Goal: Communication & Community: Participate in discussion

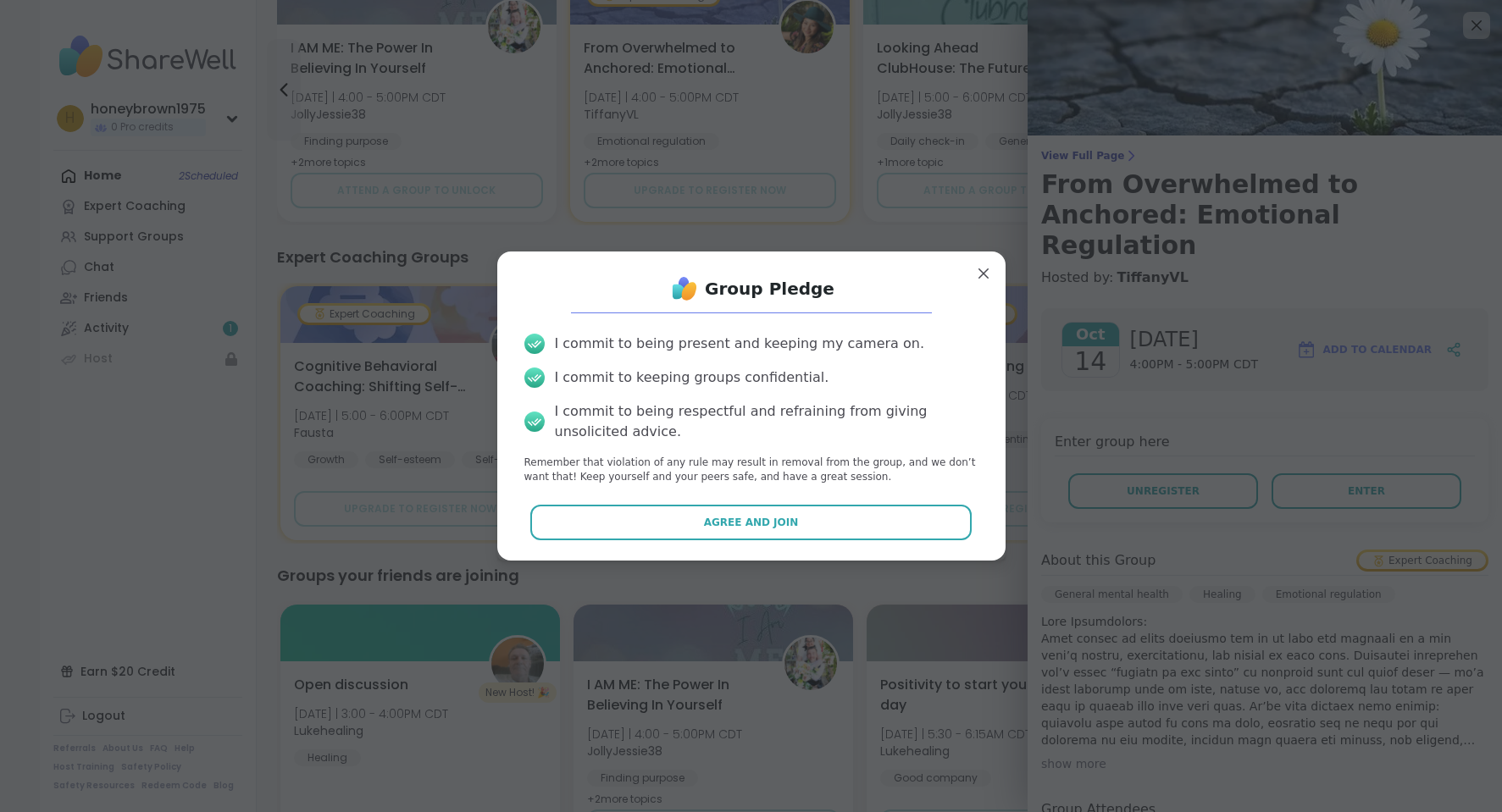
scroll to position [280, 0]
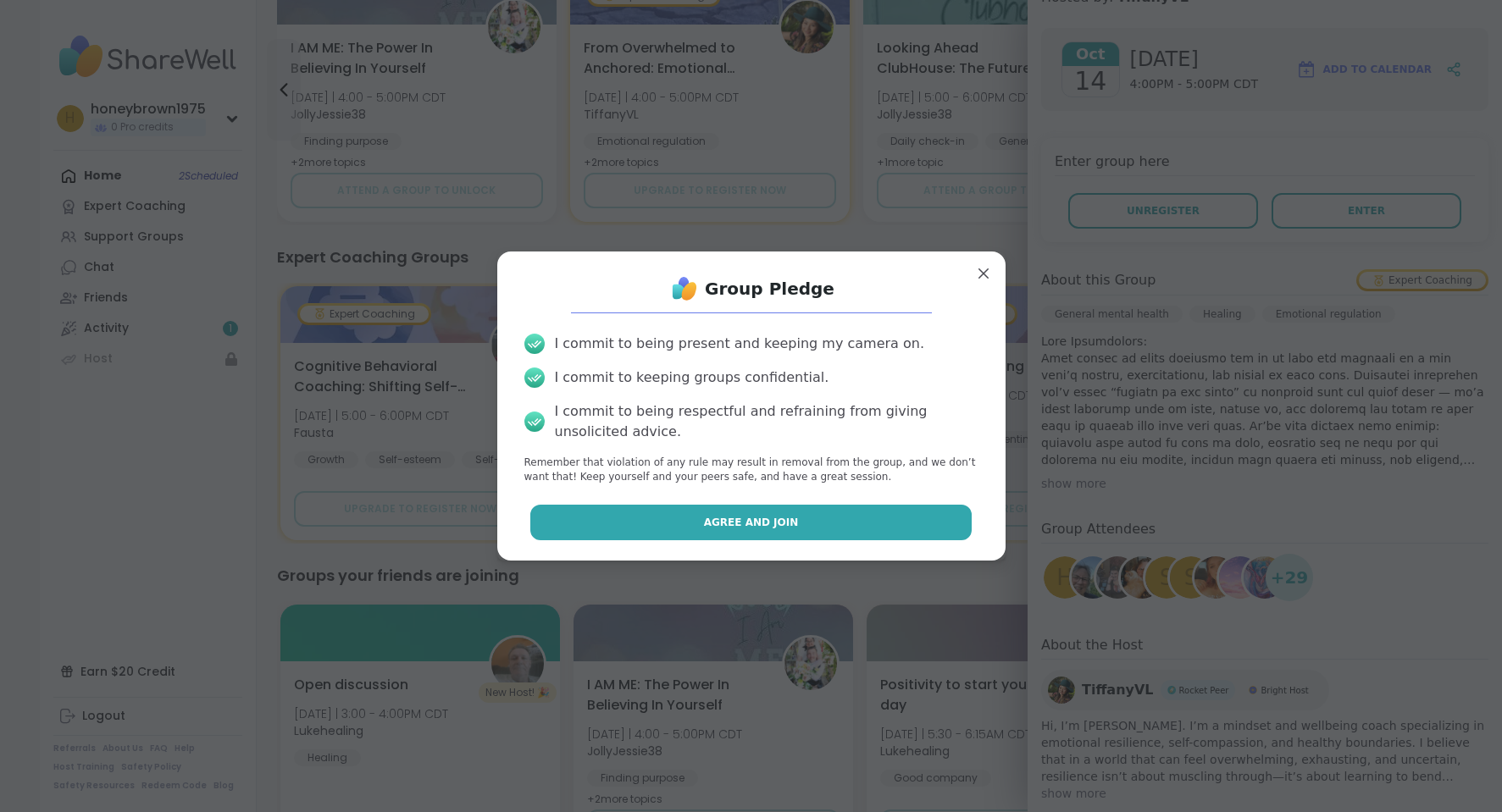
click at [755, 520] on span "Agree and Join" at bounding box center [751, 523] width 95 height 15
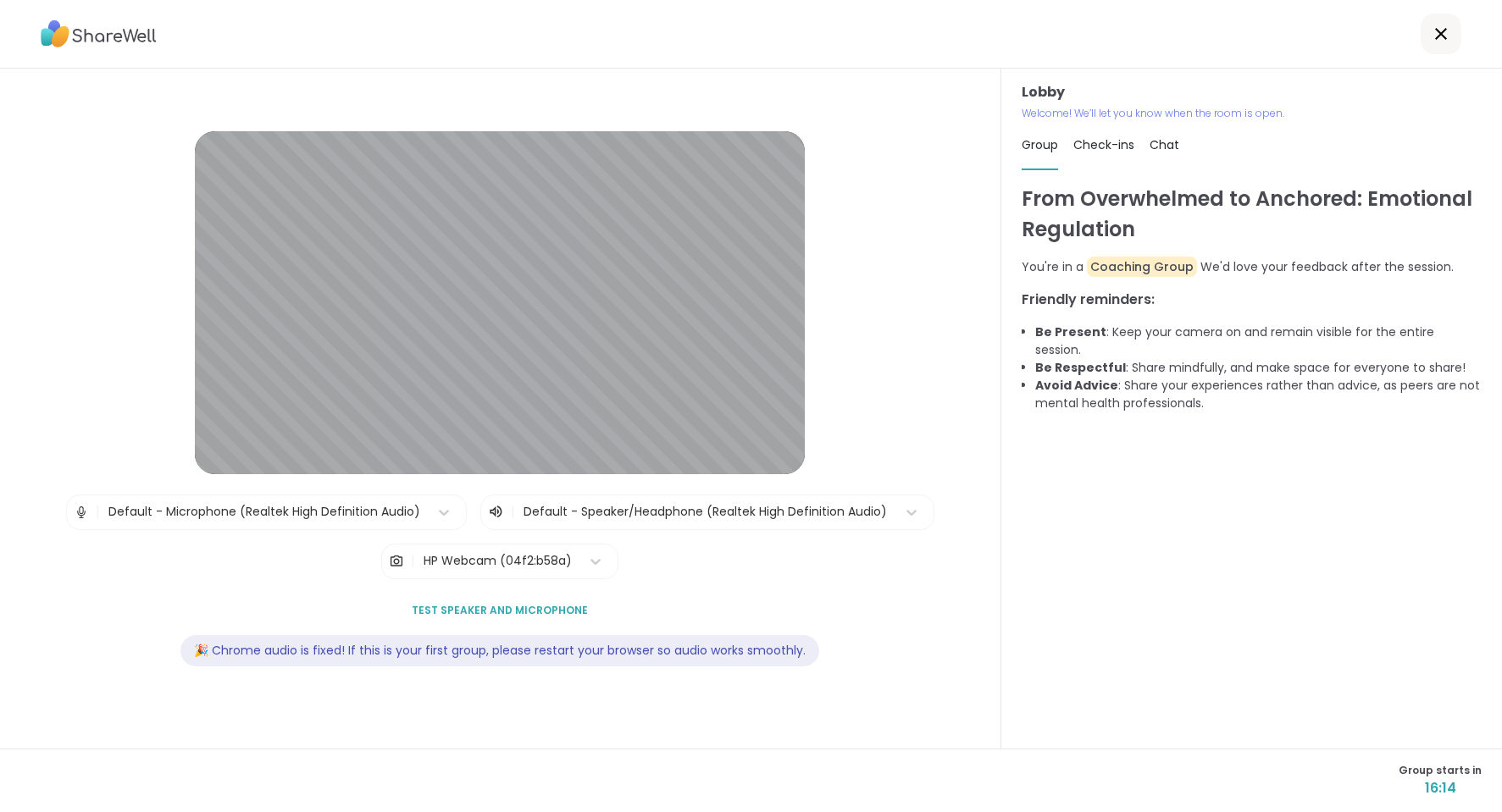
click at [1098, 147] on span "Check-ins" at bounding box center [1103, 145] width 61 height 17
type textarea "*"
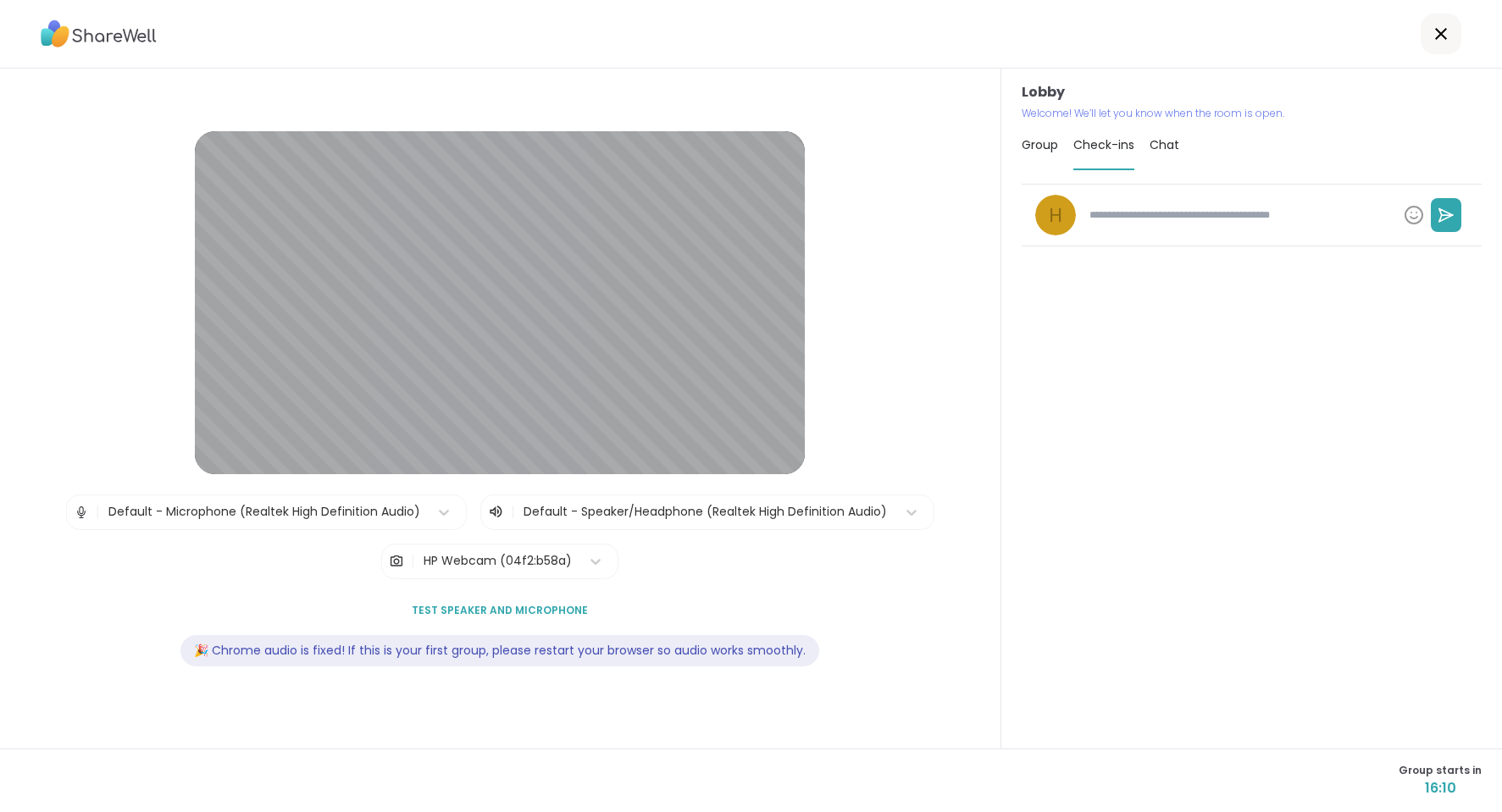
click at [1157, 144] on span "Chat" at bounding box center [1164, 145] width 30 height 17
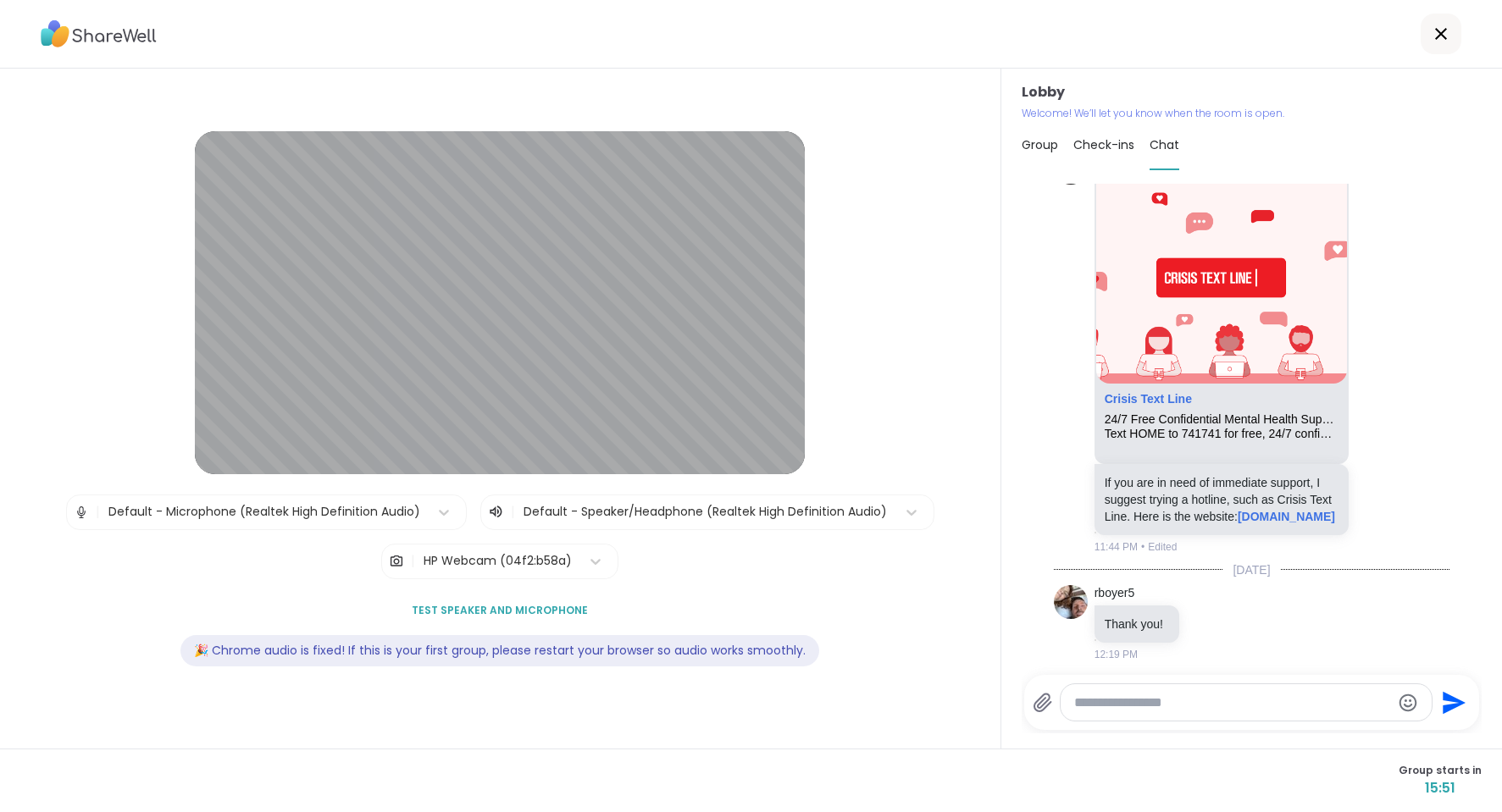
scroll to position [382, 0]
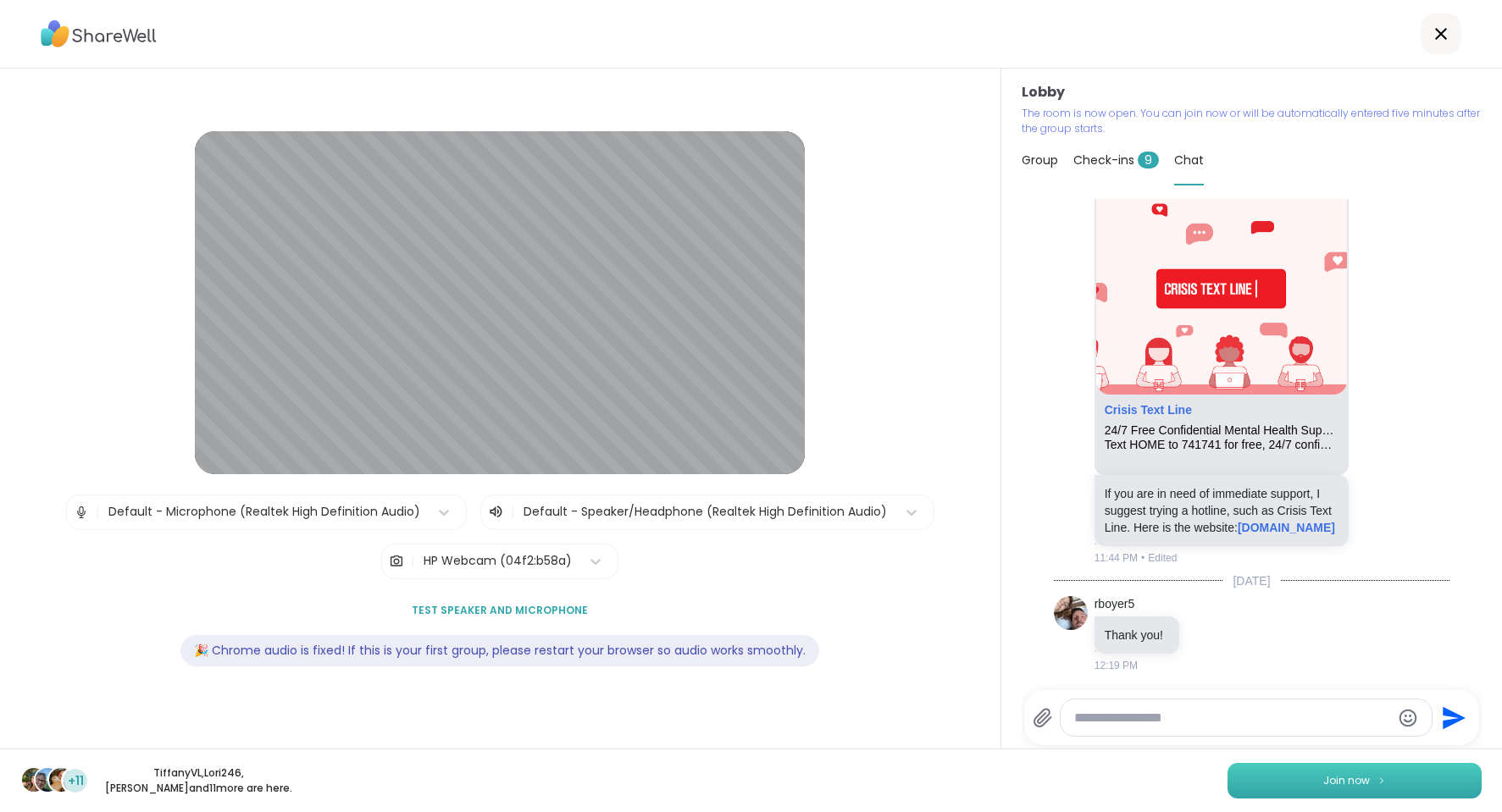
click at [1292, 797] on button "Join now" at bounding box center [1354, 780] width 254 height 35
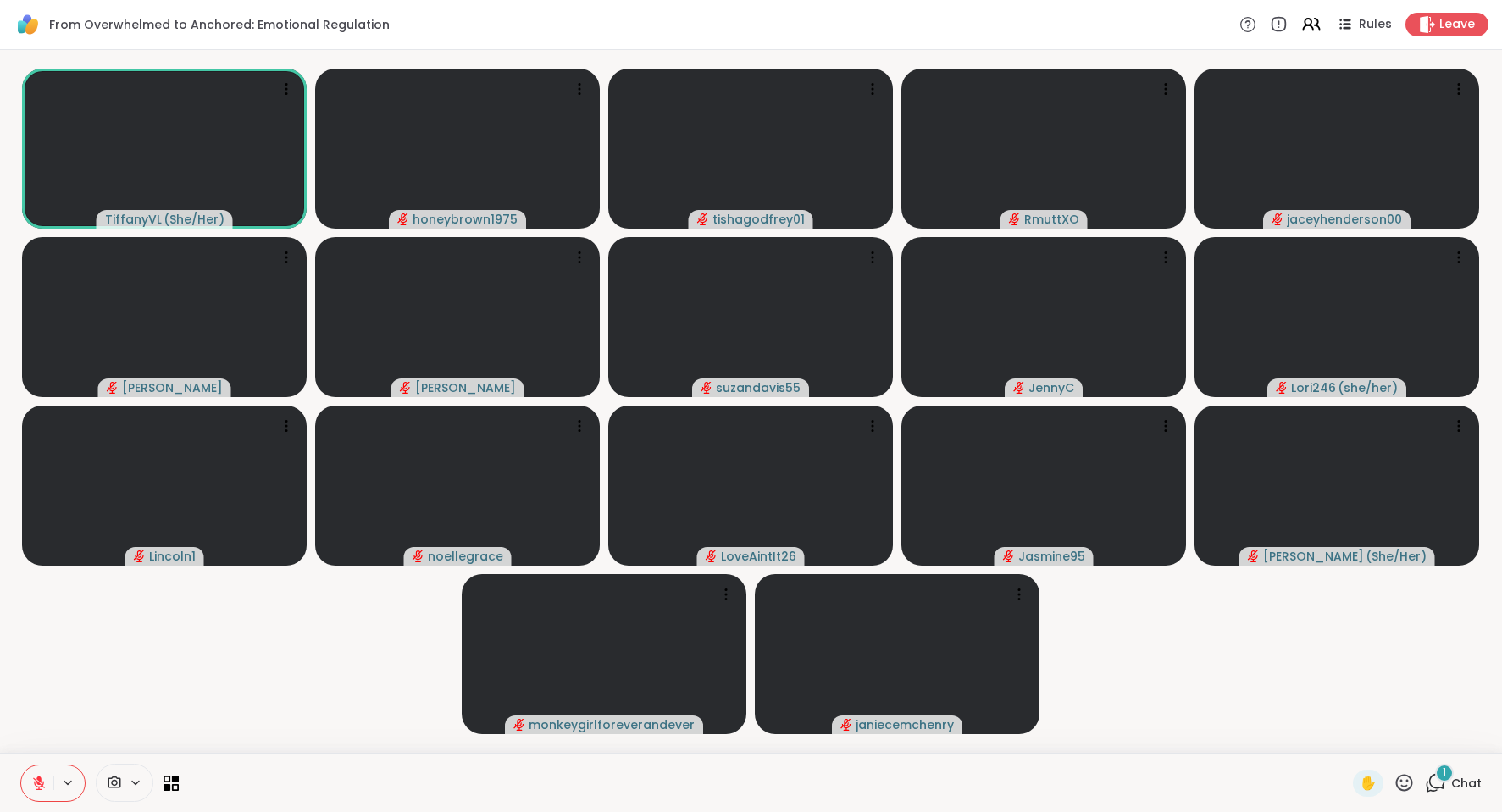
click at [1435, 780] on div "1" at bounding box center [1445, 773] width 19 height 19
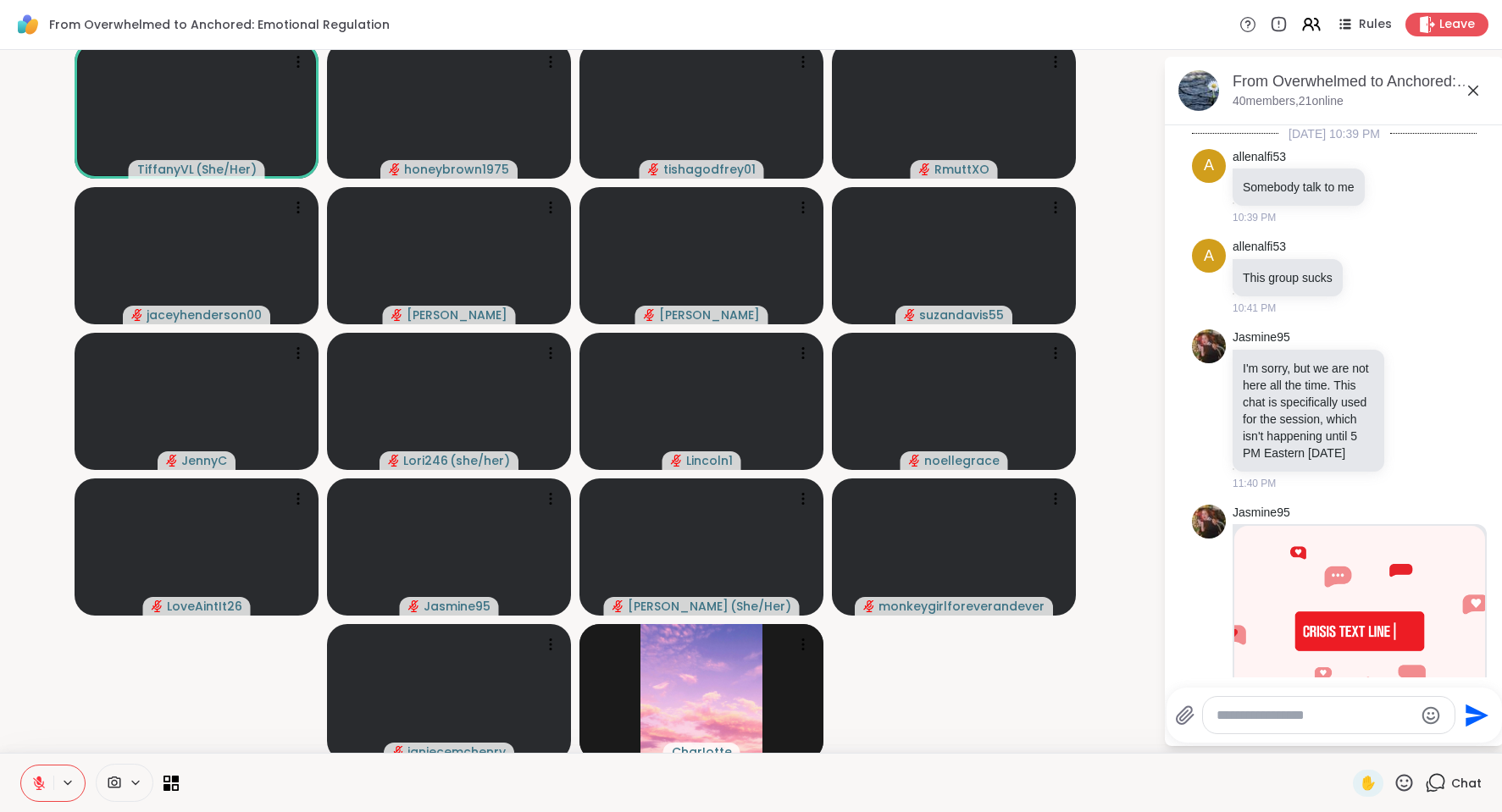
scroll to position [561, 0]
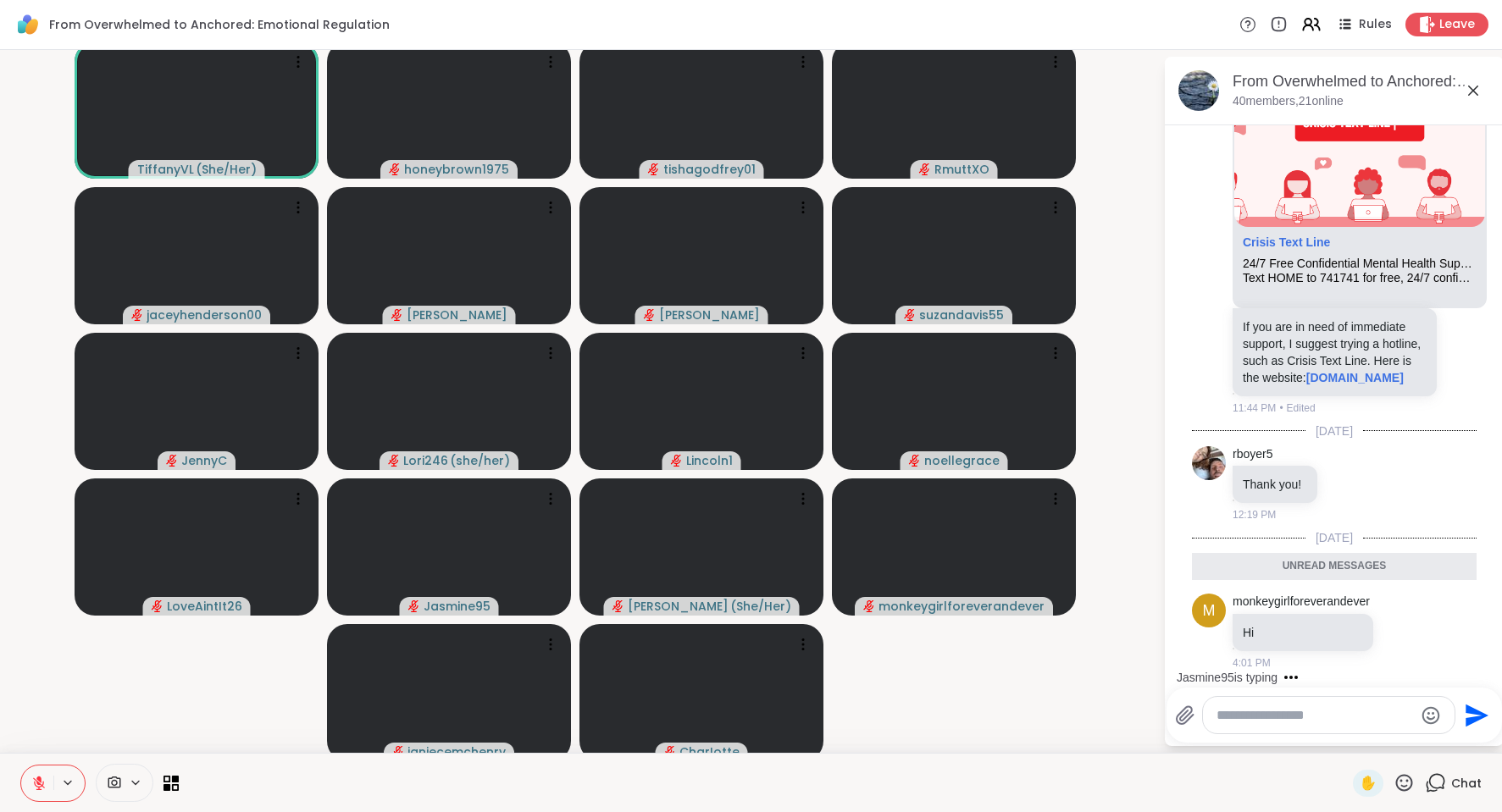
click at [1216, 719] on textarea "Type your message" at bounding box center [1315, 716] width 197 height 17
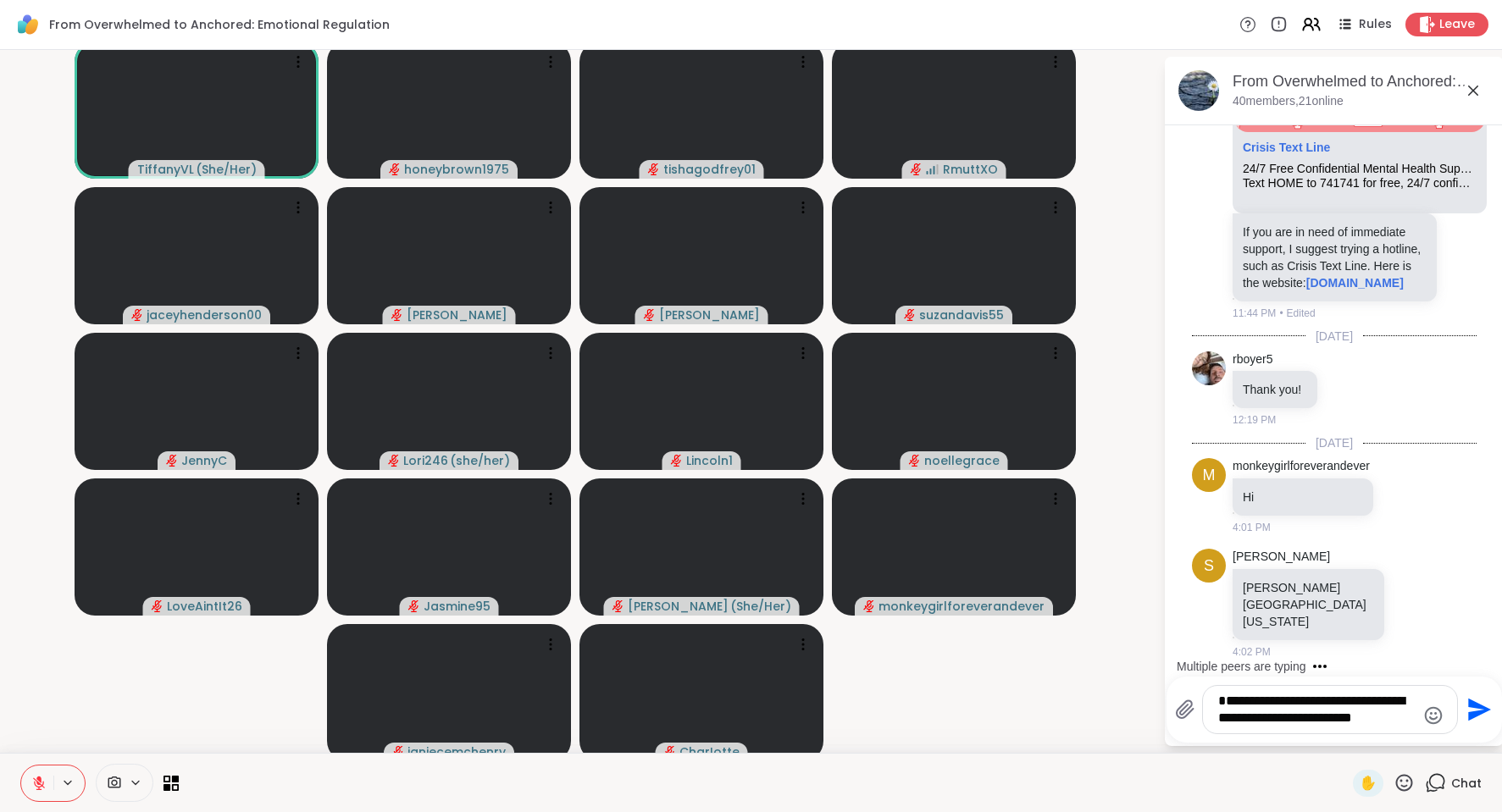
scroll to position [745, 0]
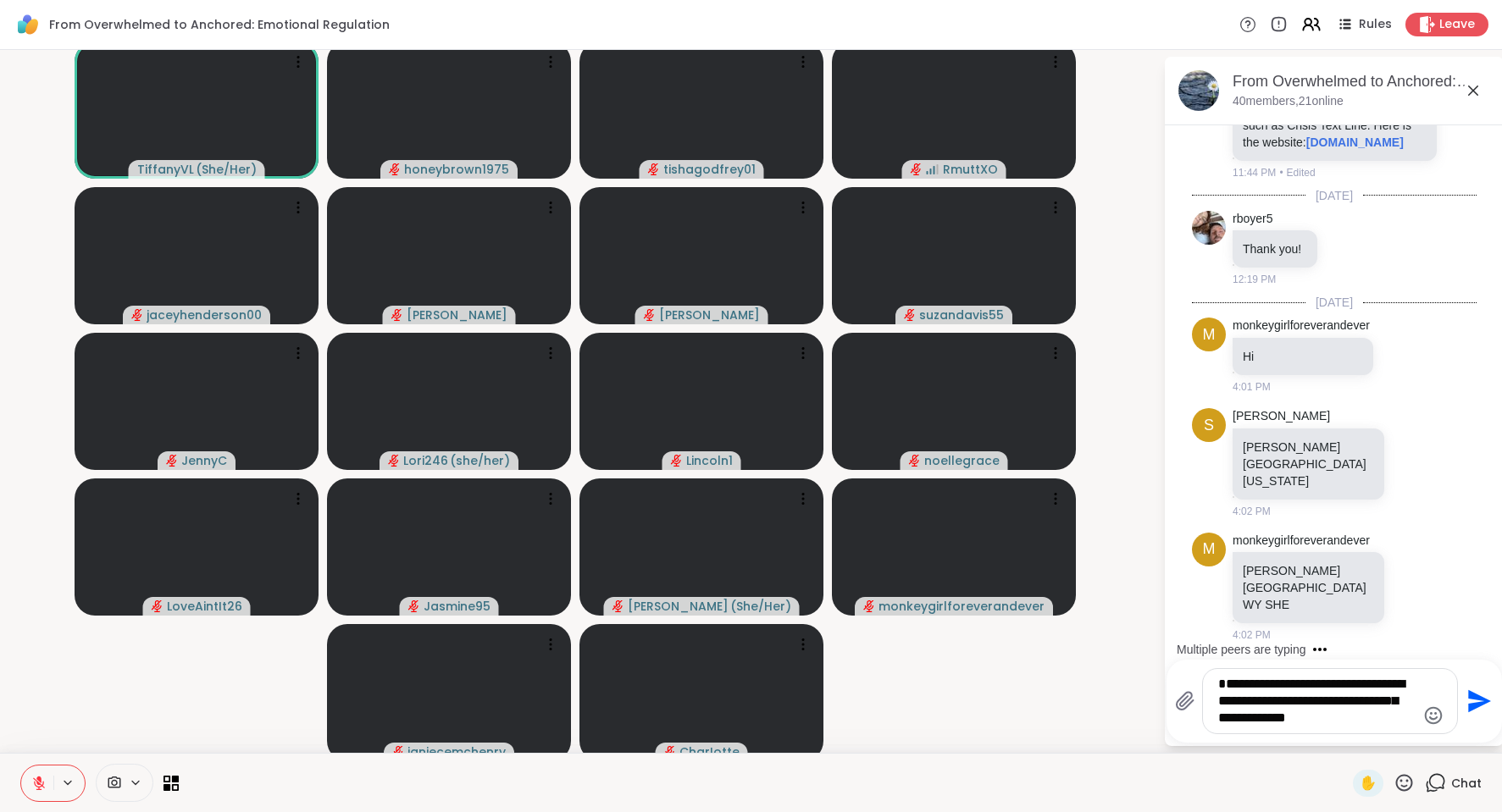
type textarea "**********"
click at [1464, 701] on icon "Send" at bounding box center [1478, 701] width 27 height 27
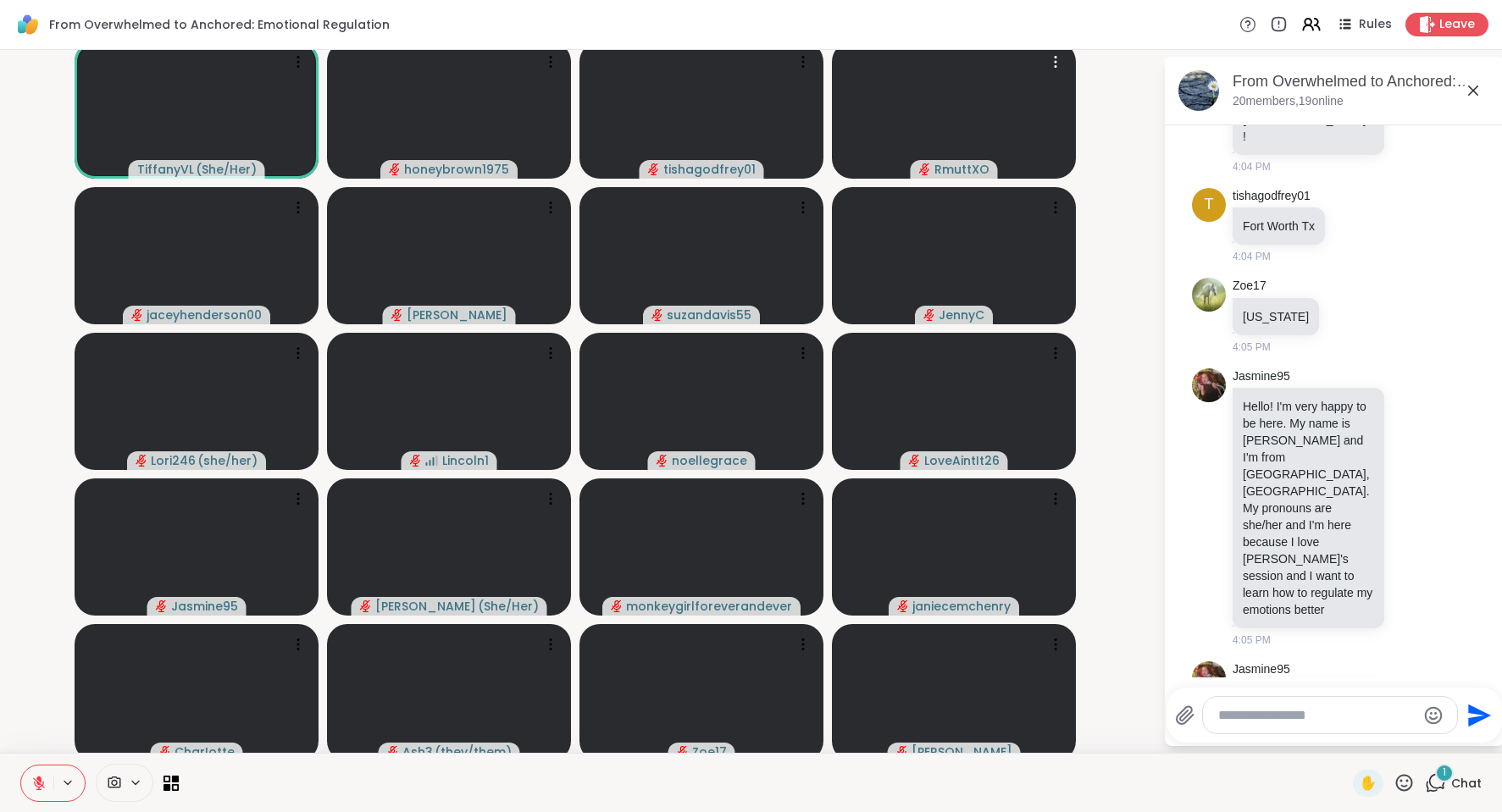
scroll to position [2490, 0]
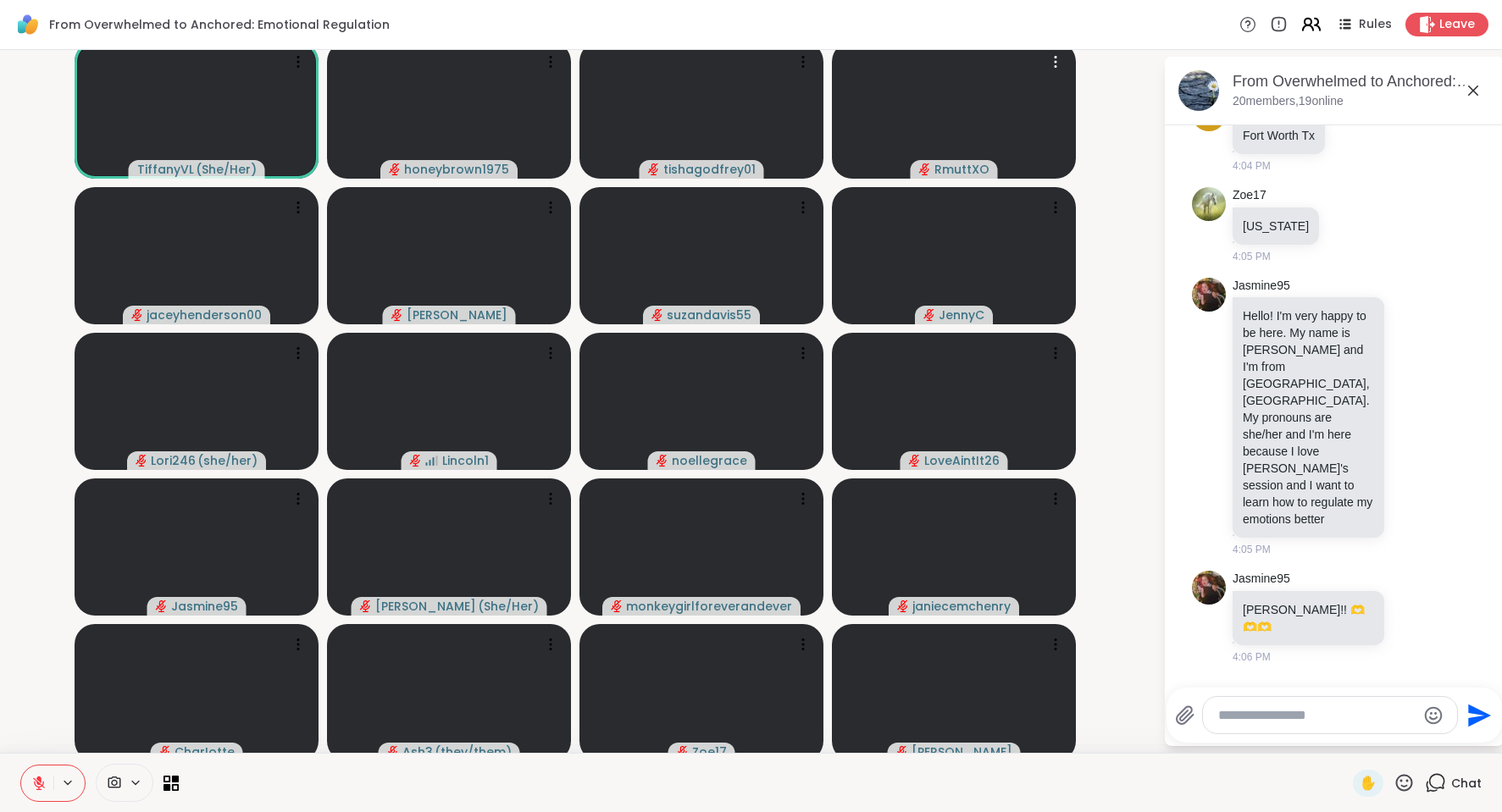
click at [1301, 25] on icon at bounding box center [1311, 24] width 21 height 21
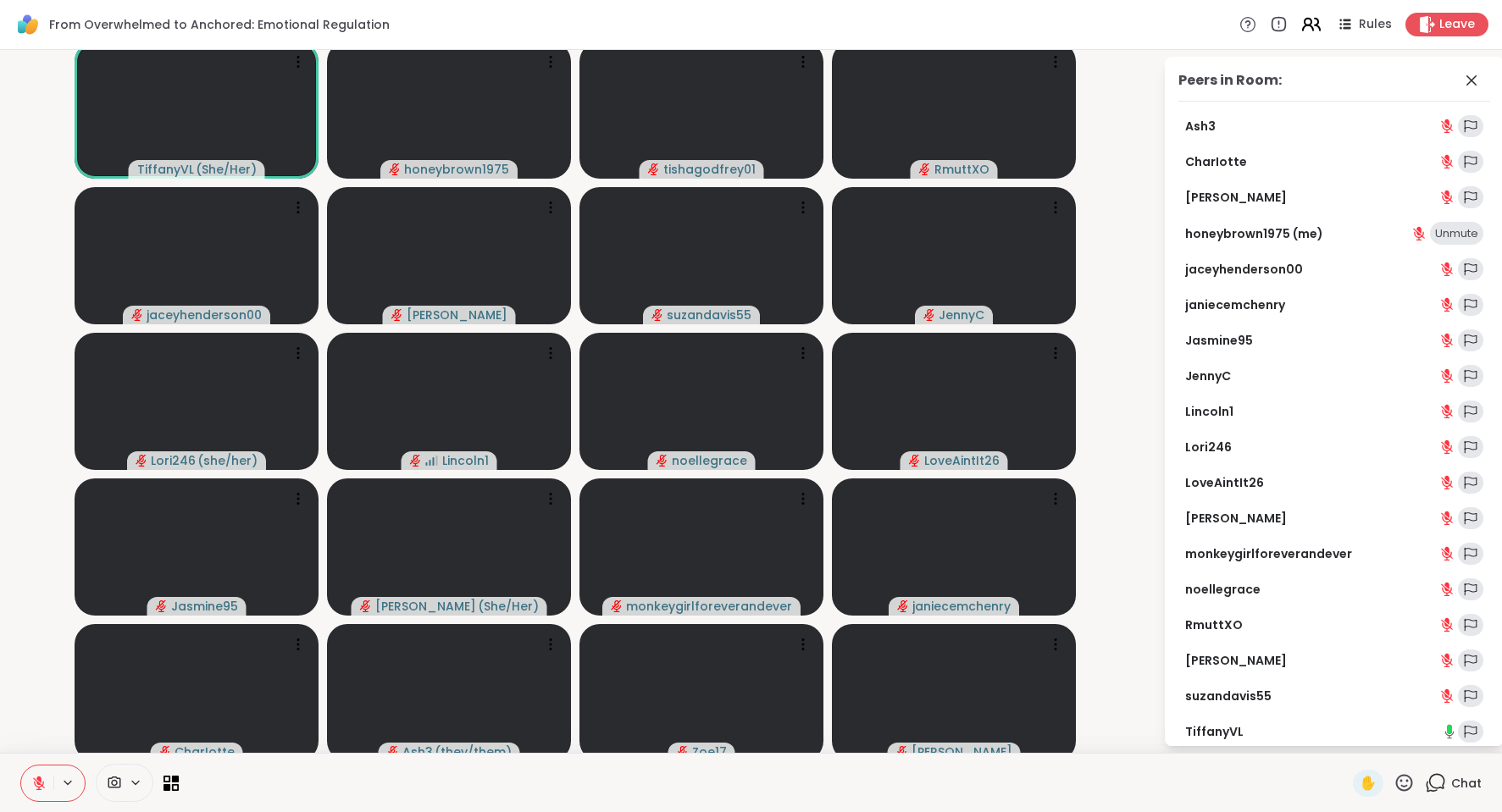
click at [1300, 28] on icon at bounding box center [1311, 24] width 21 height 21
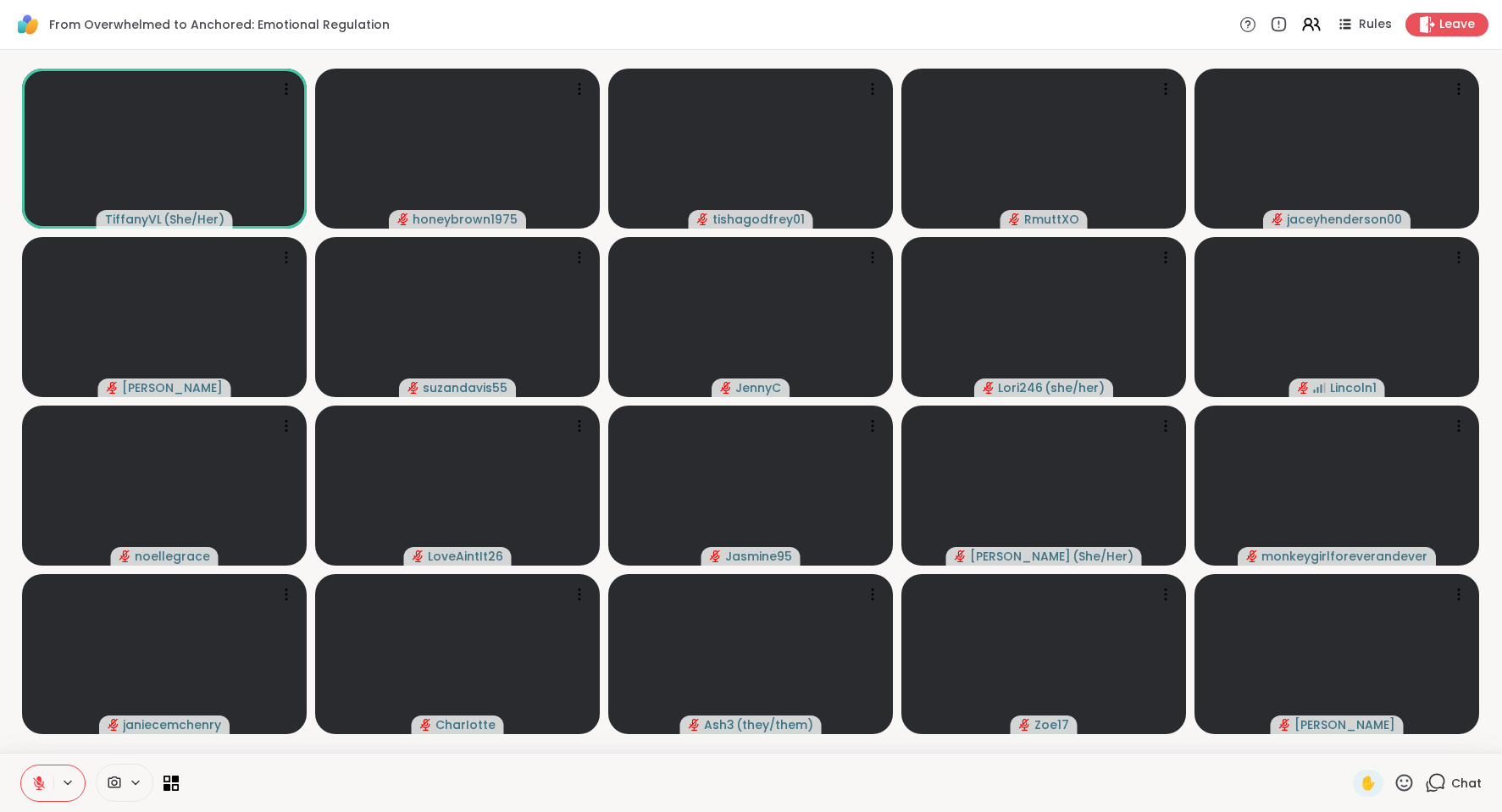
click at [1461, 785] on span "Chat" at bounding box center [1467, 784] width 31 height 17
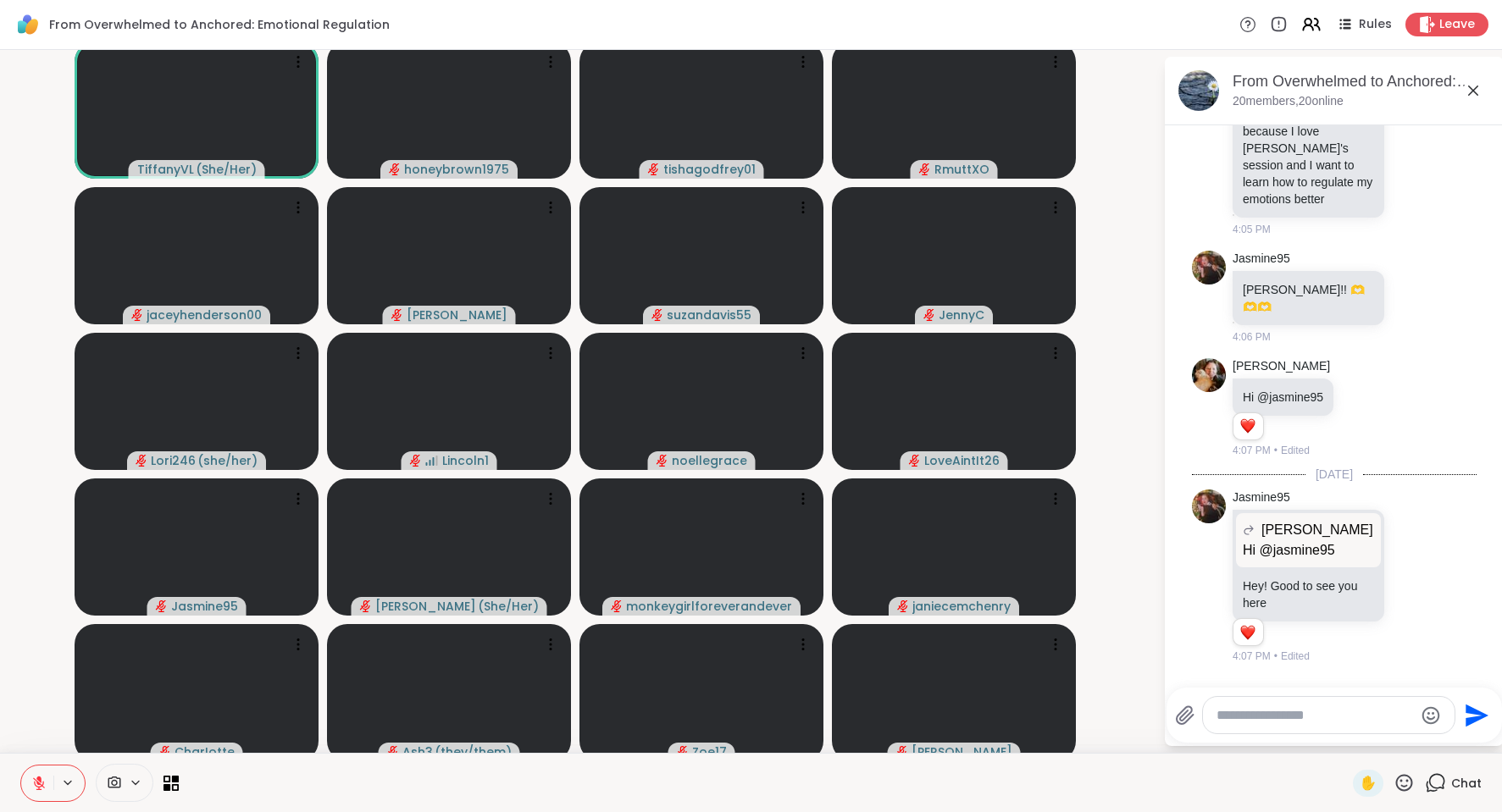
scroll to position [2884, 0]
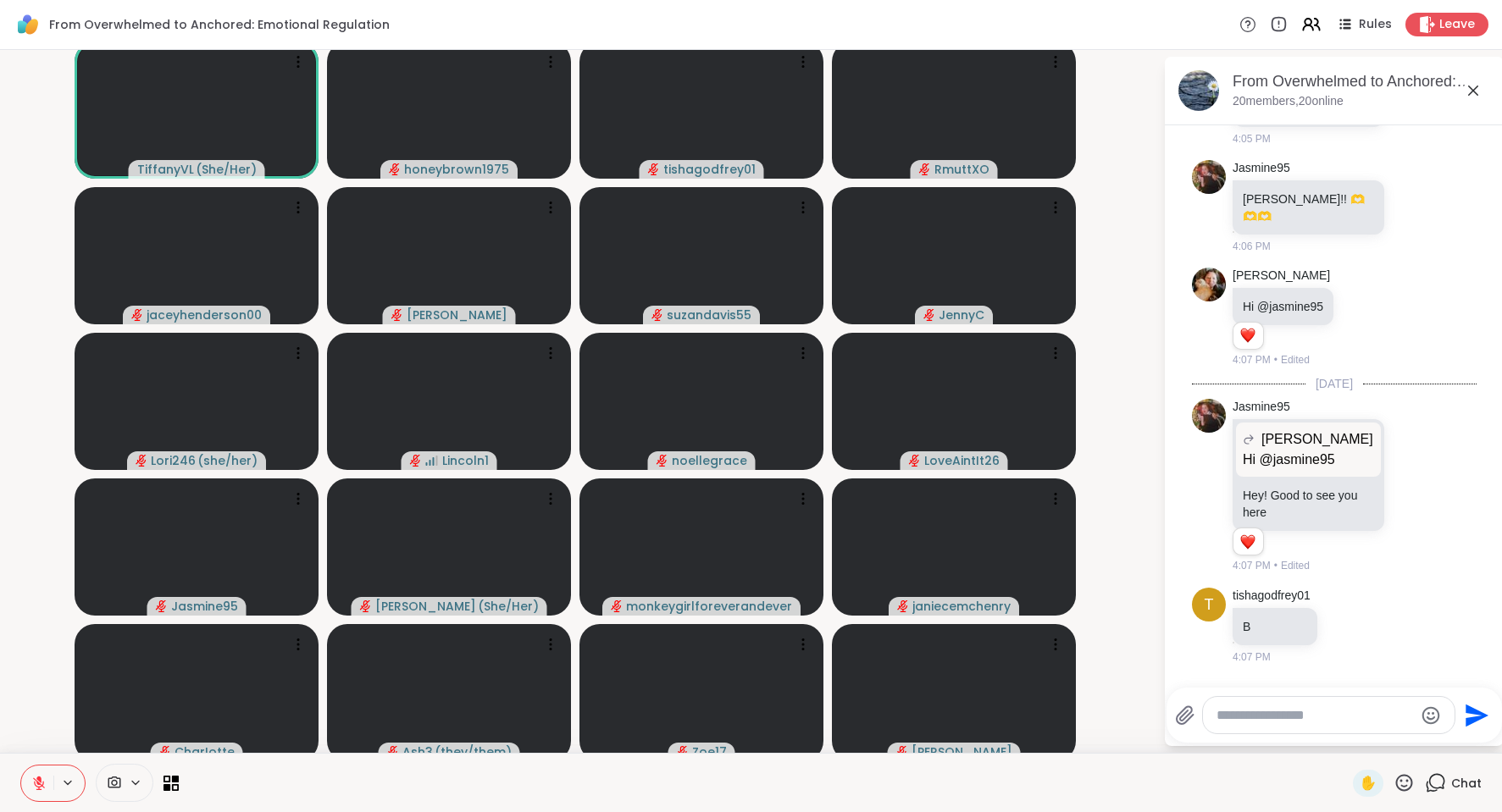
click at [1216, 719] on textarea "Type your message" at bounding box center [1315, 716] width 197 height 17
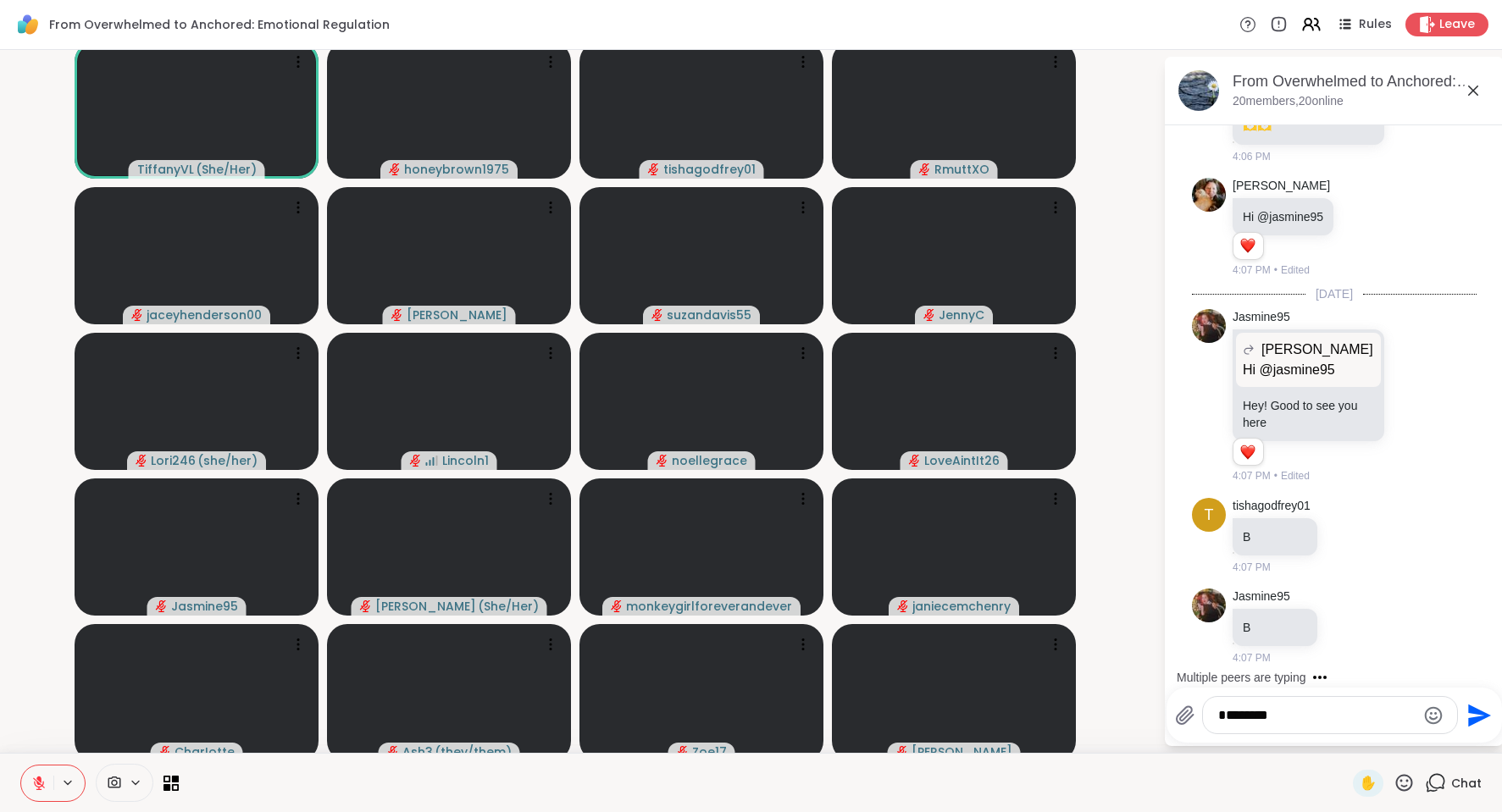
type textarea "*******"
click at [1458, 716] on button "Send" at bounding box center [1477, 715] width 38 height 38
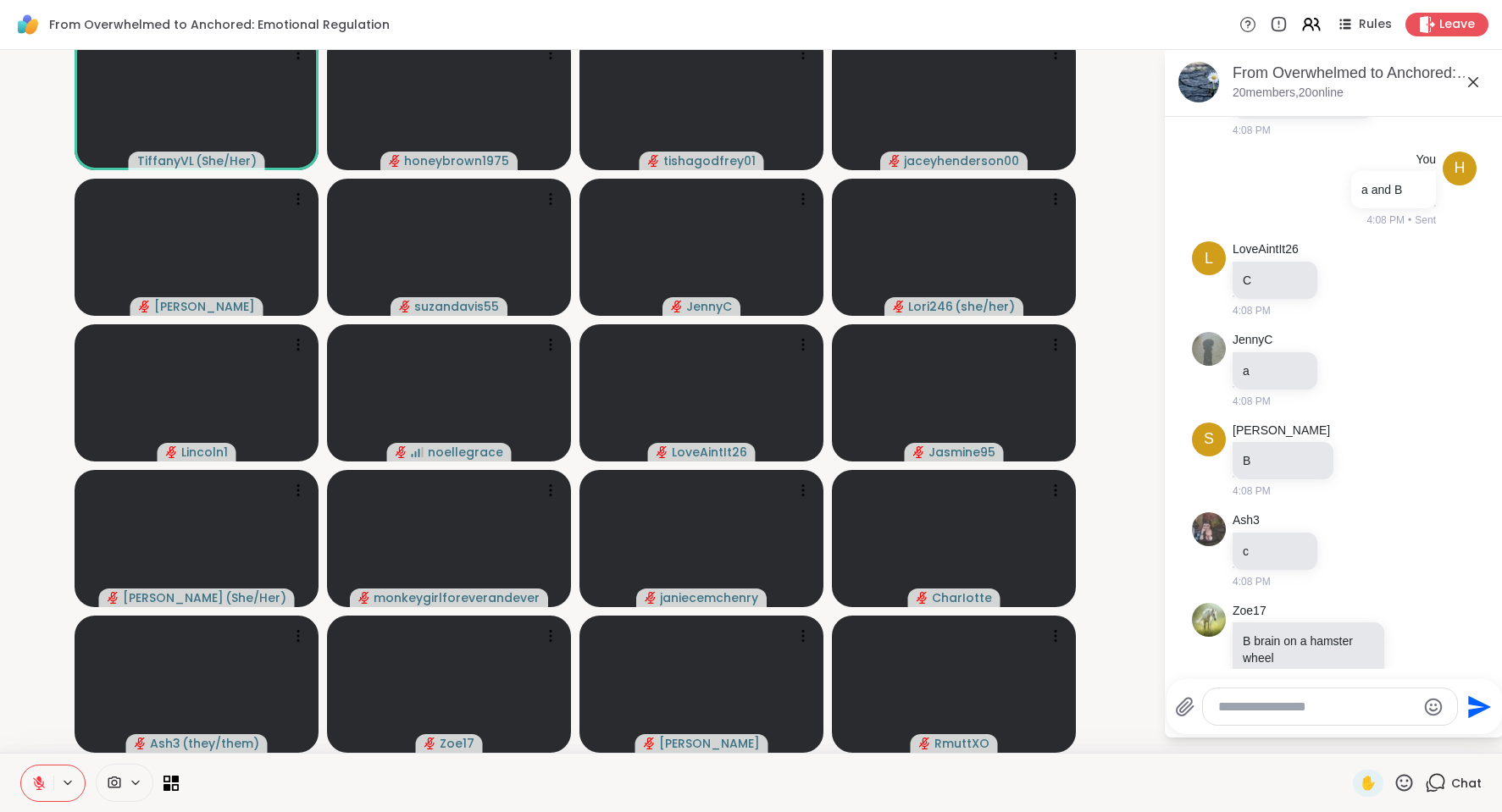
scroll to position [4181, 0]
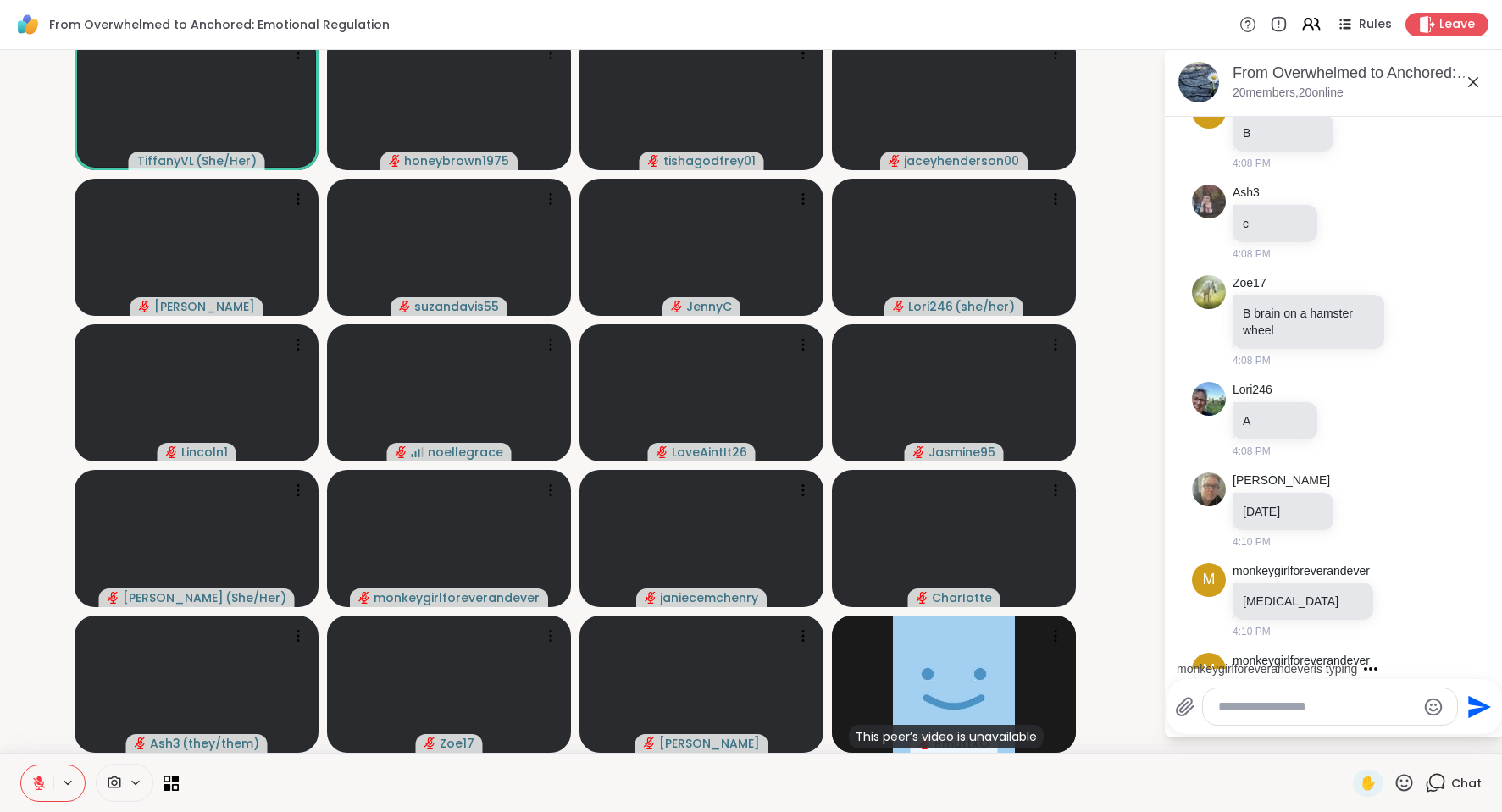
click at [1225, 710] on textarea "Type your message" at bounding box center [1317, 707] width 197 height 17
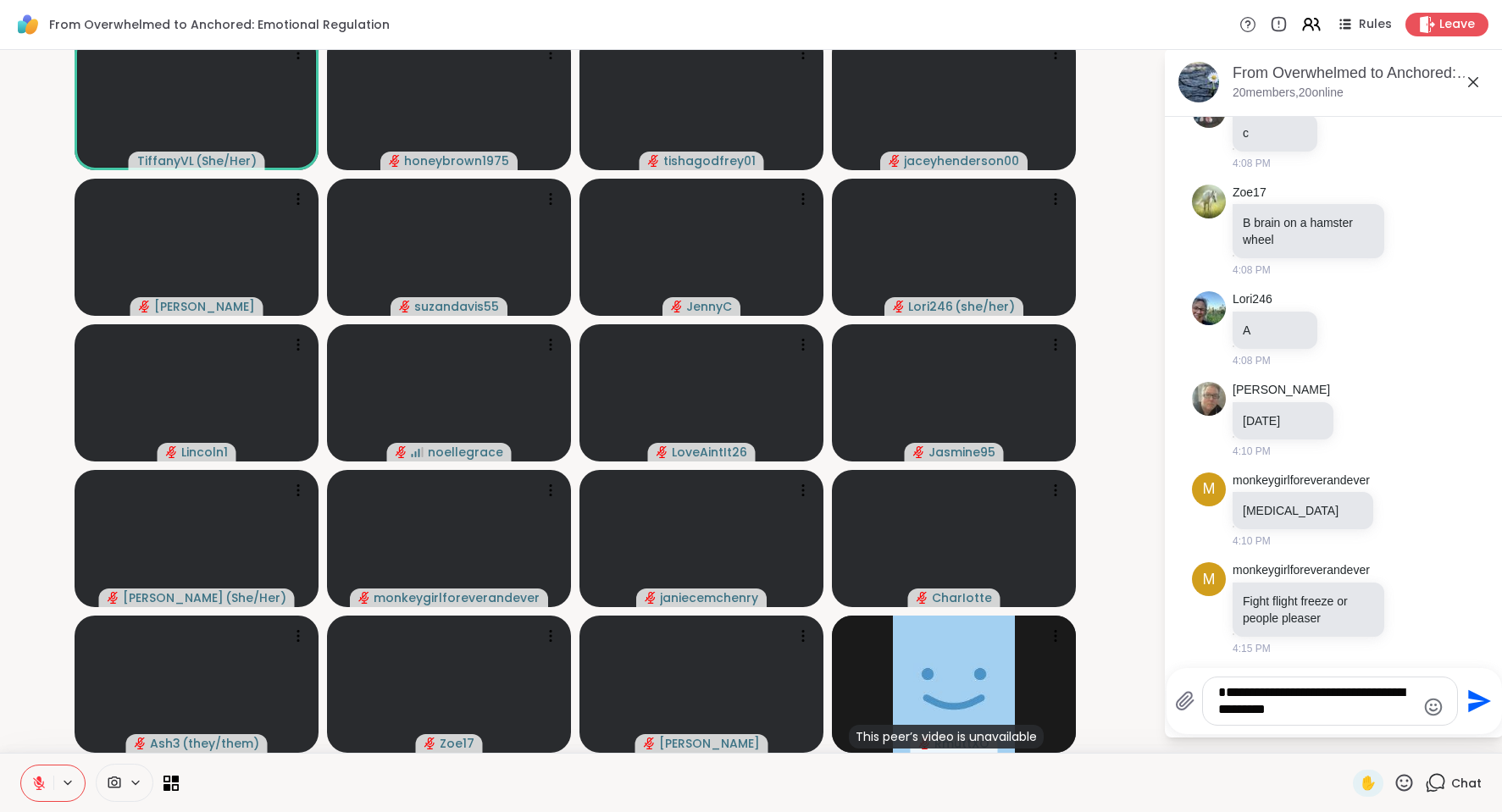
type textarea "**********"
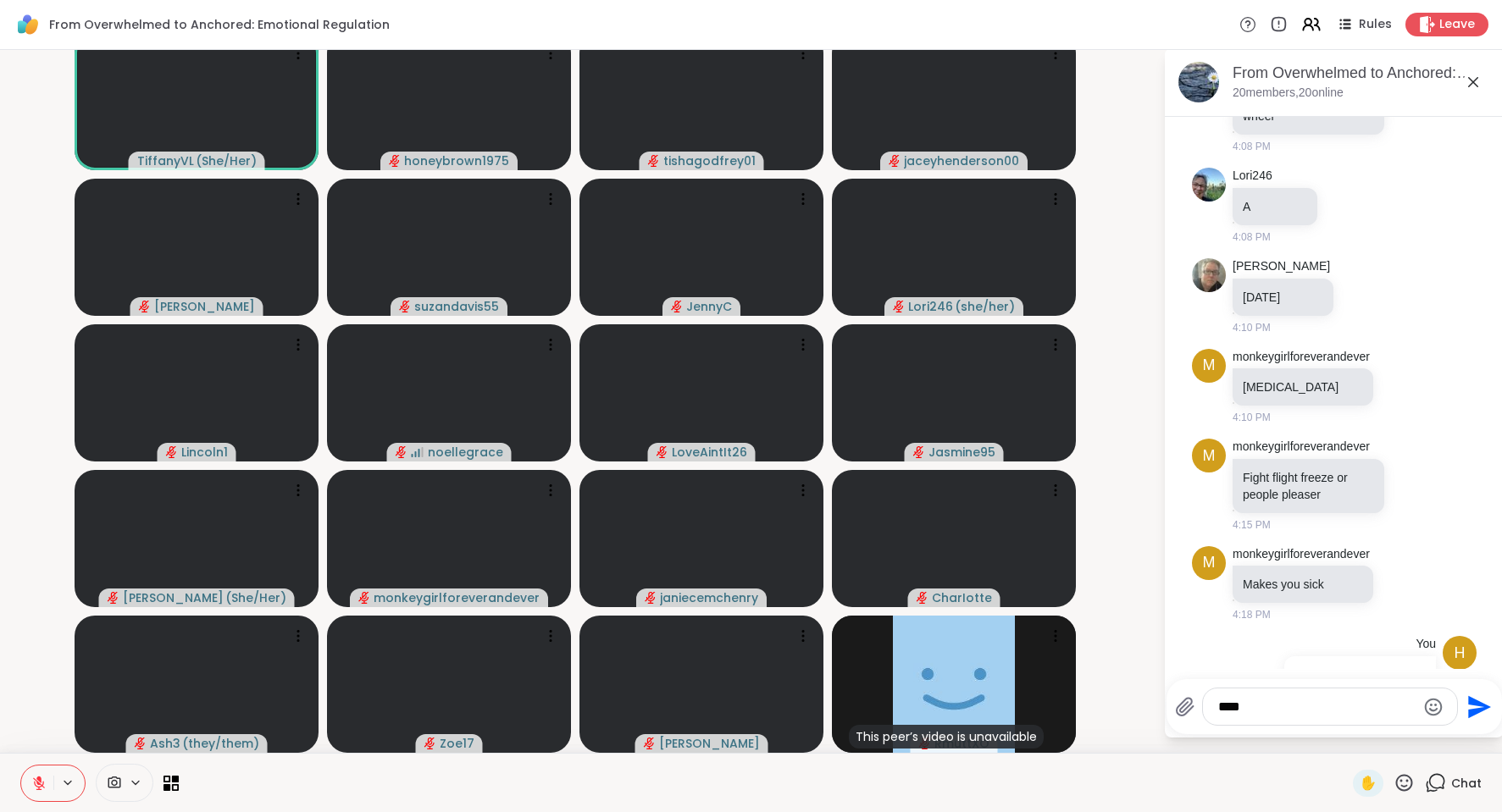
type textarea "*****"
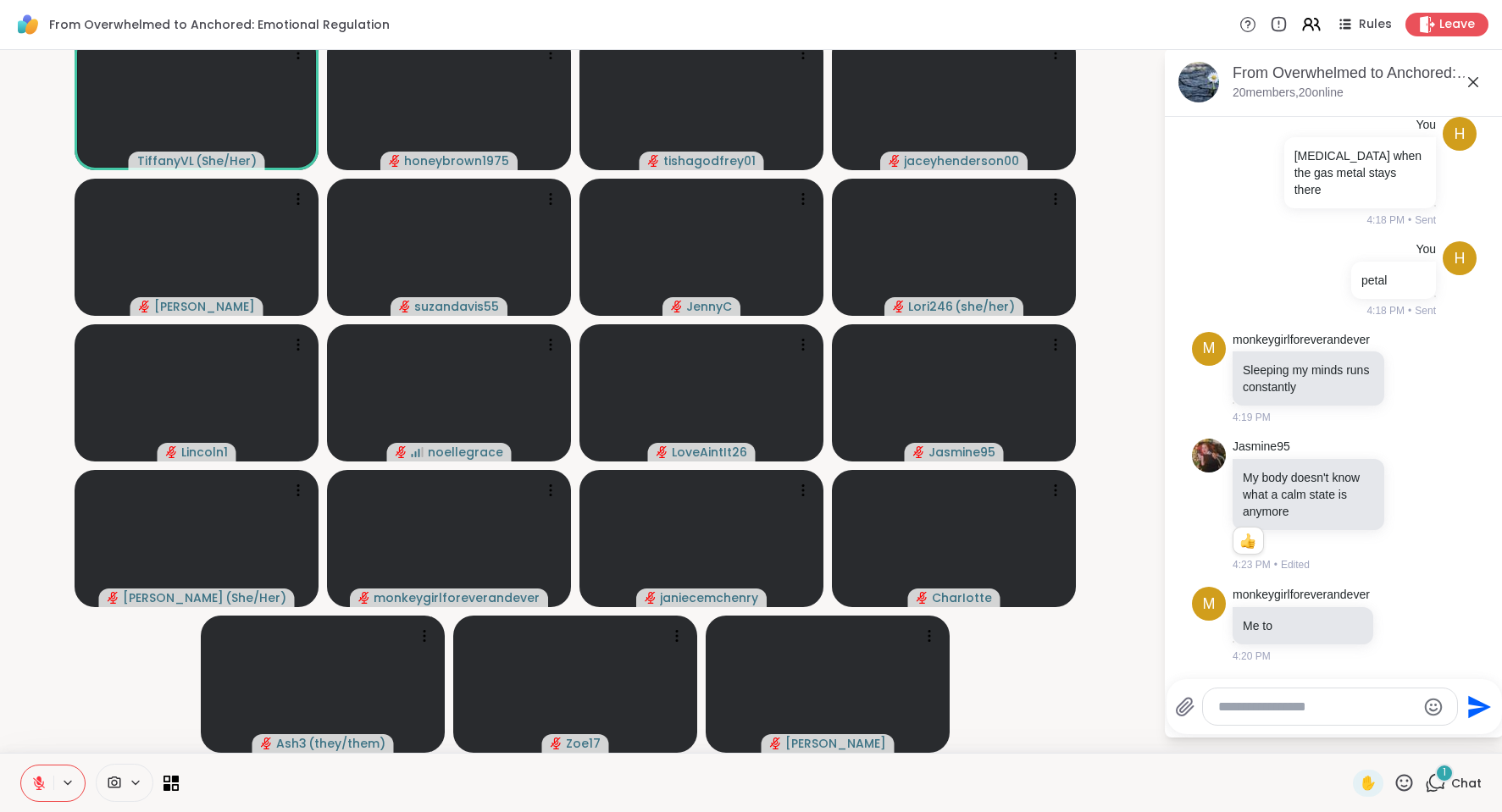
scroll to position [5080, 0]
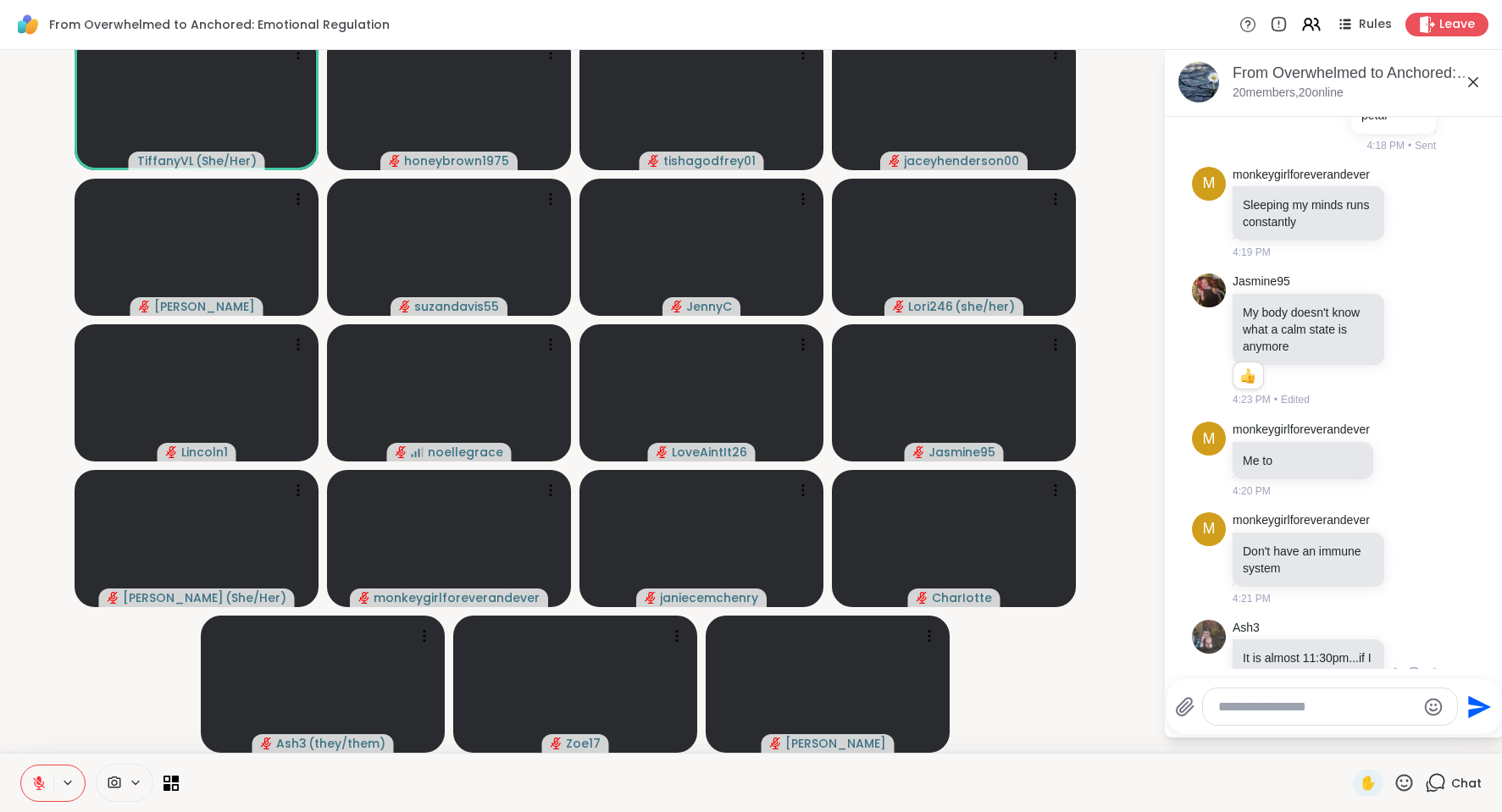
click at [1407, 665] on icon at bounding box center [1415, 674] width 15 height 17
click at [1332, 640] on div "Select Reaction: Joy" at bounding box center [1340, 647] width 15 height 15
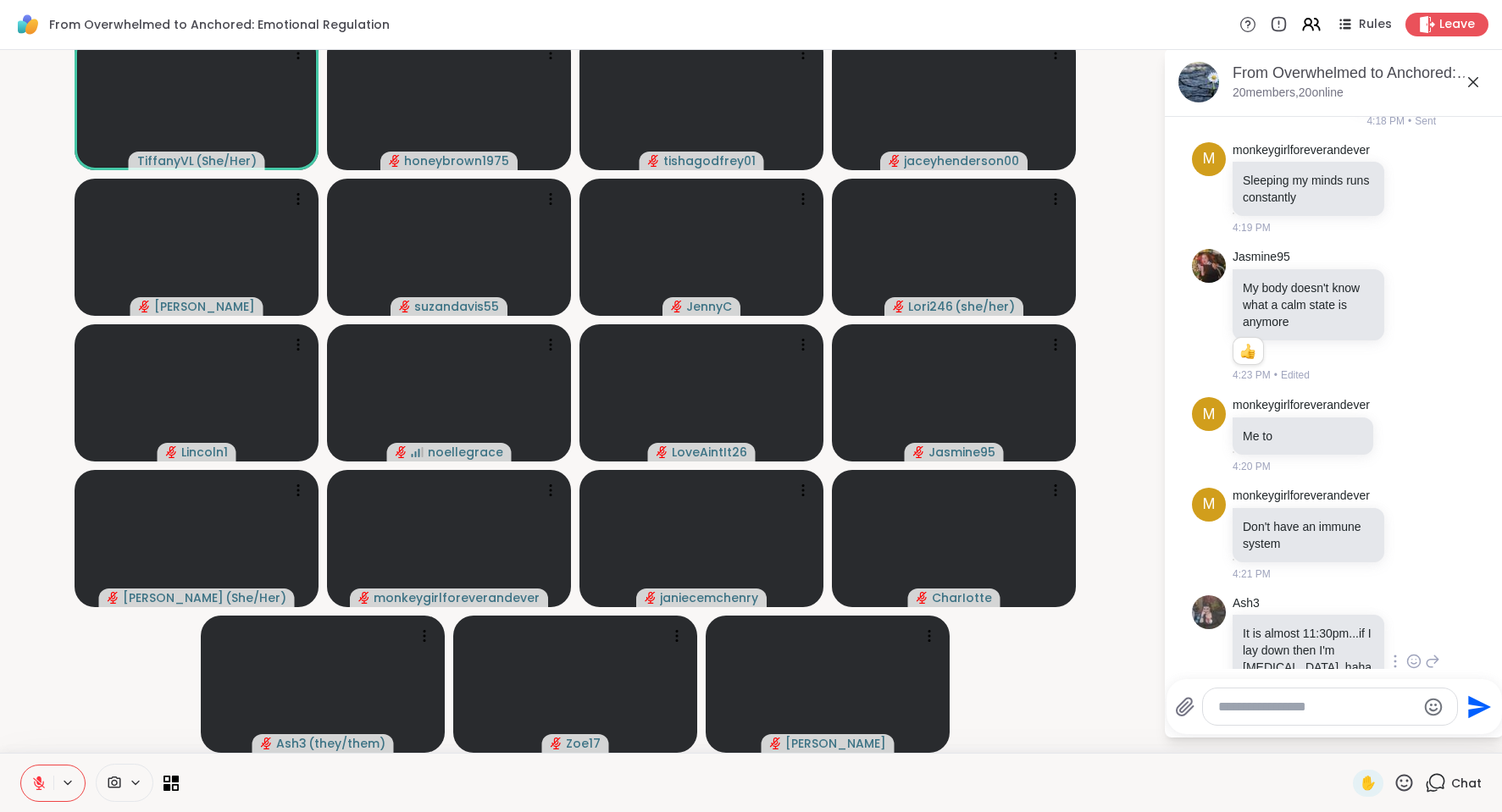
click at [1230, 710] on textarea "Type your message" at bounding box center [1317, 707] width 197 height 17
type textarea "*"
click at [174, 791] on icon at bounding box center [176, 787] width 8 height 8
click at [174, 785] on icon at bounding box center [176, 787] width 8 height 8
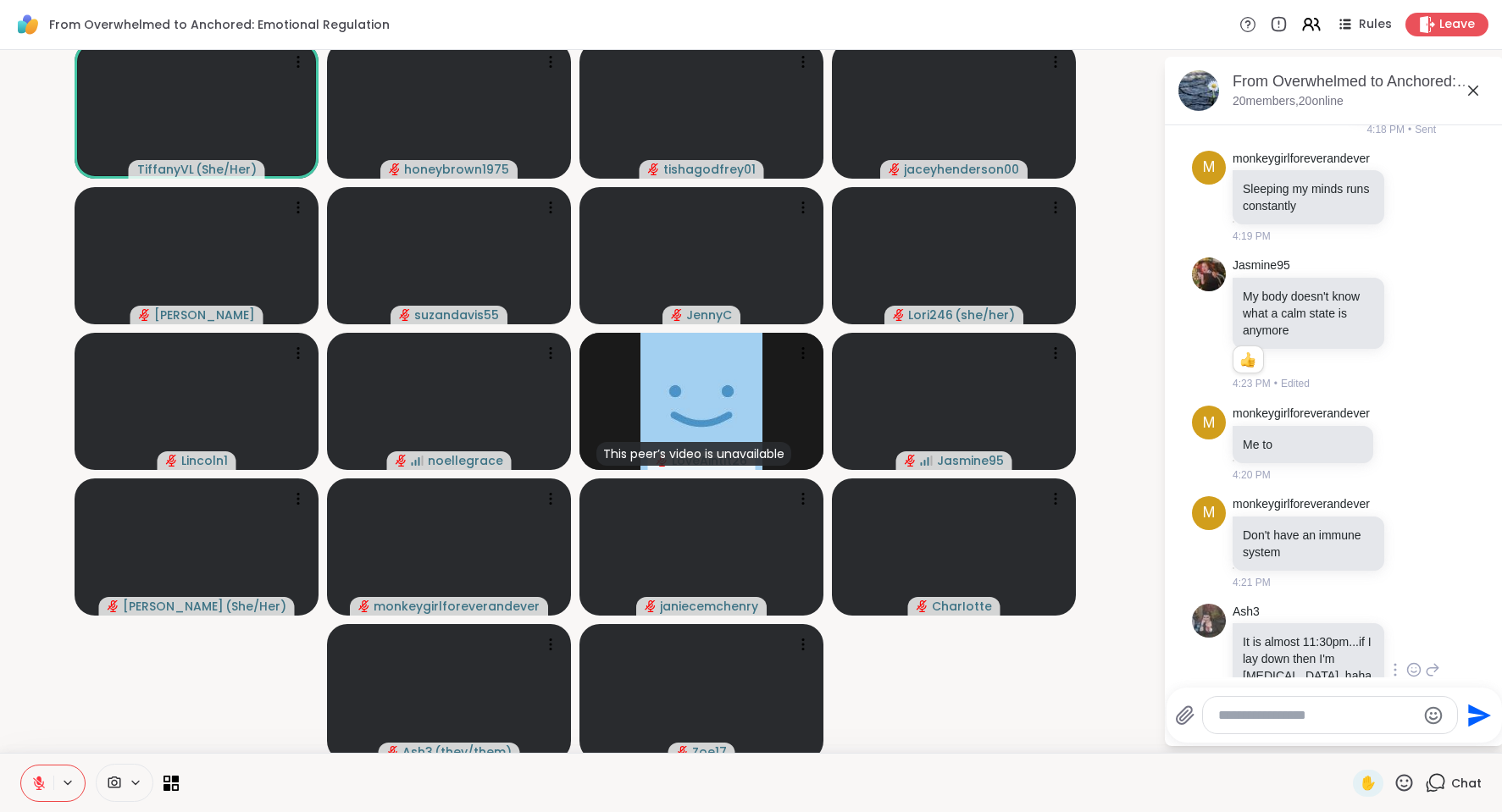
click at [110, 31] on span "From Overwhelmed to Anchored: Emotional Regulation" at bounding box center [219, 25] width 341 height 17
click at [341, 28] on span "From Overwhelmed to Anchored: Emotional Regulation" at bounding box center [219, 25] width 341 height 17
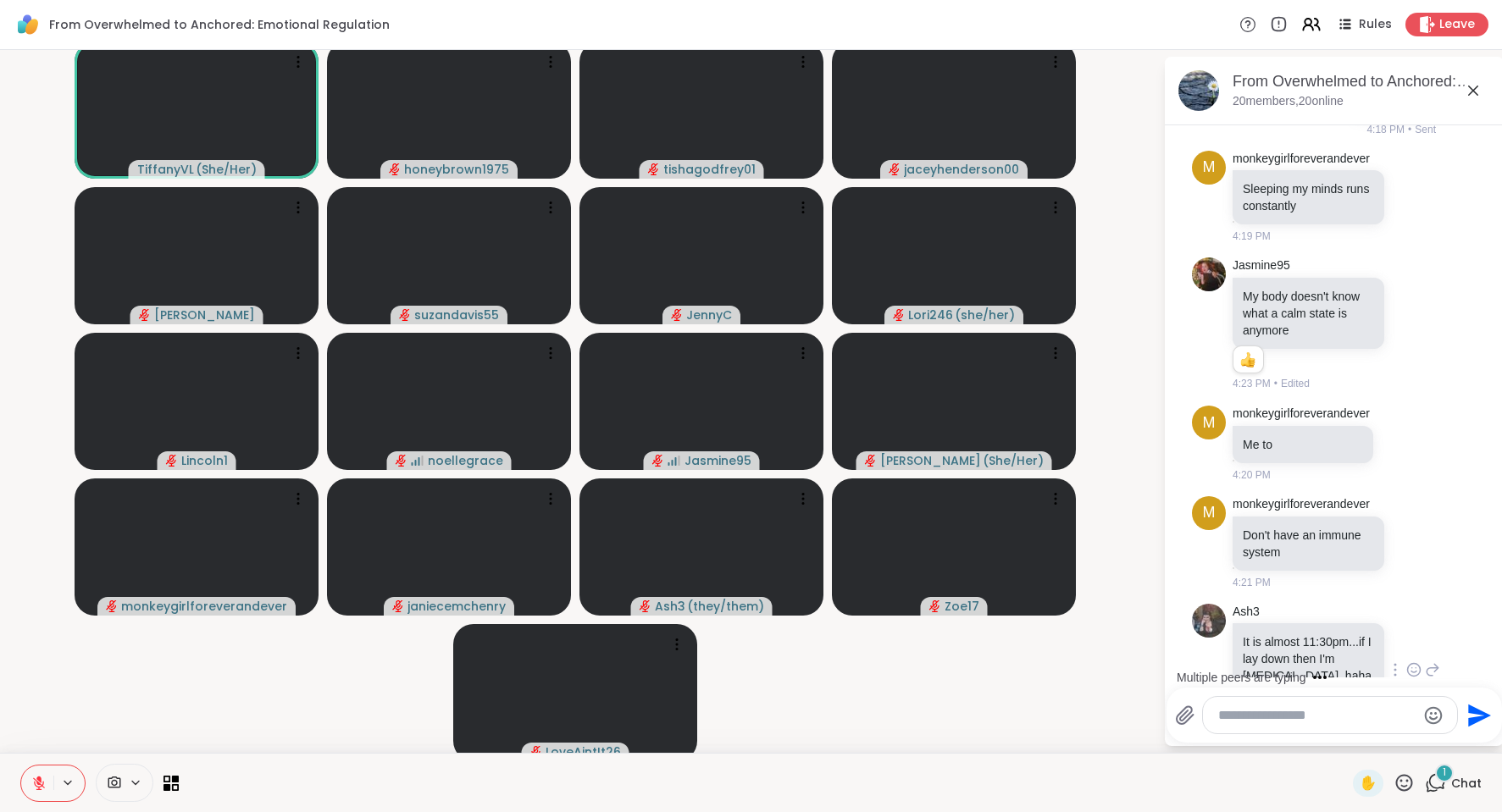
scroll to position [5194, 0]
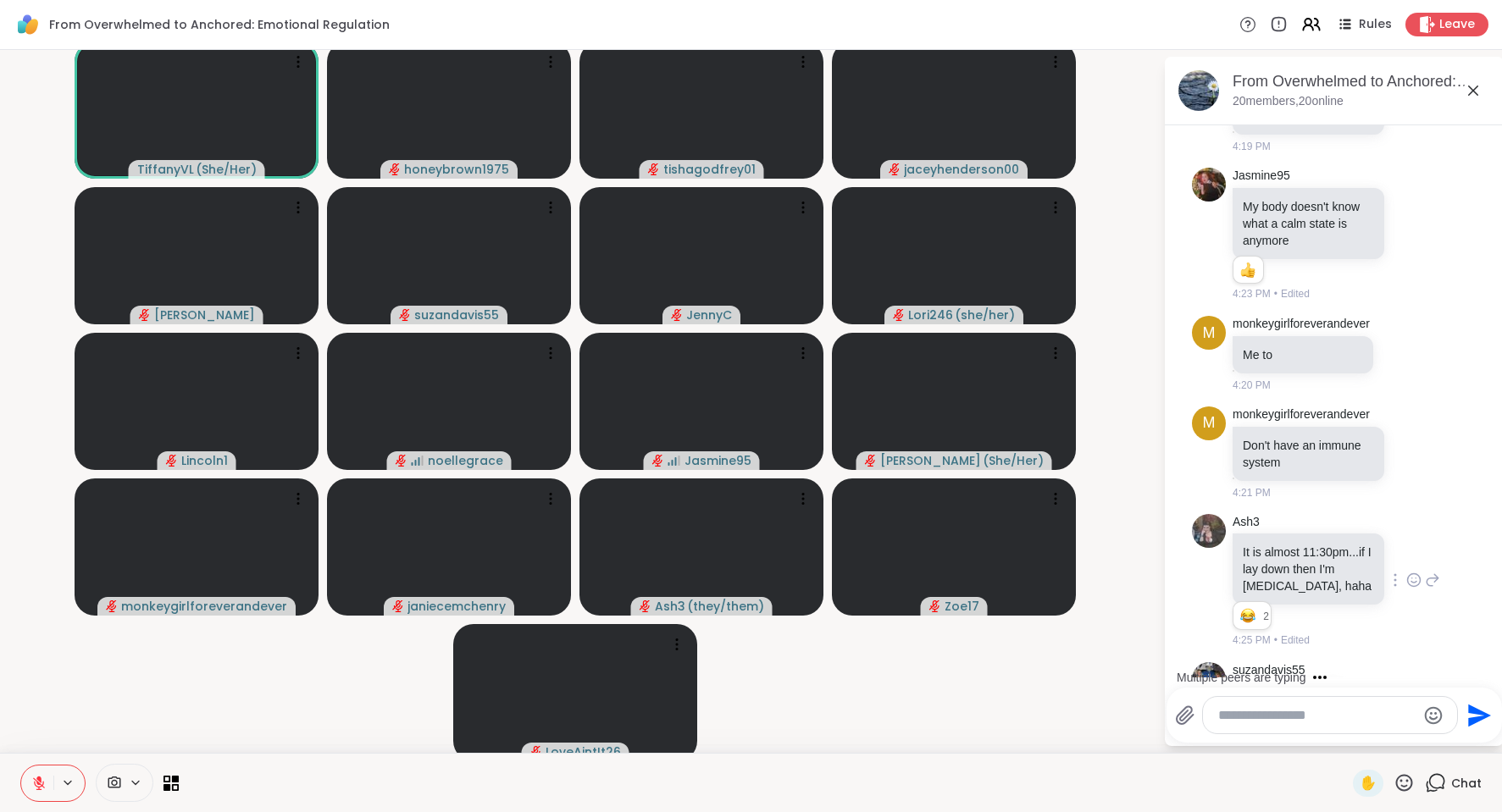
click at [1230, 688] on div "Send" at bounding box center [1334, 715] width 335 height 55
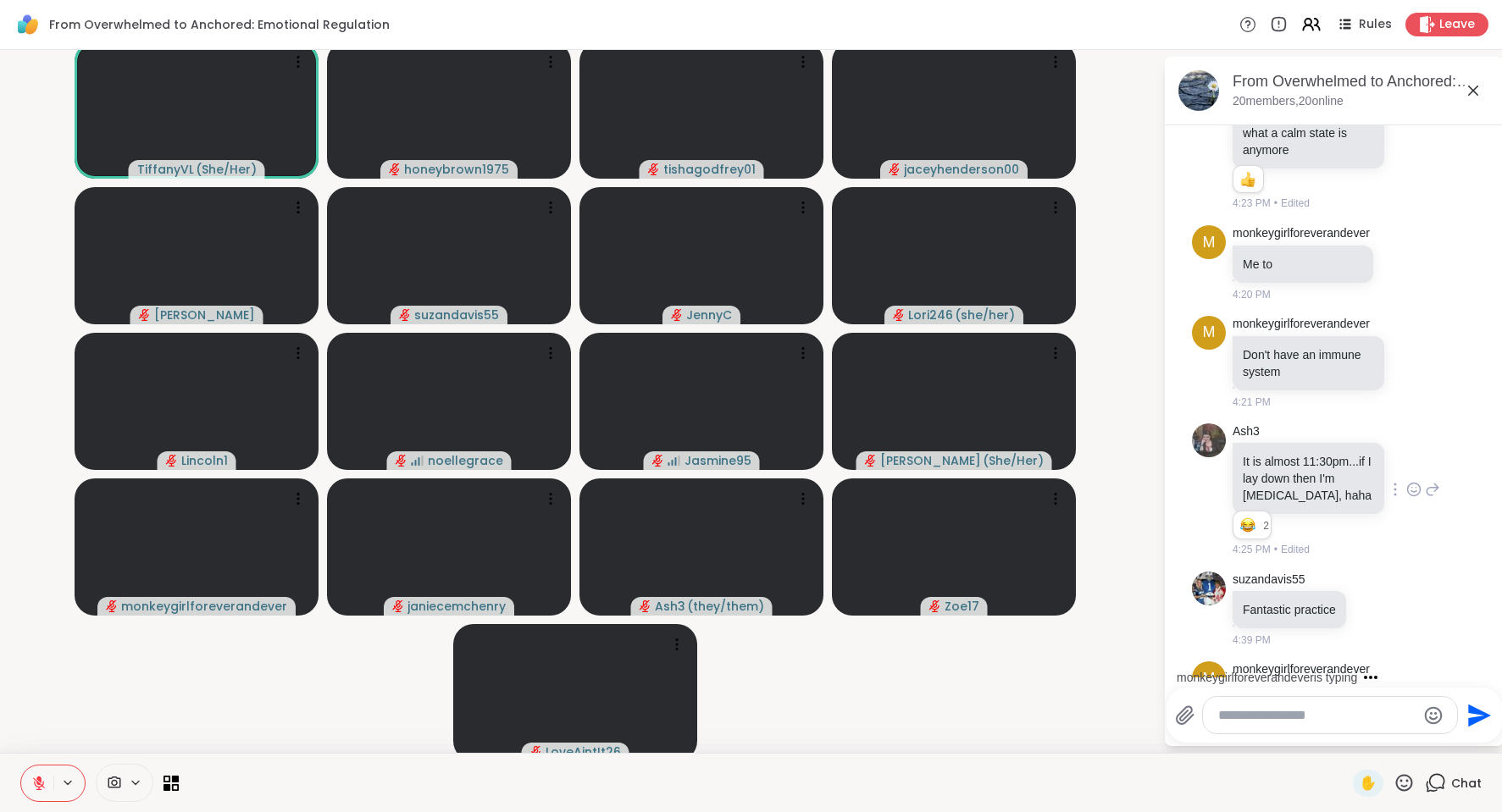
scroll to position [9, 0]
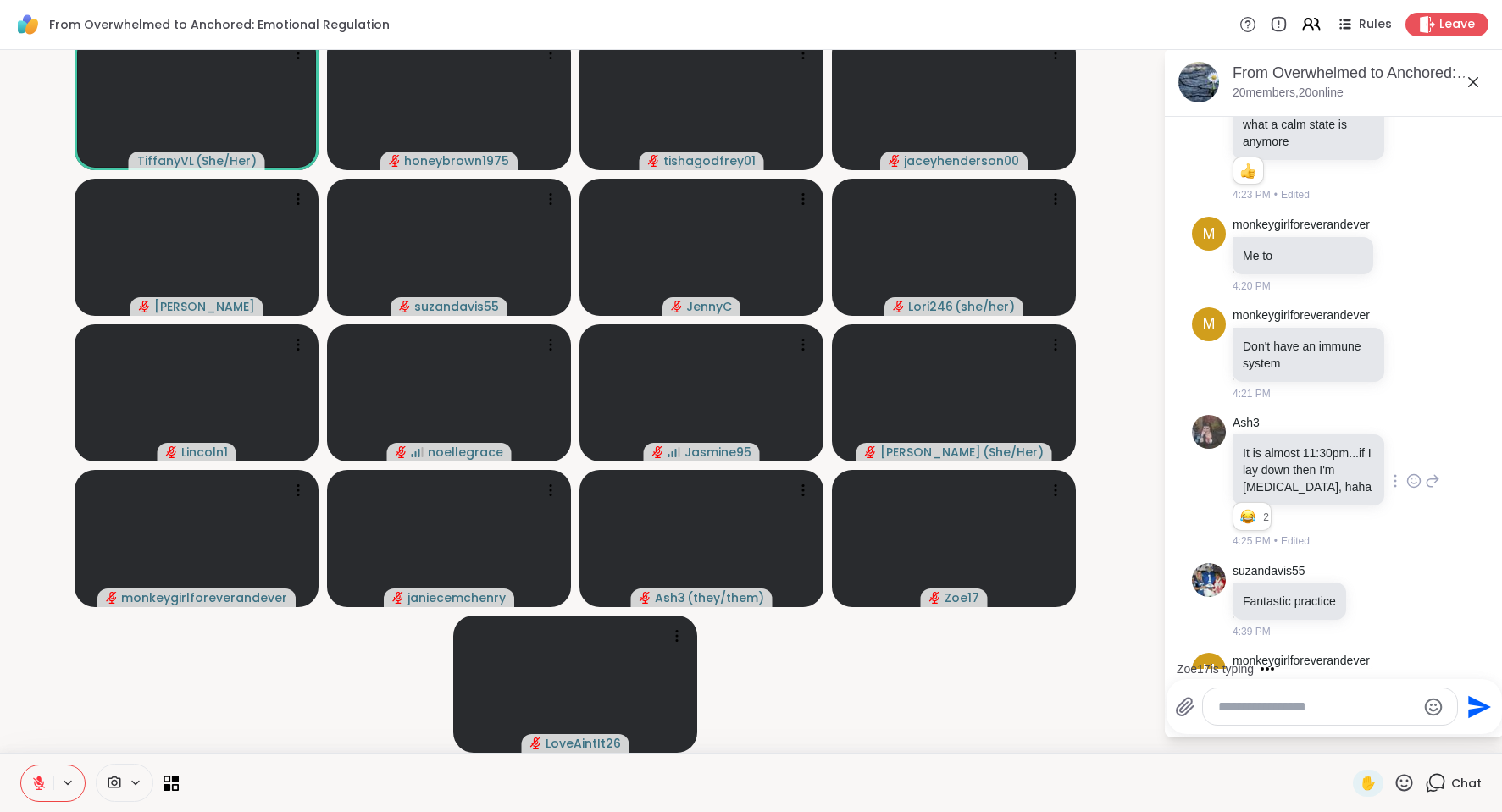
click at [1246, 713] on textarea "Type your message" at bounding box center [1317, 707] width 197 height 17
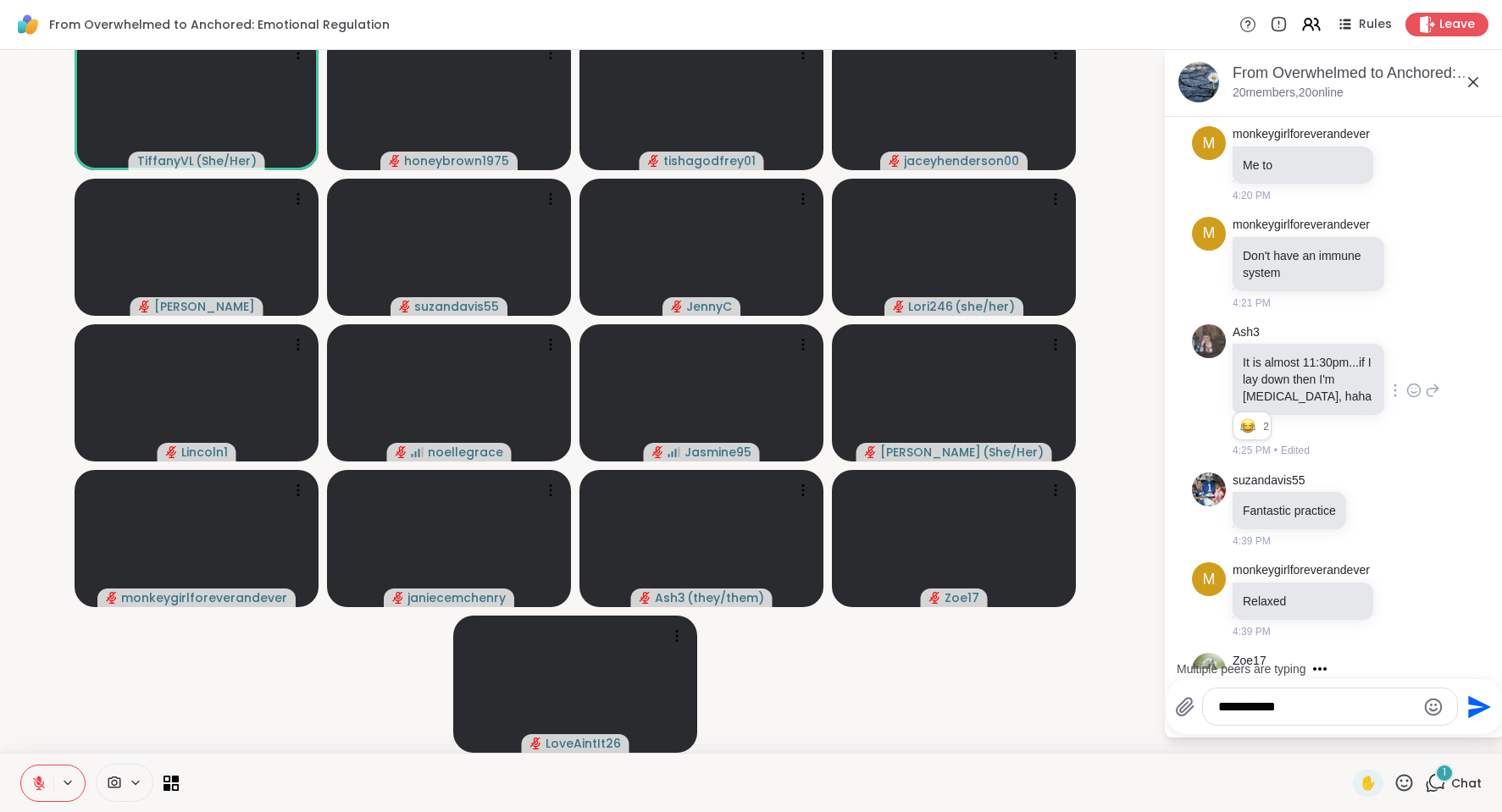
scroll to position [5465, 0]
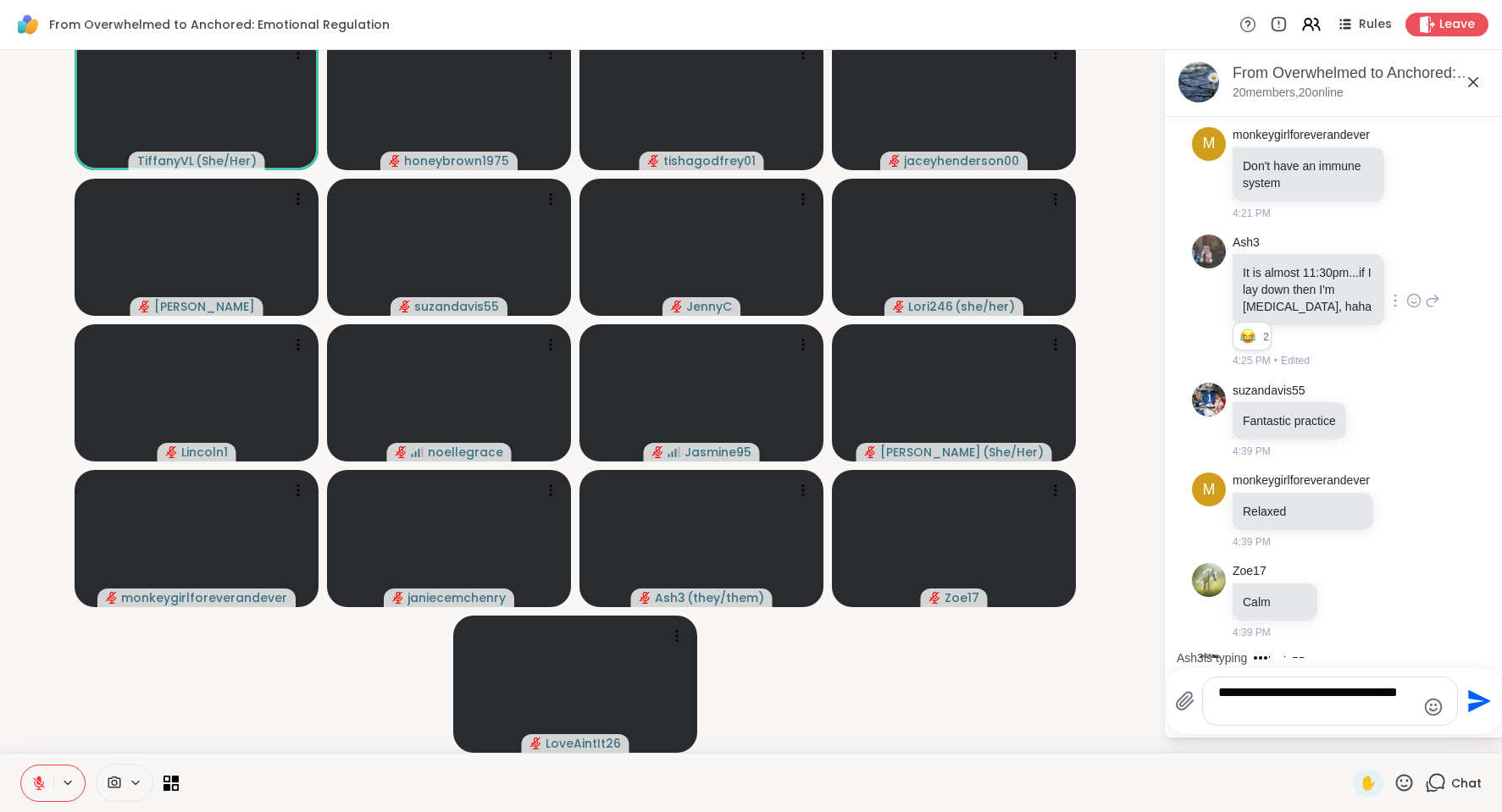
type textarea "**********"
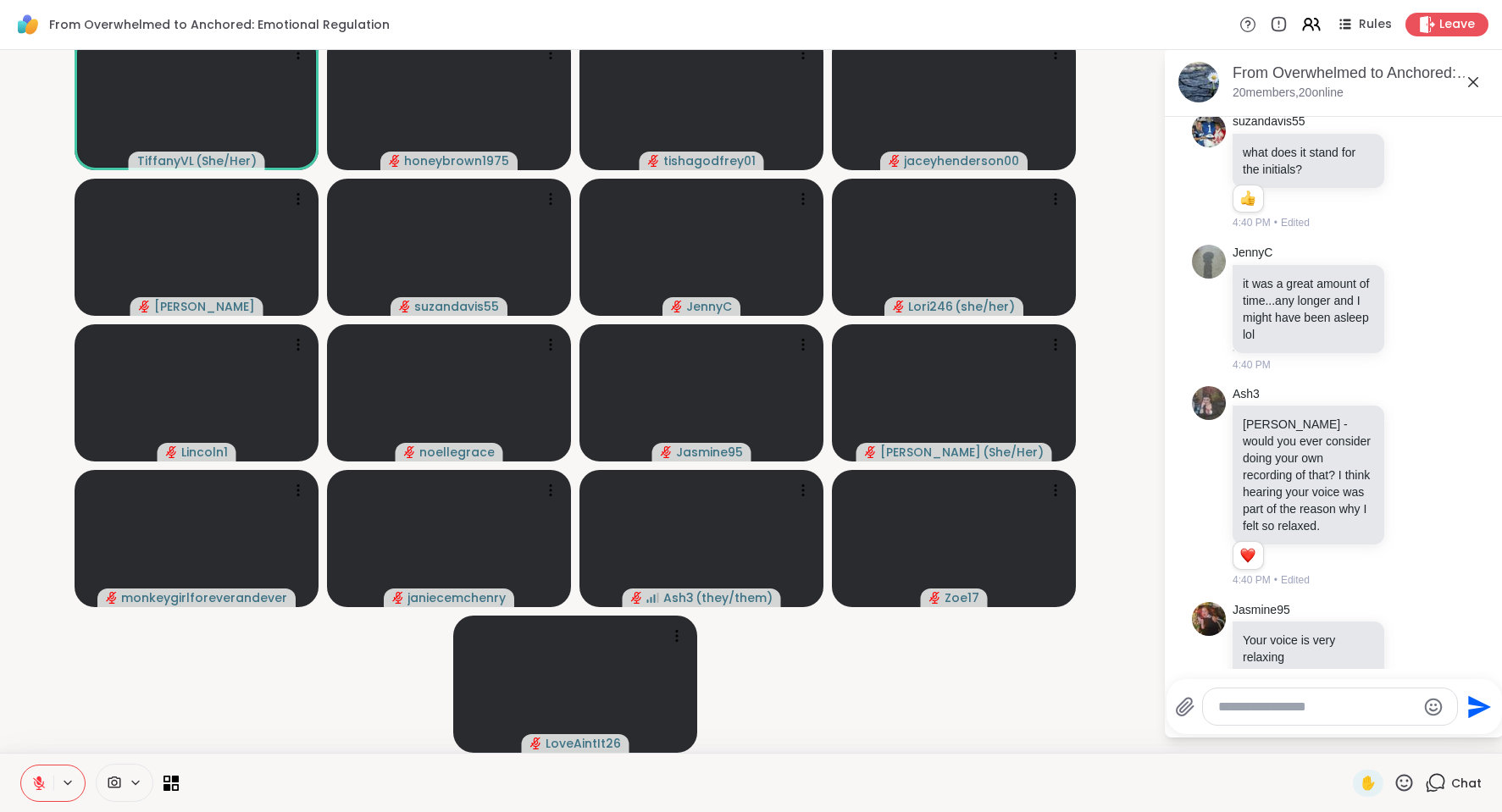
scroll to position [6492, 0]
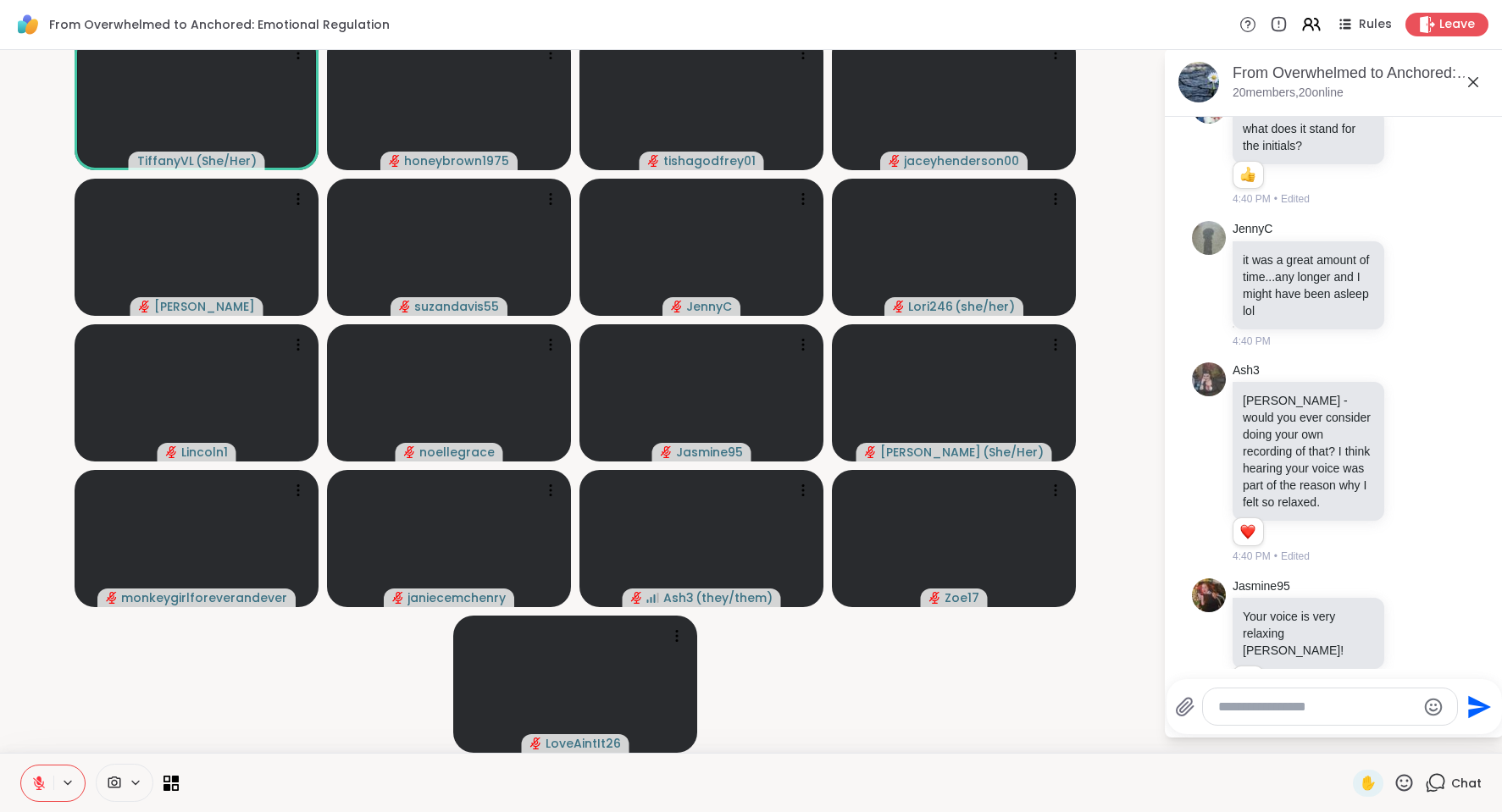
click at [1234, 710] on textarea "Type your message" at bounding box center [1317, 707] width 197 height 17
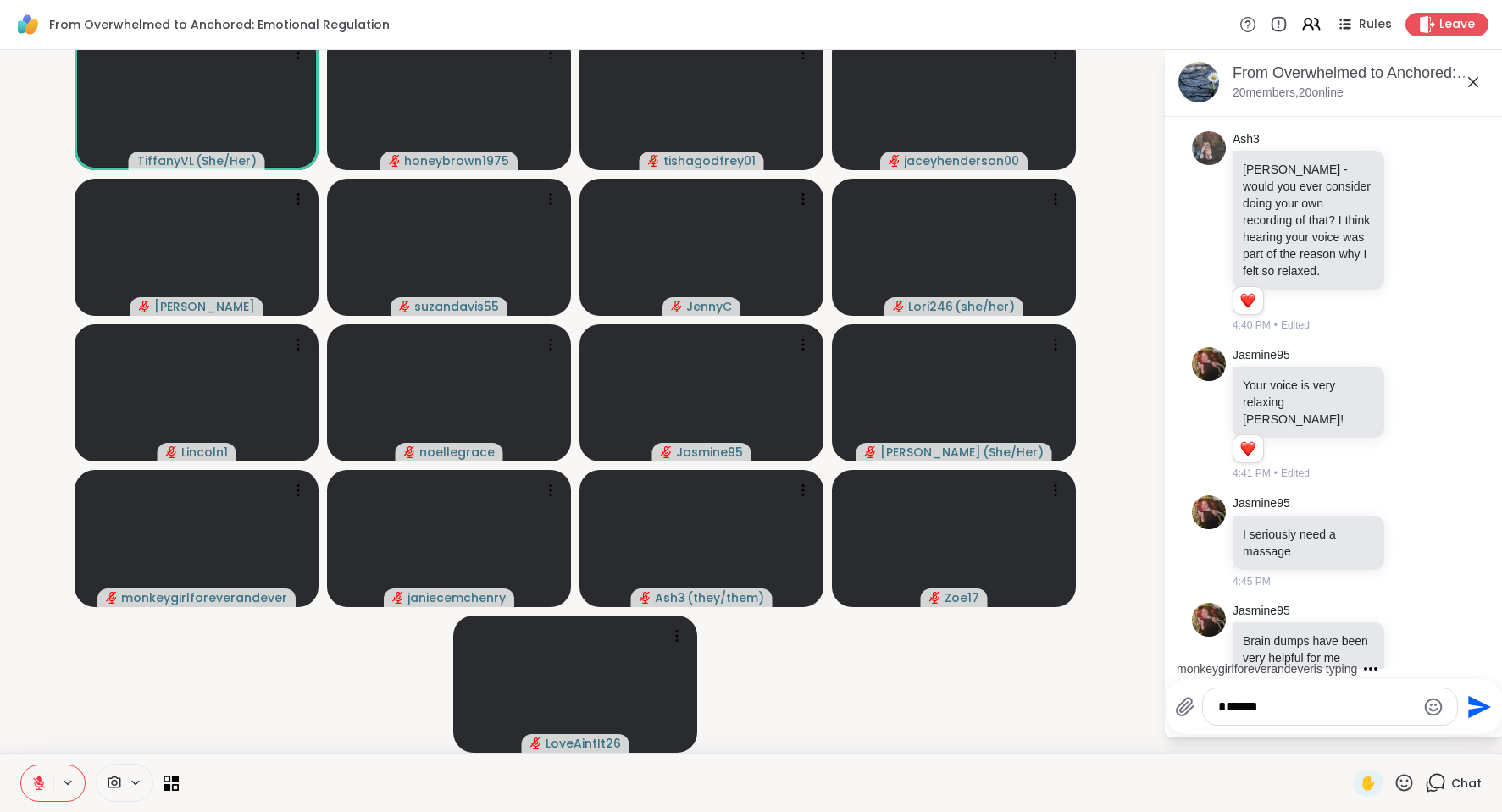
scroll to position [6830, 0]
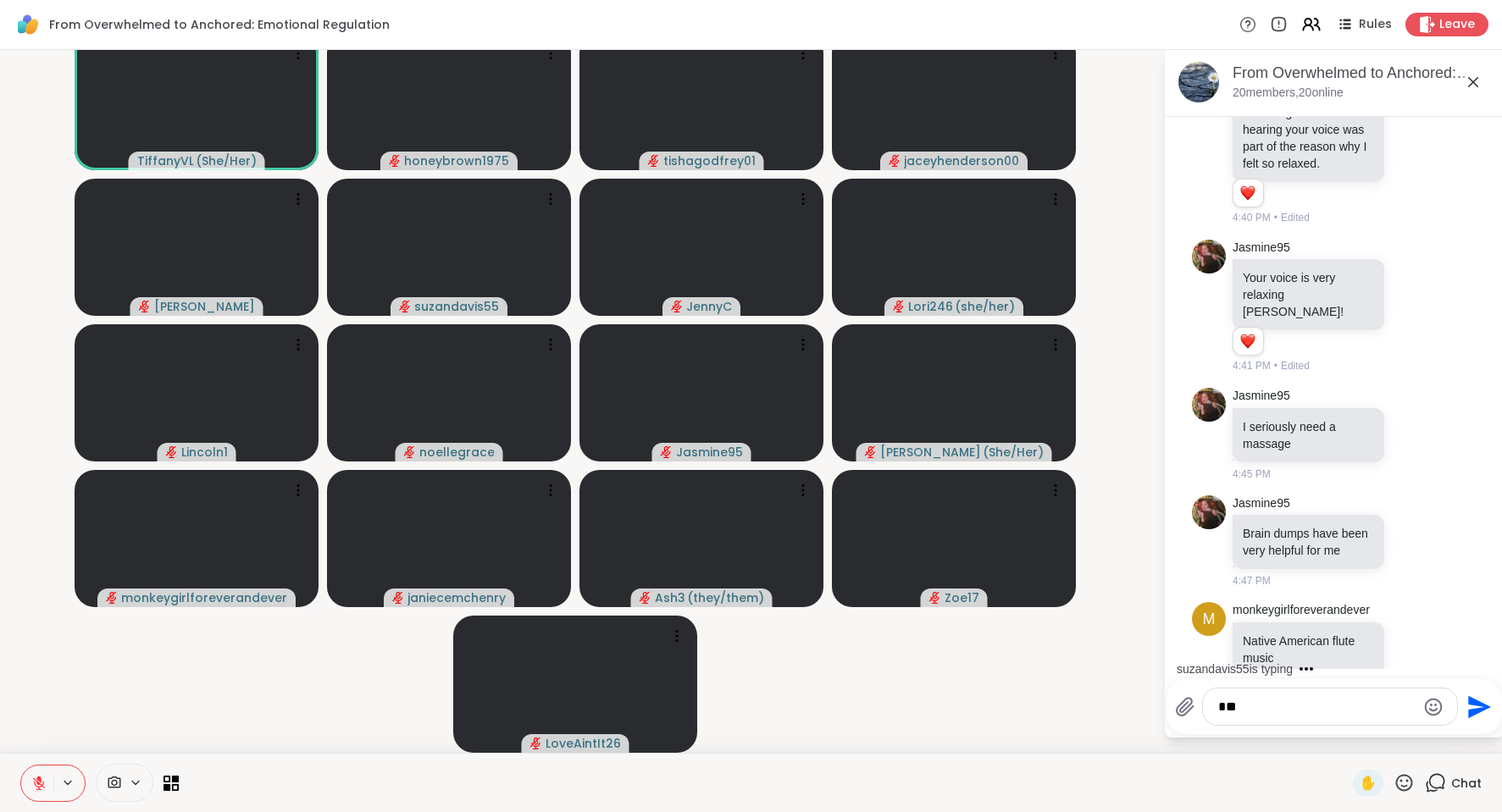
type textarea "*"
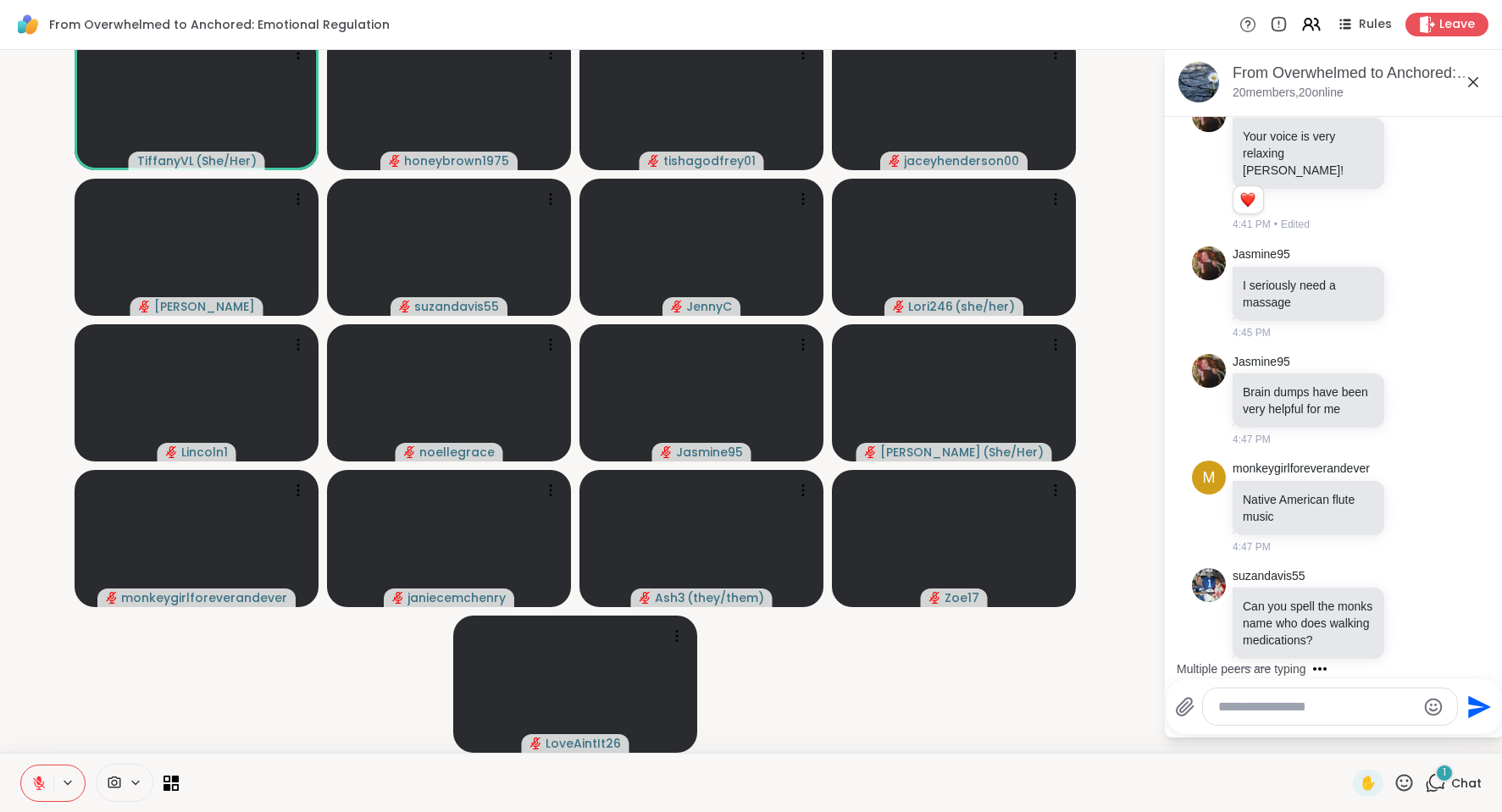
scroll to position [7160, 0]
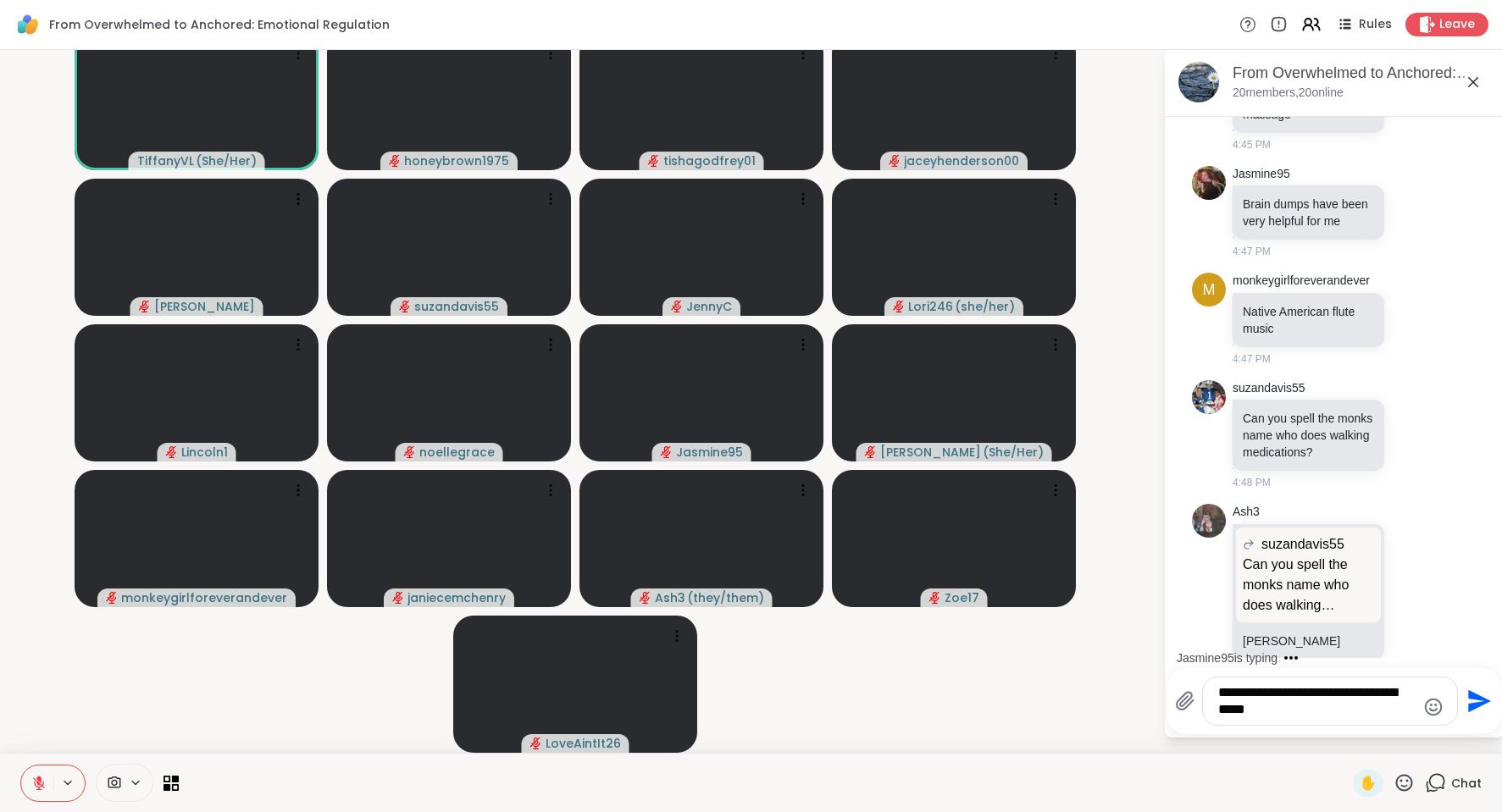
type textarea "**********"
click at [1469, 706] on icon "Send" at bounding box center [1480, 701] width 23 height 23
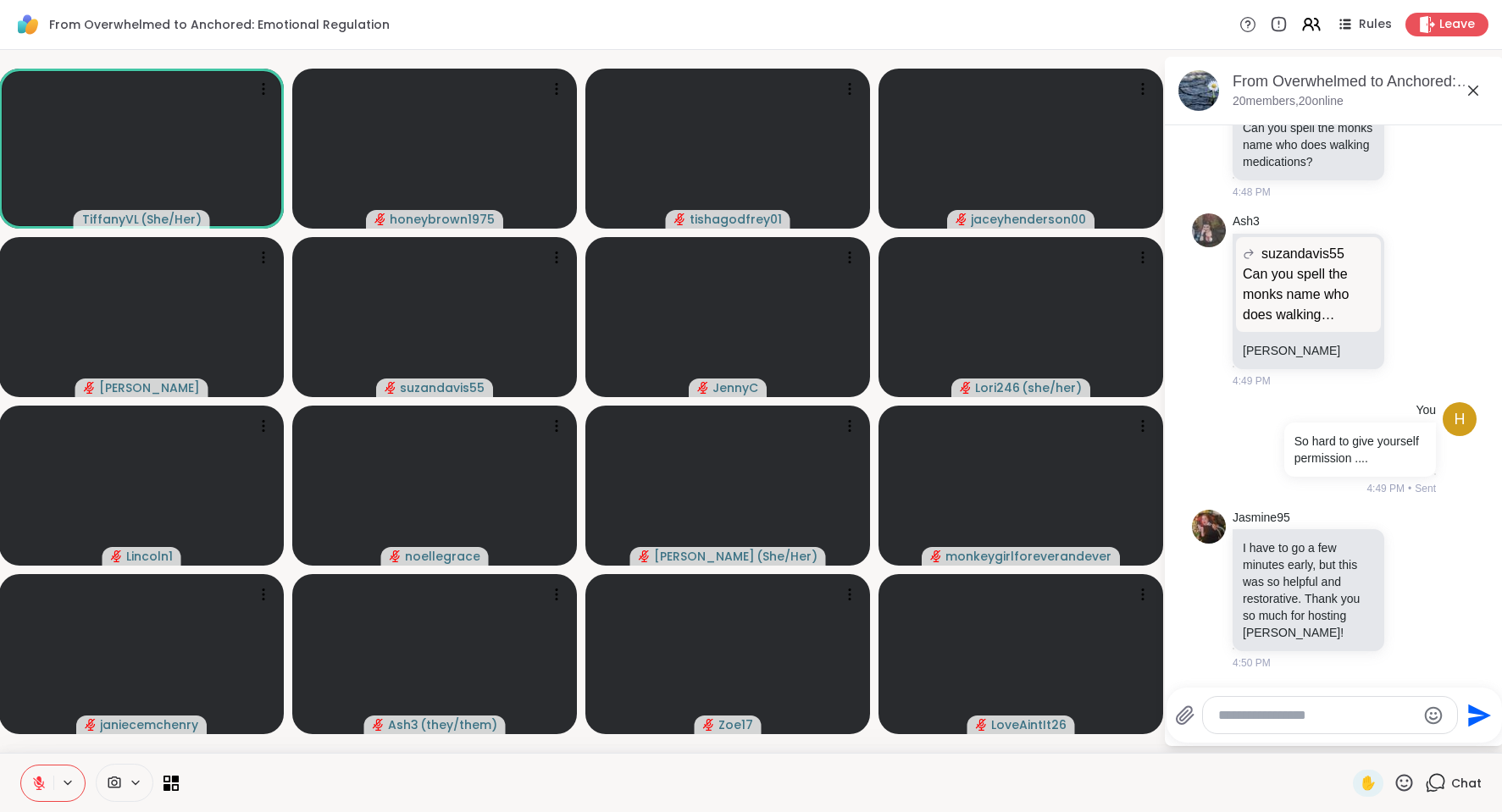
scroll to position [7566, 0]
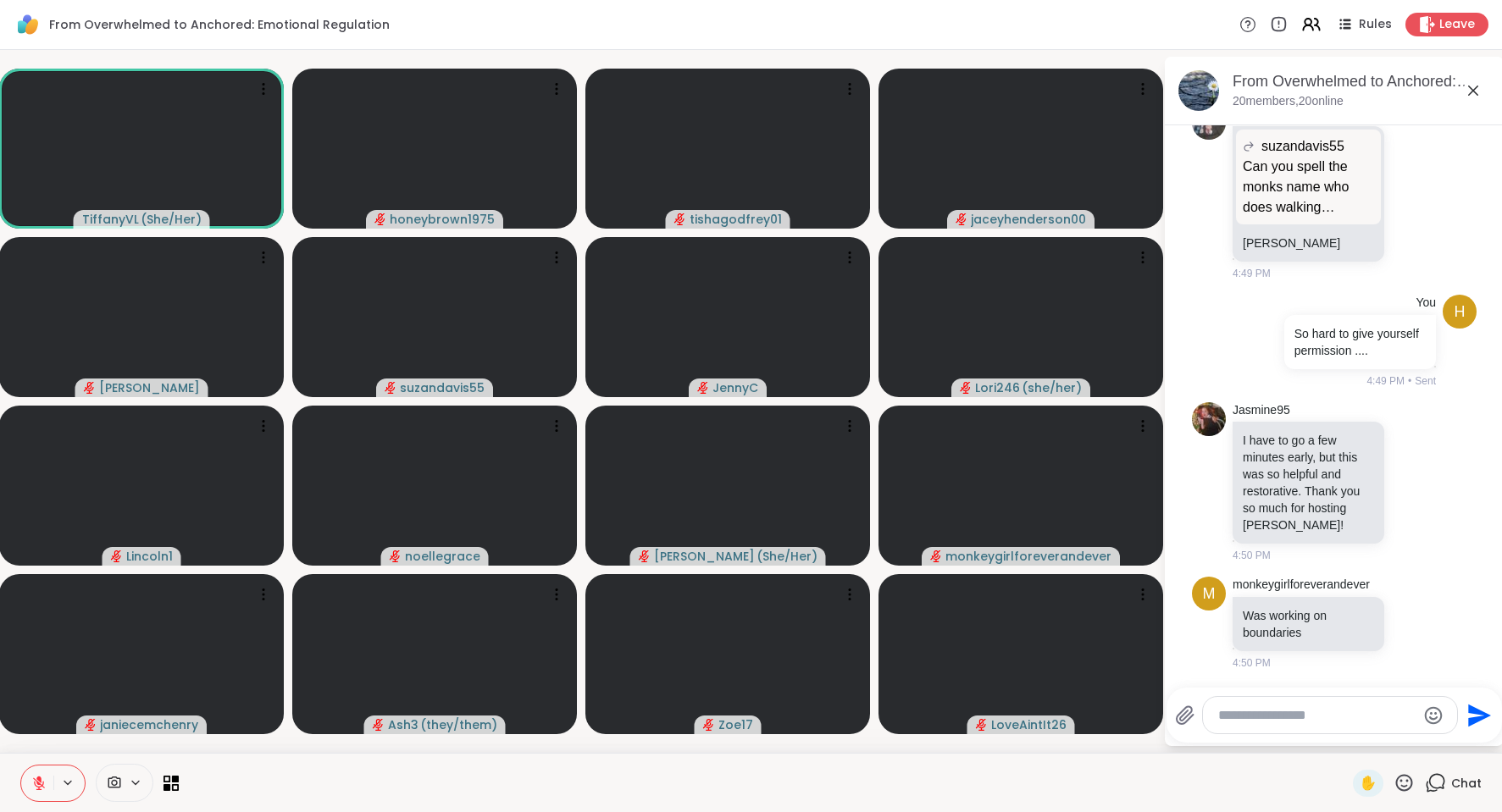
click at [1220, 712] on textarea "Type your message" at bounding box center [1317, 716] width 197 height 17
type textarea "**********"
click at [1473, 723] on icon "Send" at bounding box center [1478, 716] width 27 height 27
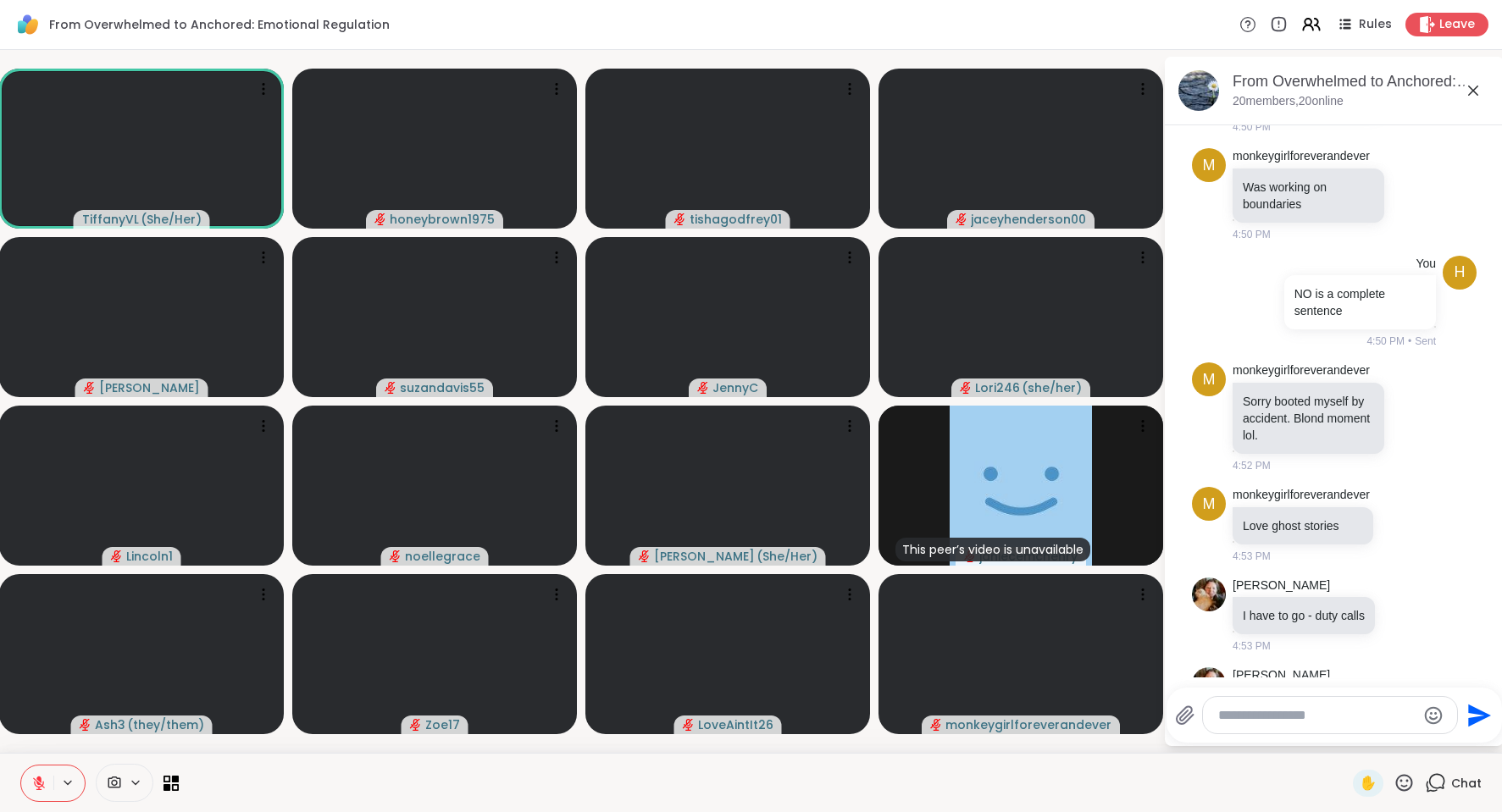
scroll to position [8136, 0]
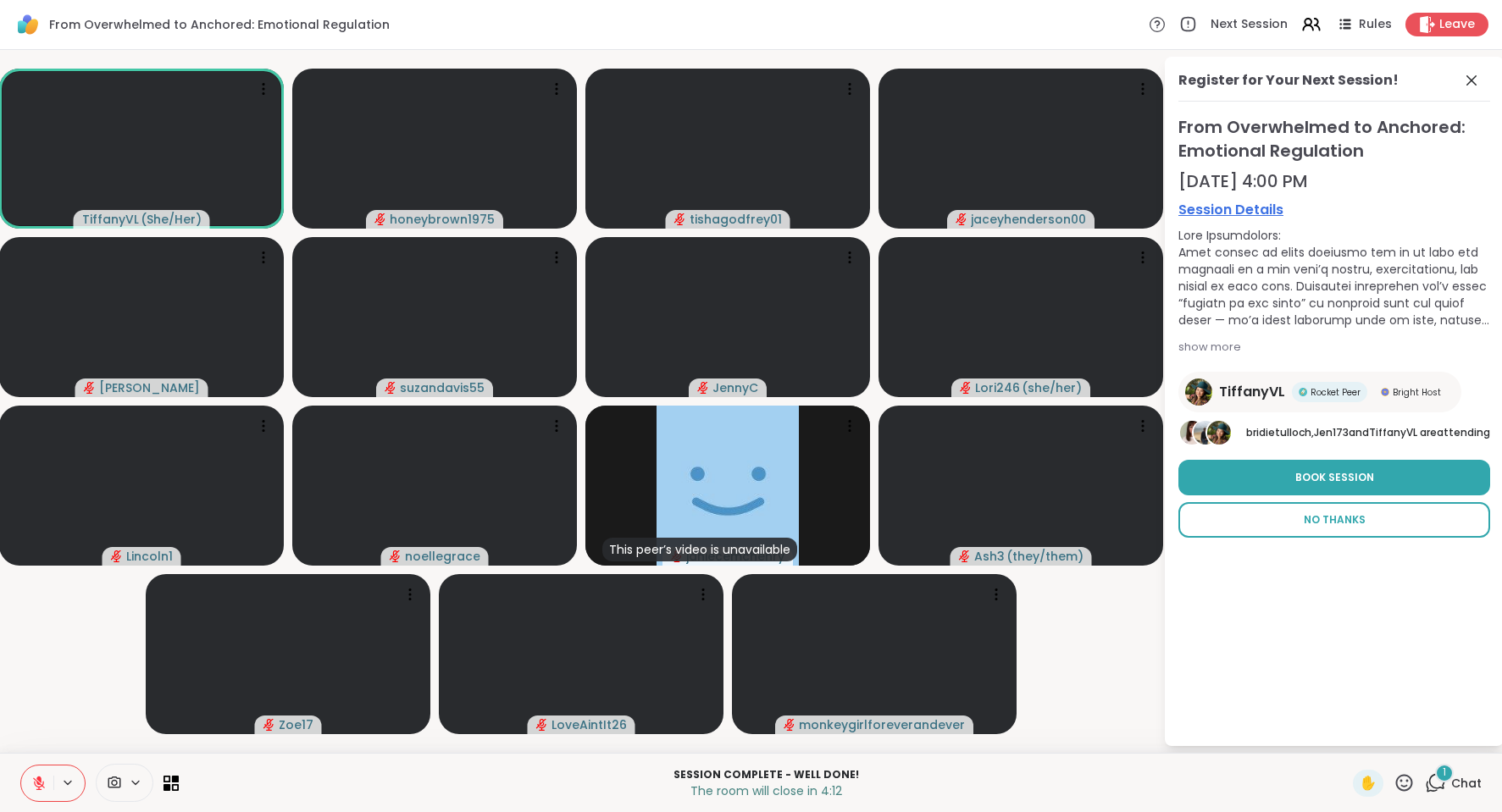
click at [1338, 526] on span "No Thanks" at bounding box center [1335, 520] width 62 height 15
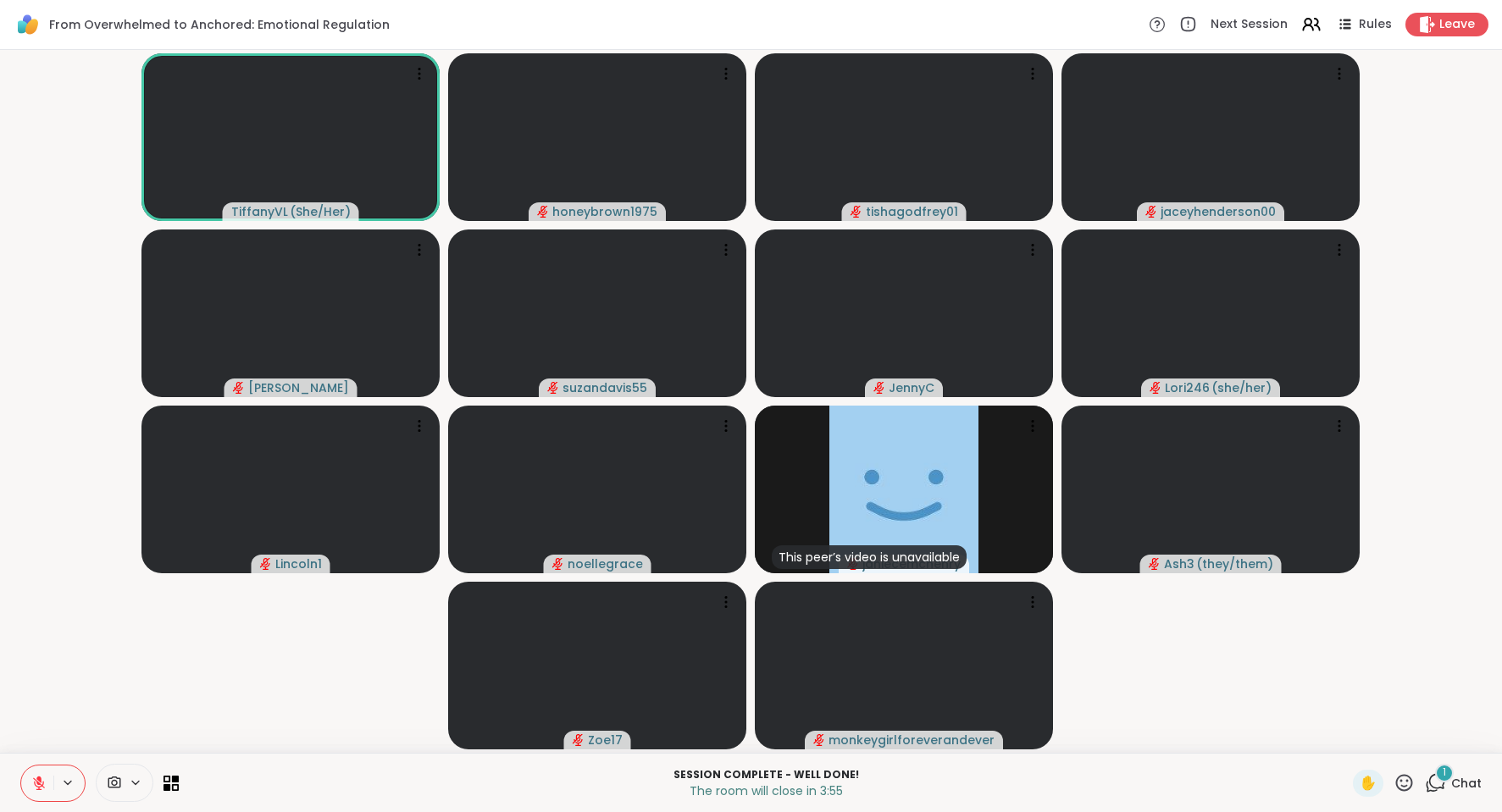
click at [1435, 777] on div "1" at bounding box center [1445, 773] width 19 height 19
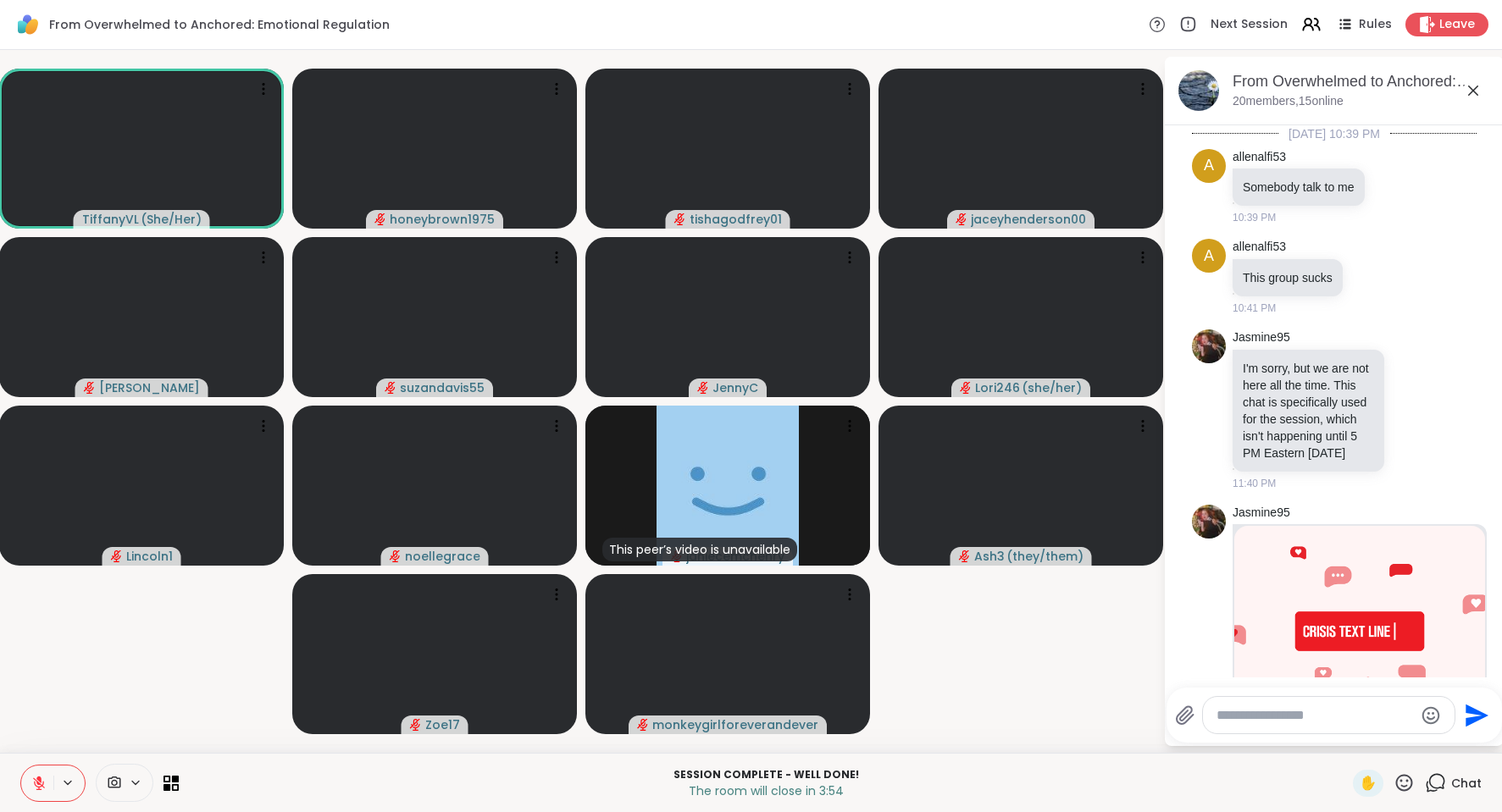
scroll to position [8284, 0]
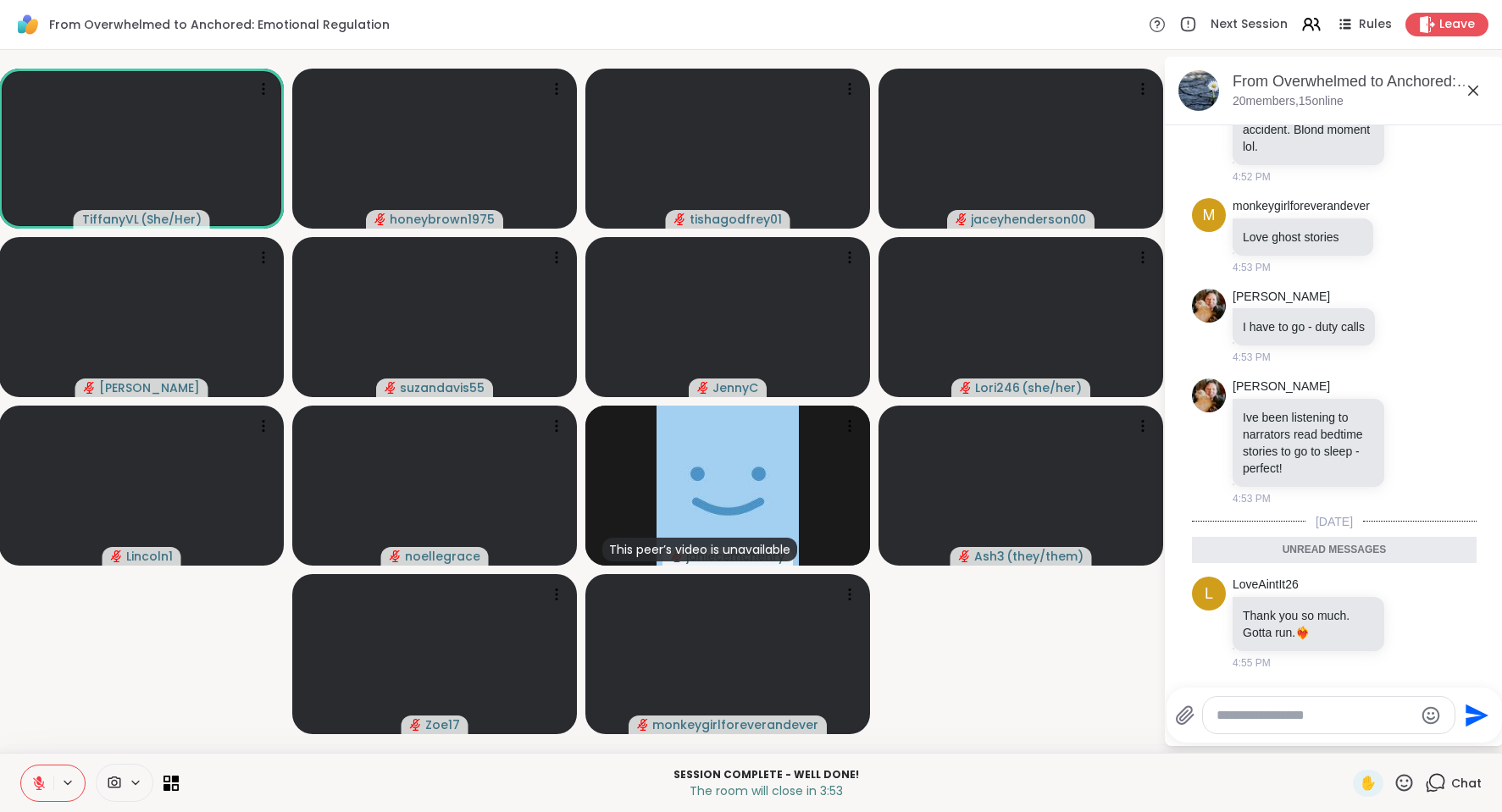
click at [1240, 719] on textarea "Type your message" at bounding box center [1315, 716] width 197 height 17
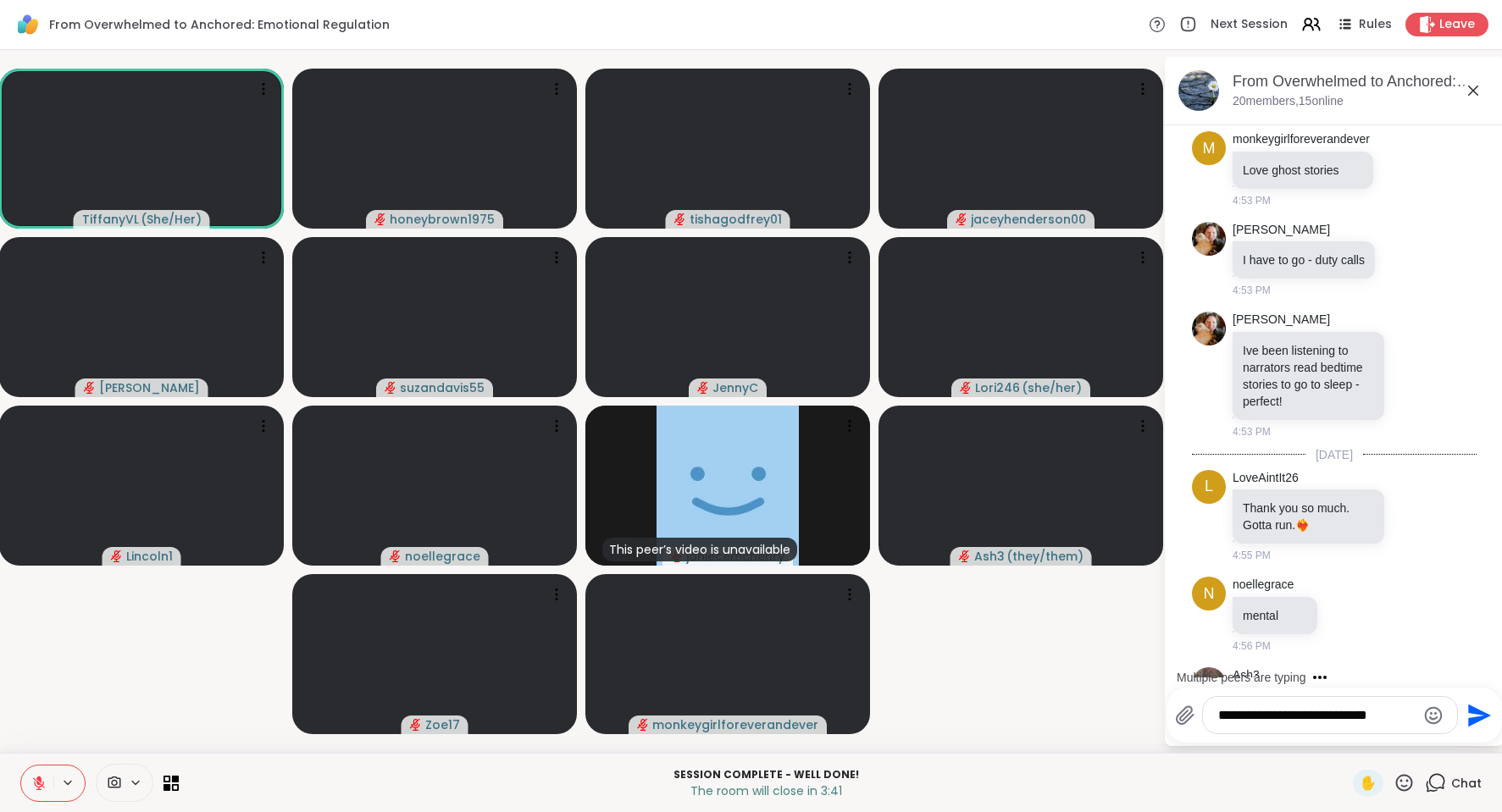
scroll to position [8424, 0]
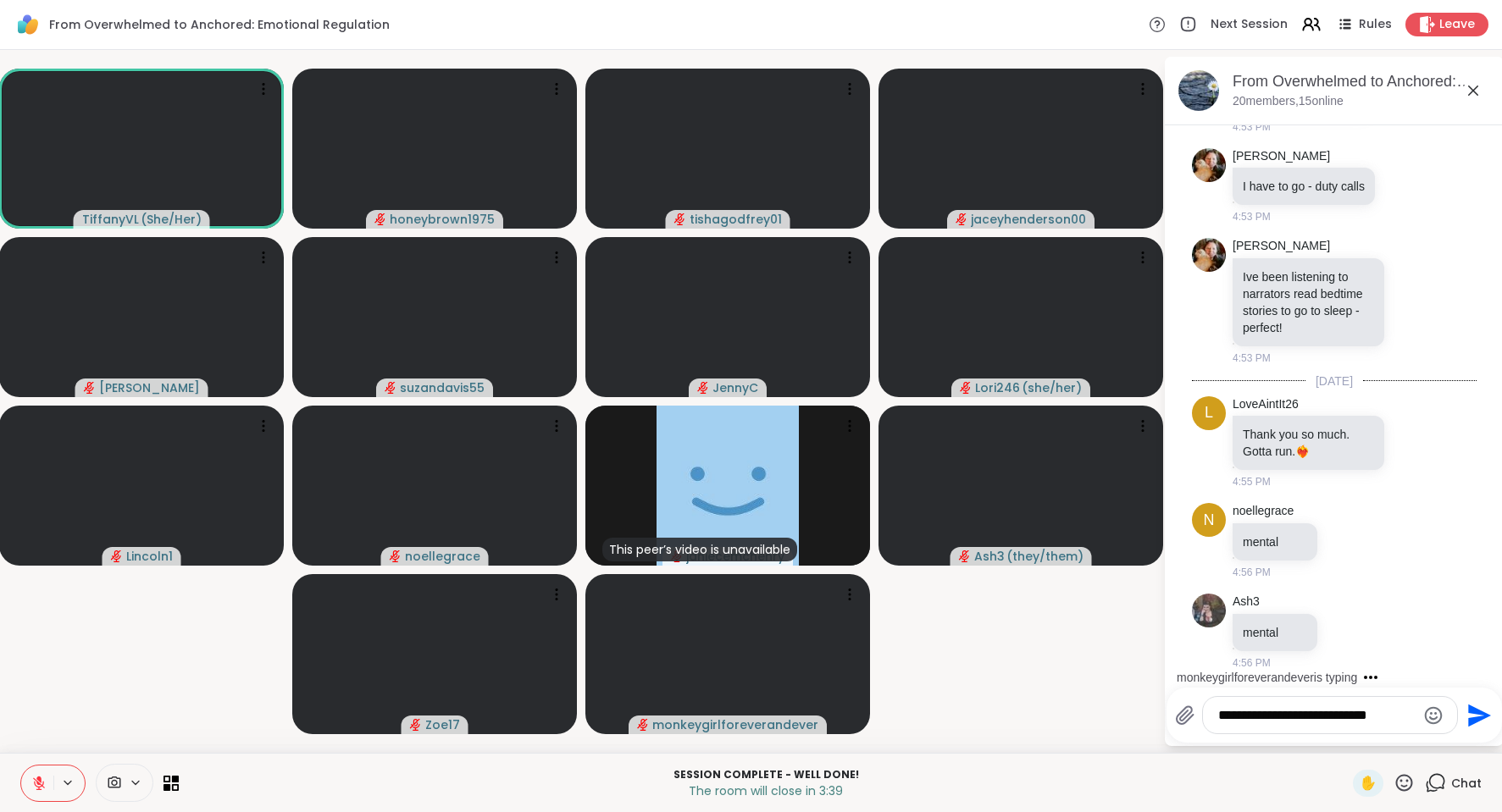
type textarea "**********"
click at [1469, 714] on icon "Send" at bounding box center [1478, 716] width 27 height 27
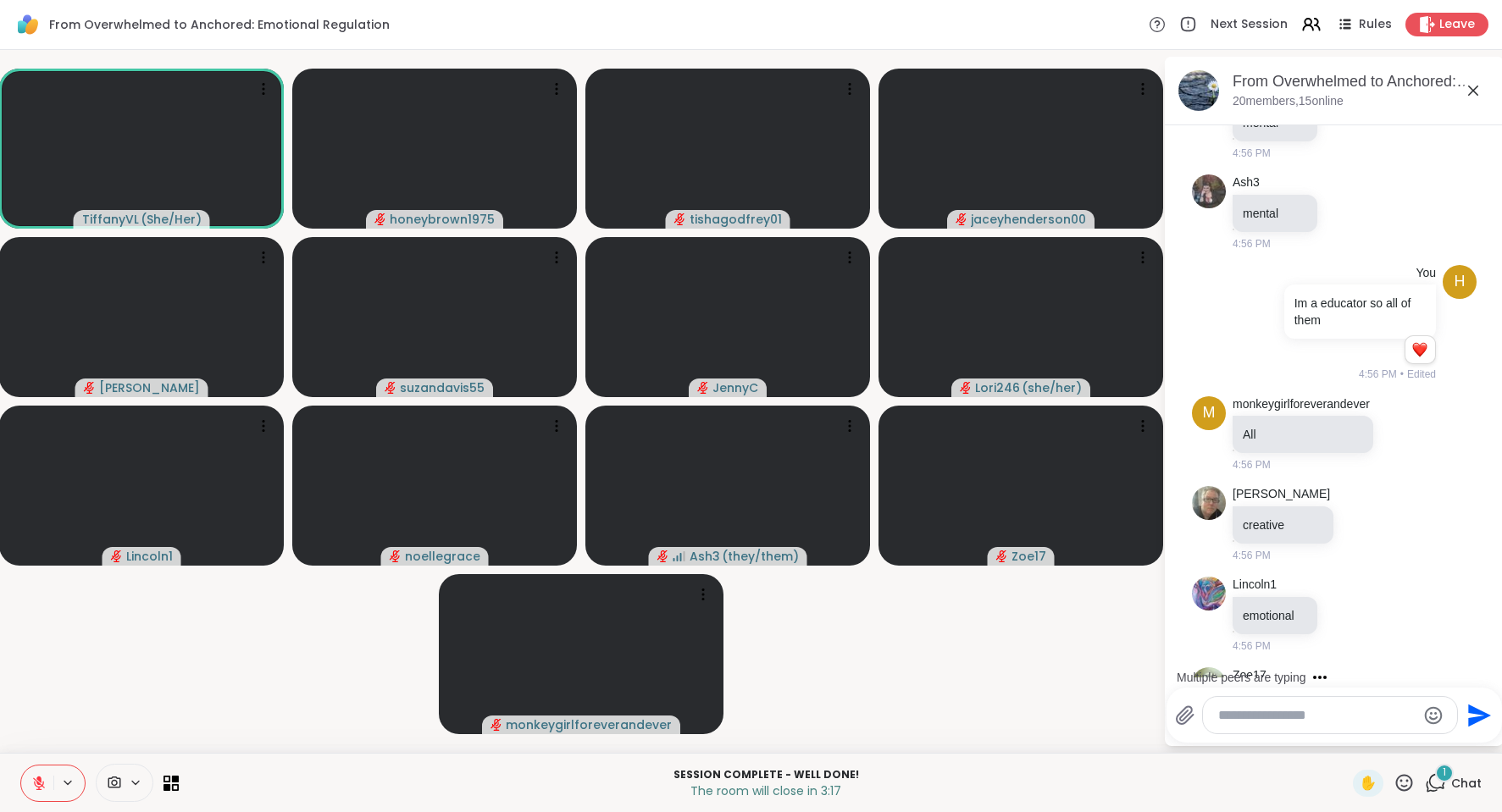
scroll to position [8917, 0]
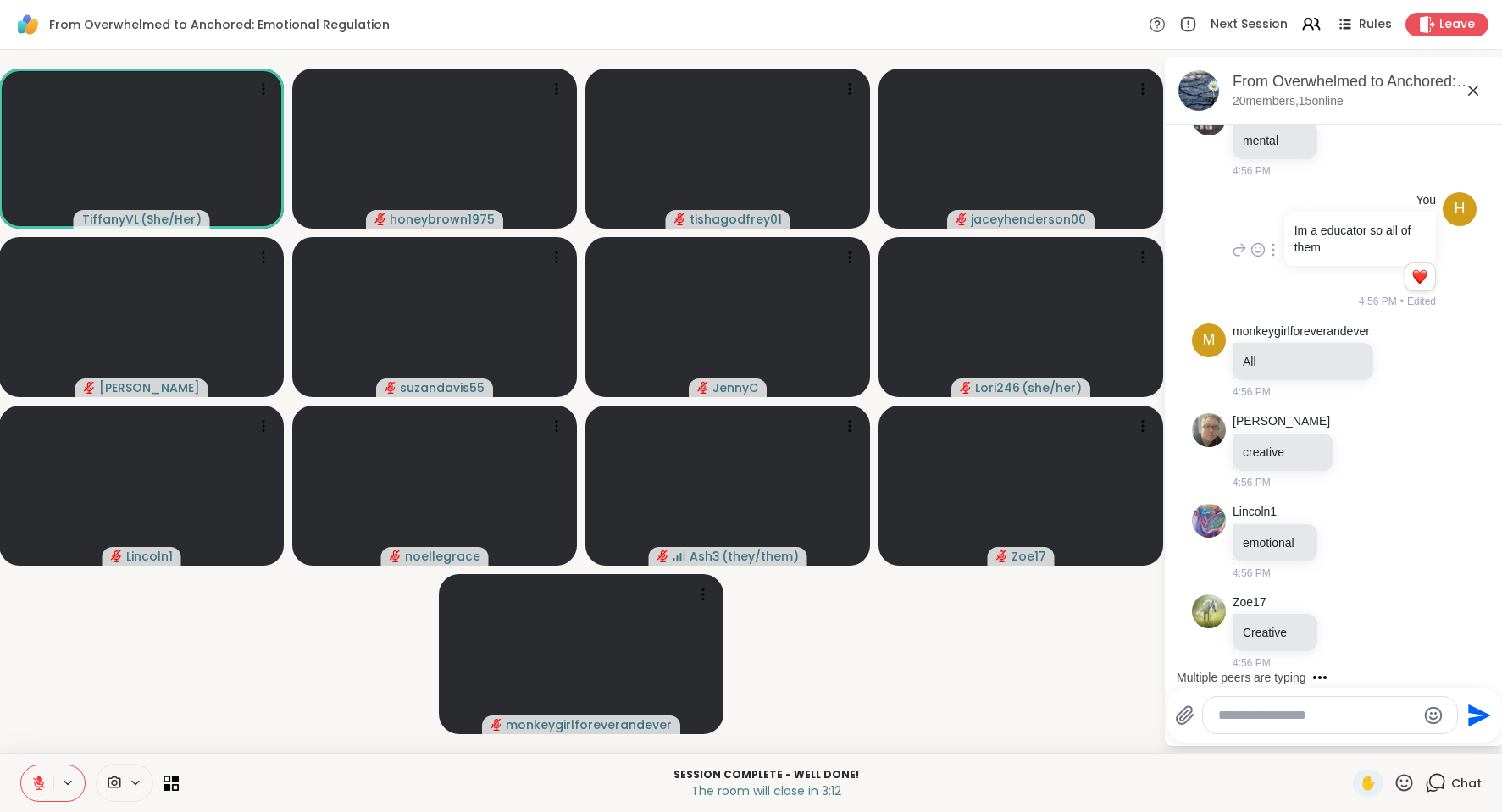
click at [1412, 280] on div "Reactions: love" at bounding box center [1420, 277] width 15 height 15
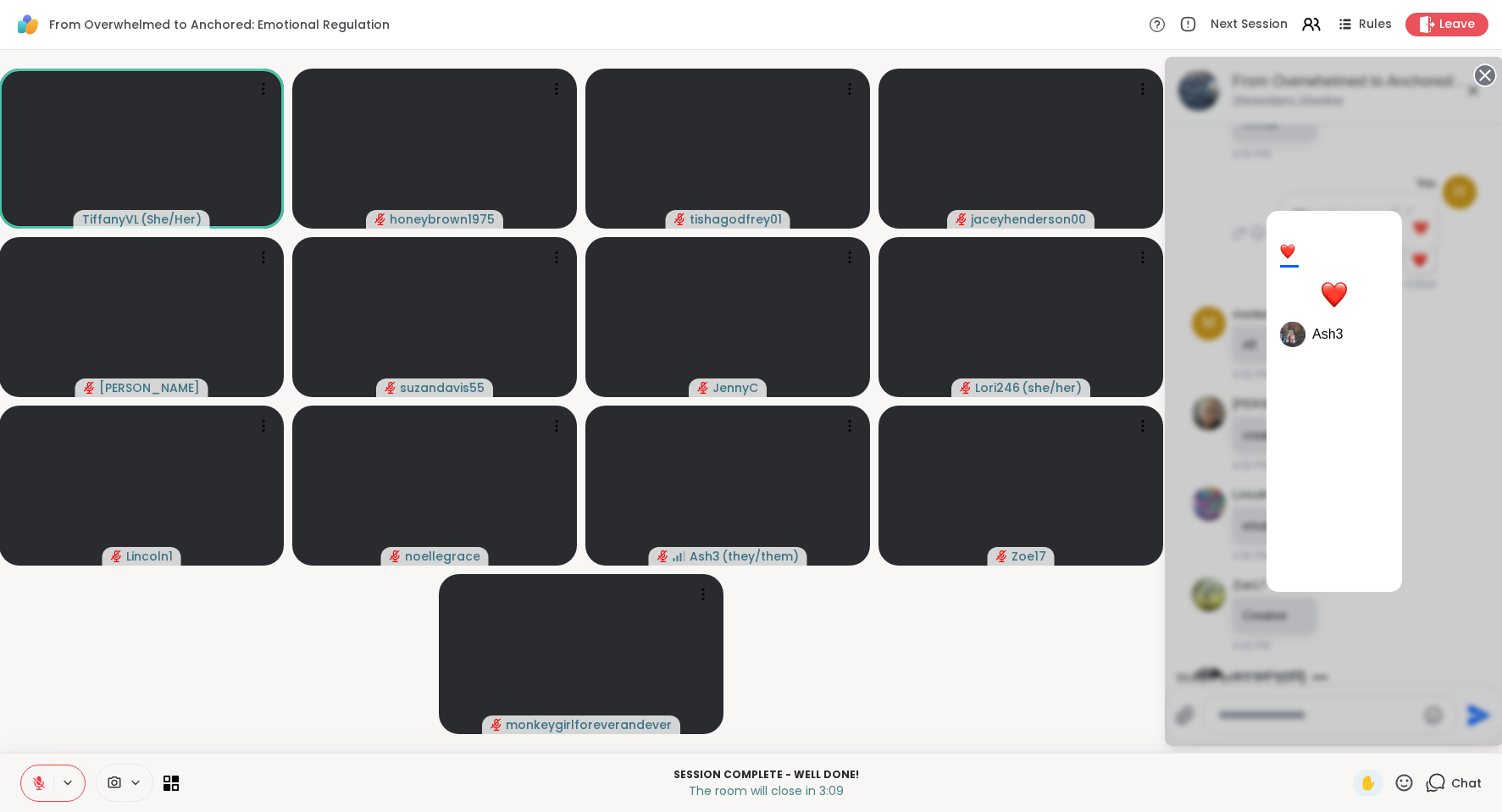
scroll to position [9041, 0]
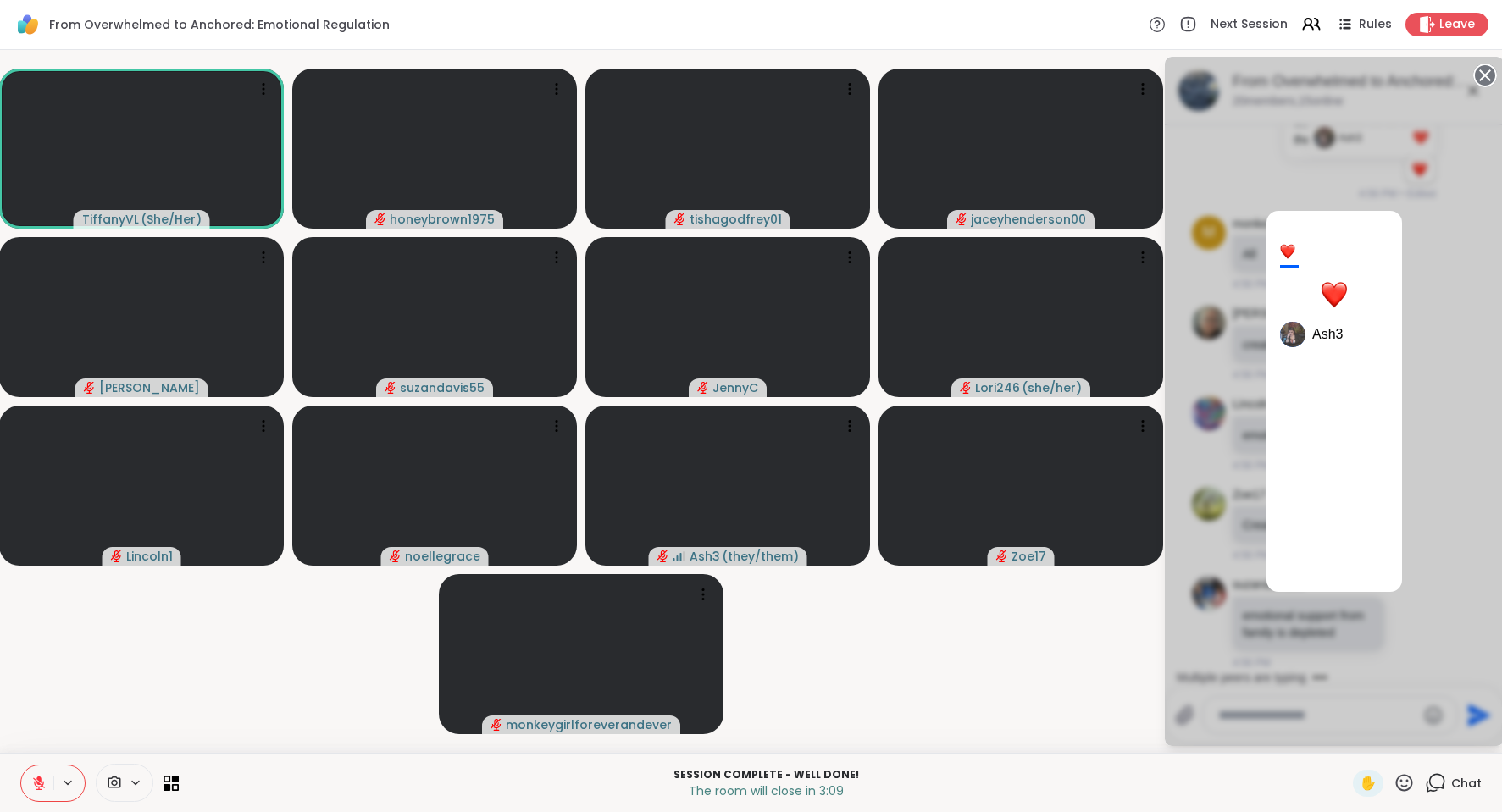
click at [865, 635] on video-player-container "TiffanyVL ( She/Her ) honeybrown1975 tishagodfrey01 jaceyhenderson00 [PERSON_NA…" at bounding box center [582, 401] width 1143 height 689
click at [1445, 124] on div "1 Ash3" at bounding box center [1334, 401] width 339 height 689
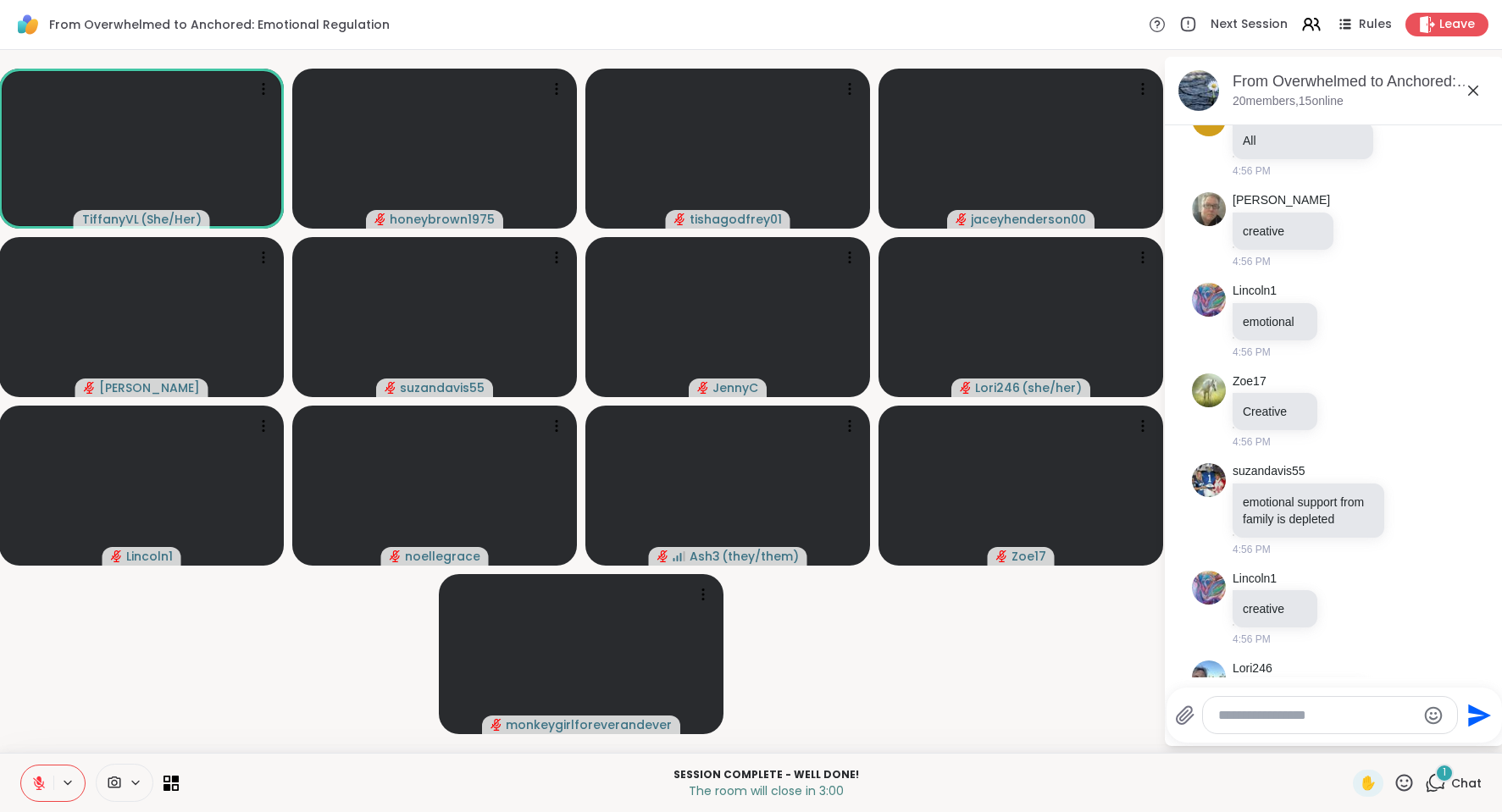
scroll to position [9114, 0]
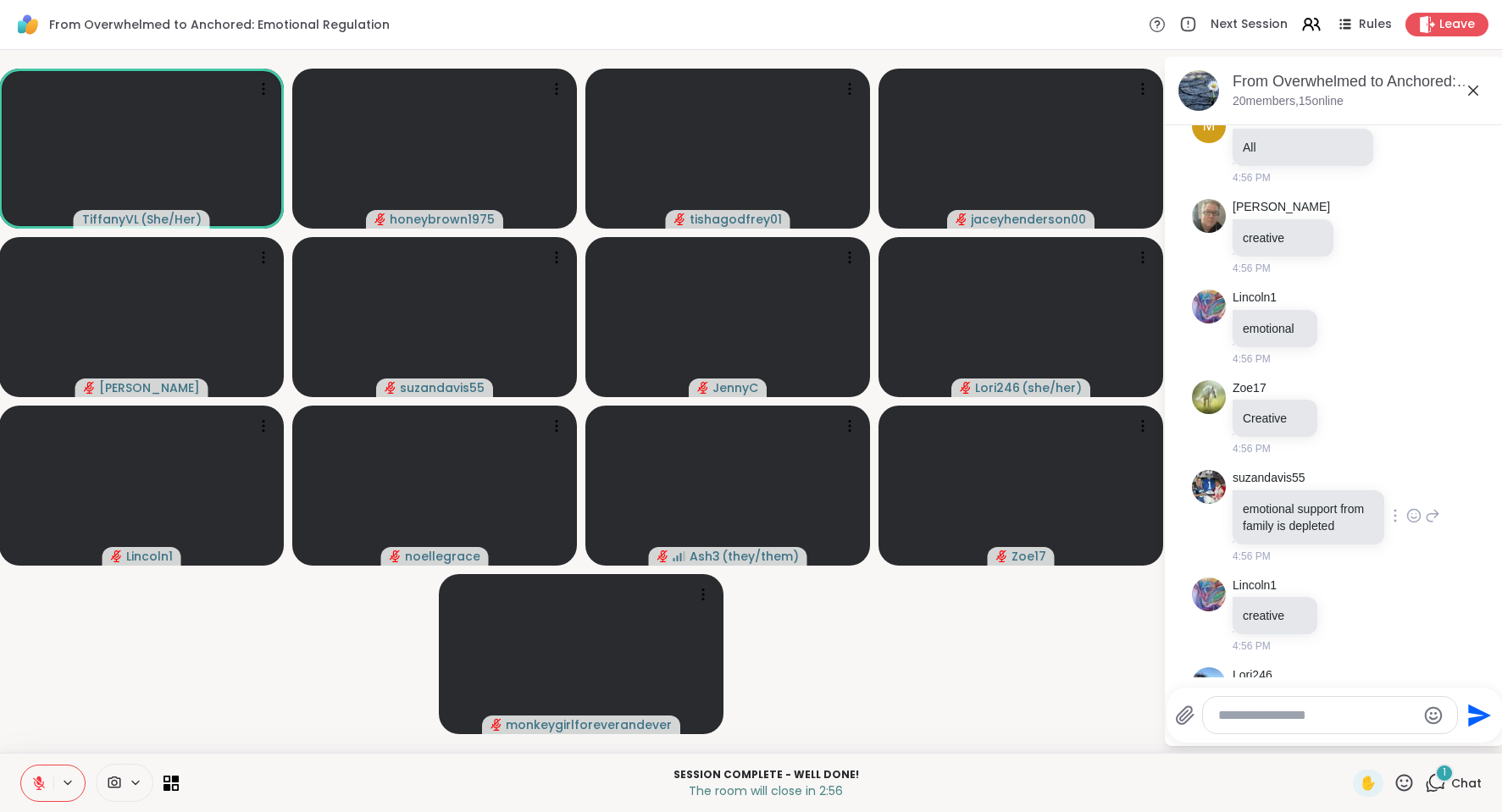
click at [1407, 524] on icon at bounding box center [1415, 516] width 15 height 17
click at [1402, 422] on div "Zoe17 Creative 4:56 PM" at bounding box center [1335, 419] width 285 height 91
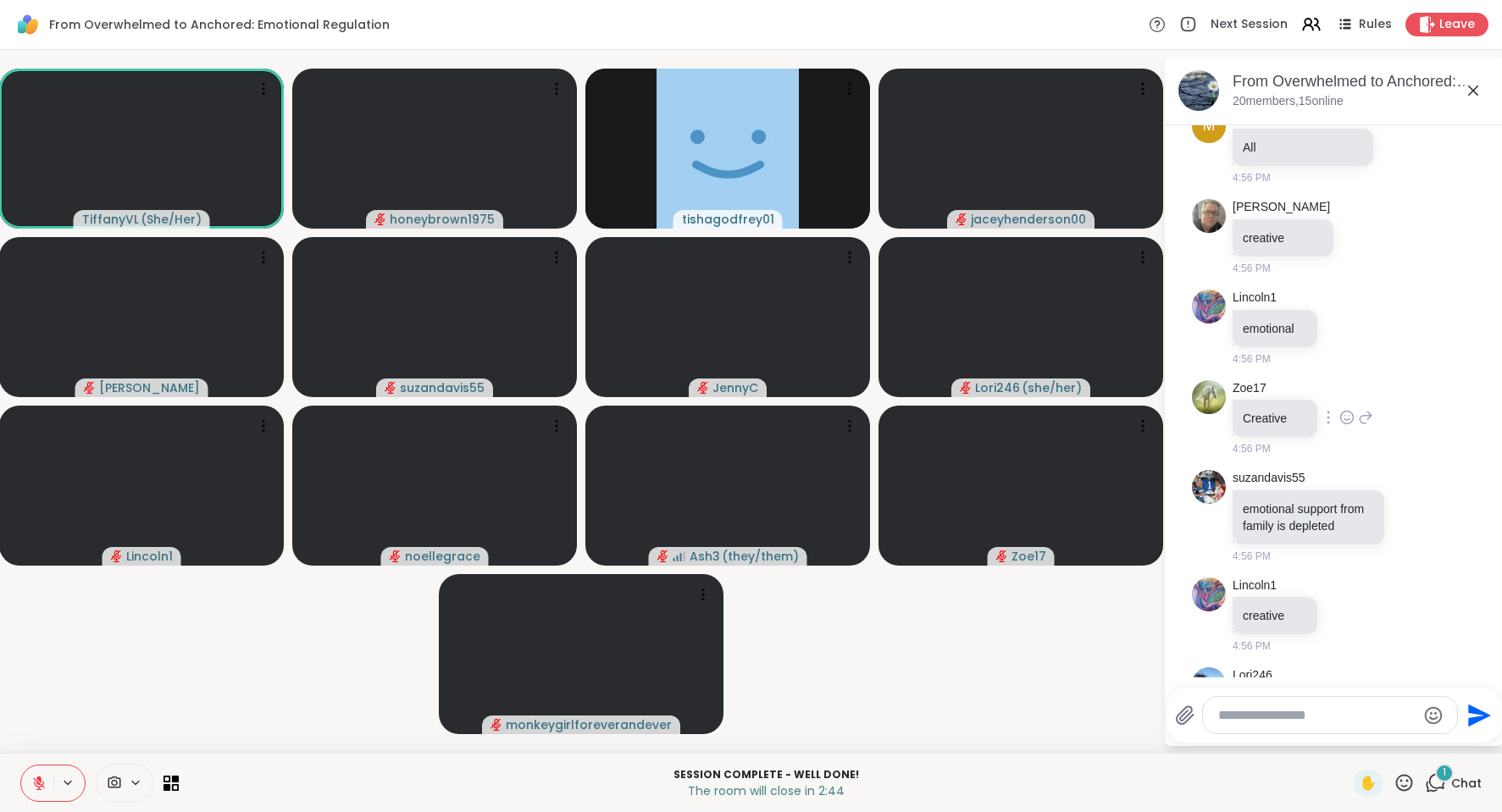
scroll to position [9329, 0]
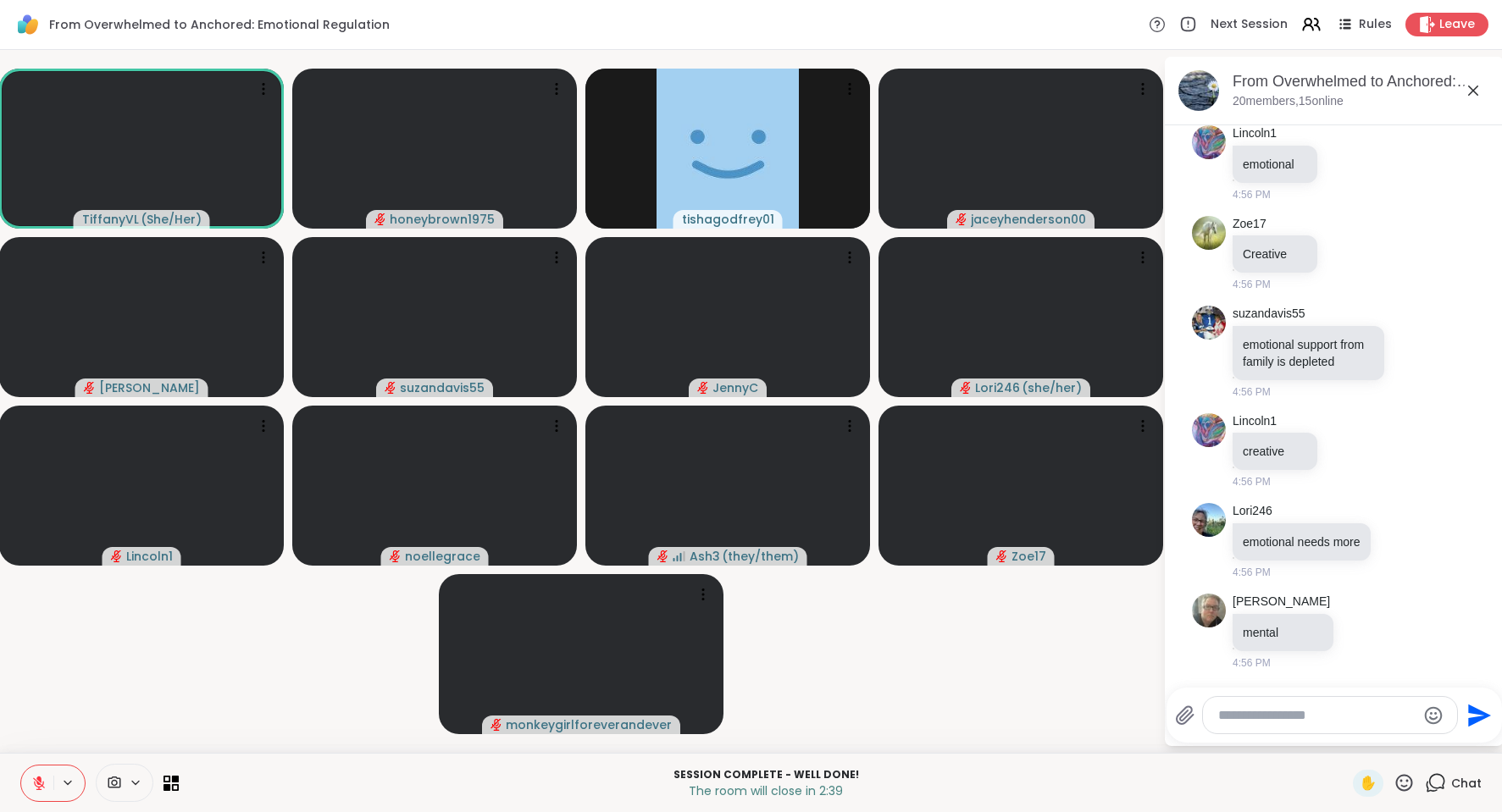
click at [1247, 716] on textarea "Type your message" at bounding box center [1317, 716] width 197 height 17
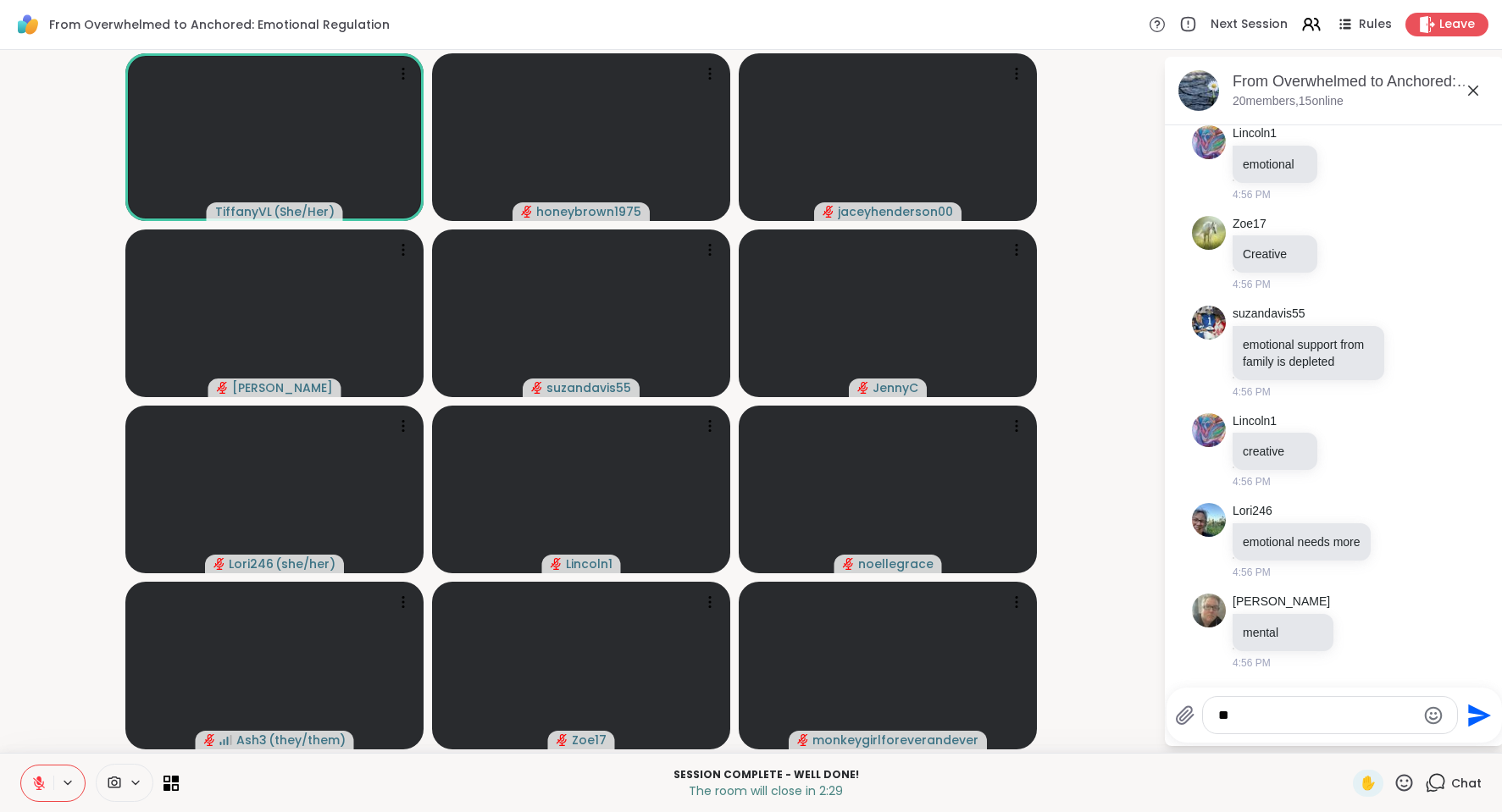
type textarea "*"
type textarea "*********"
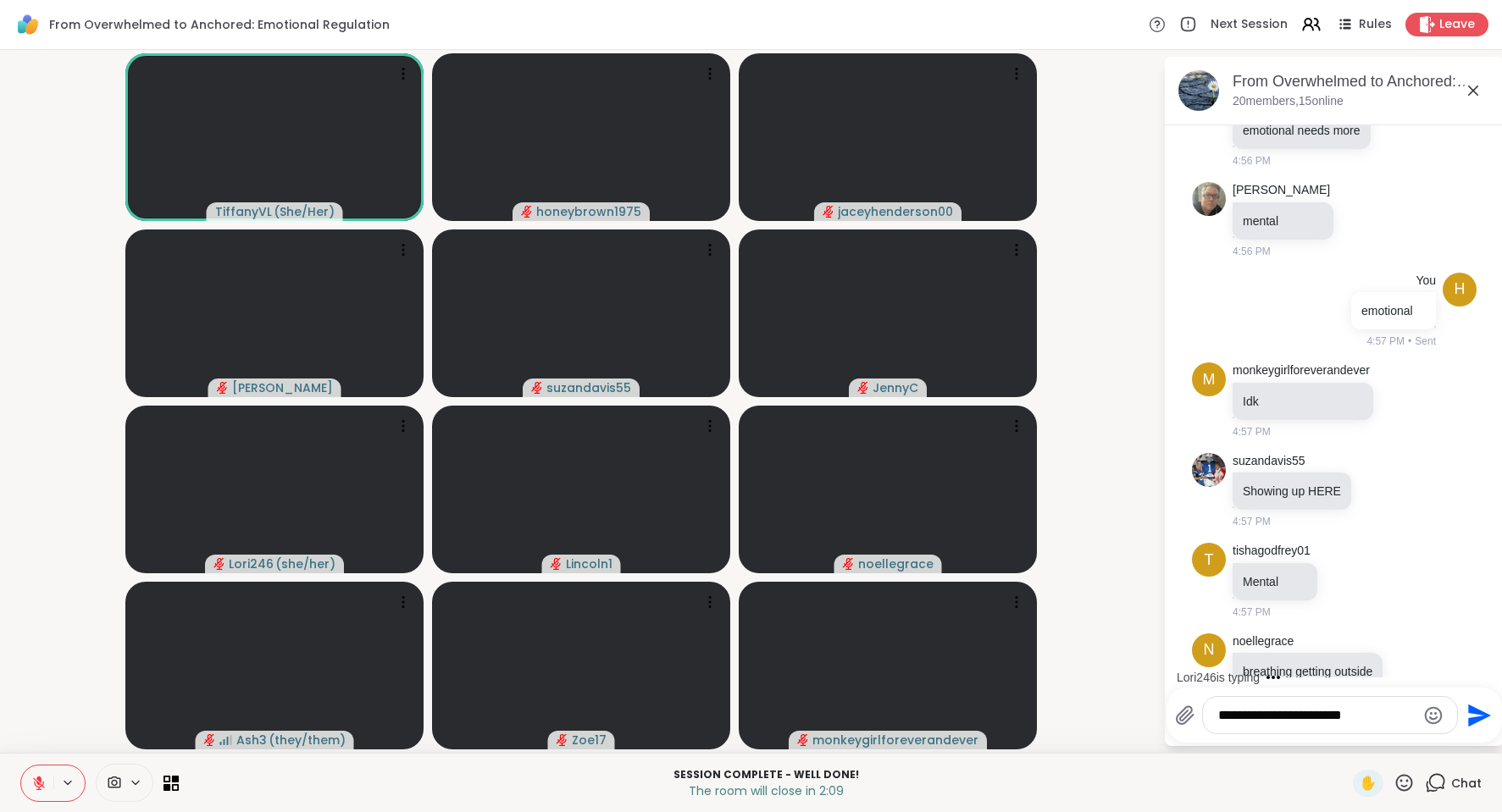
scroll to position [9797, 0]
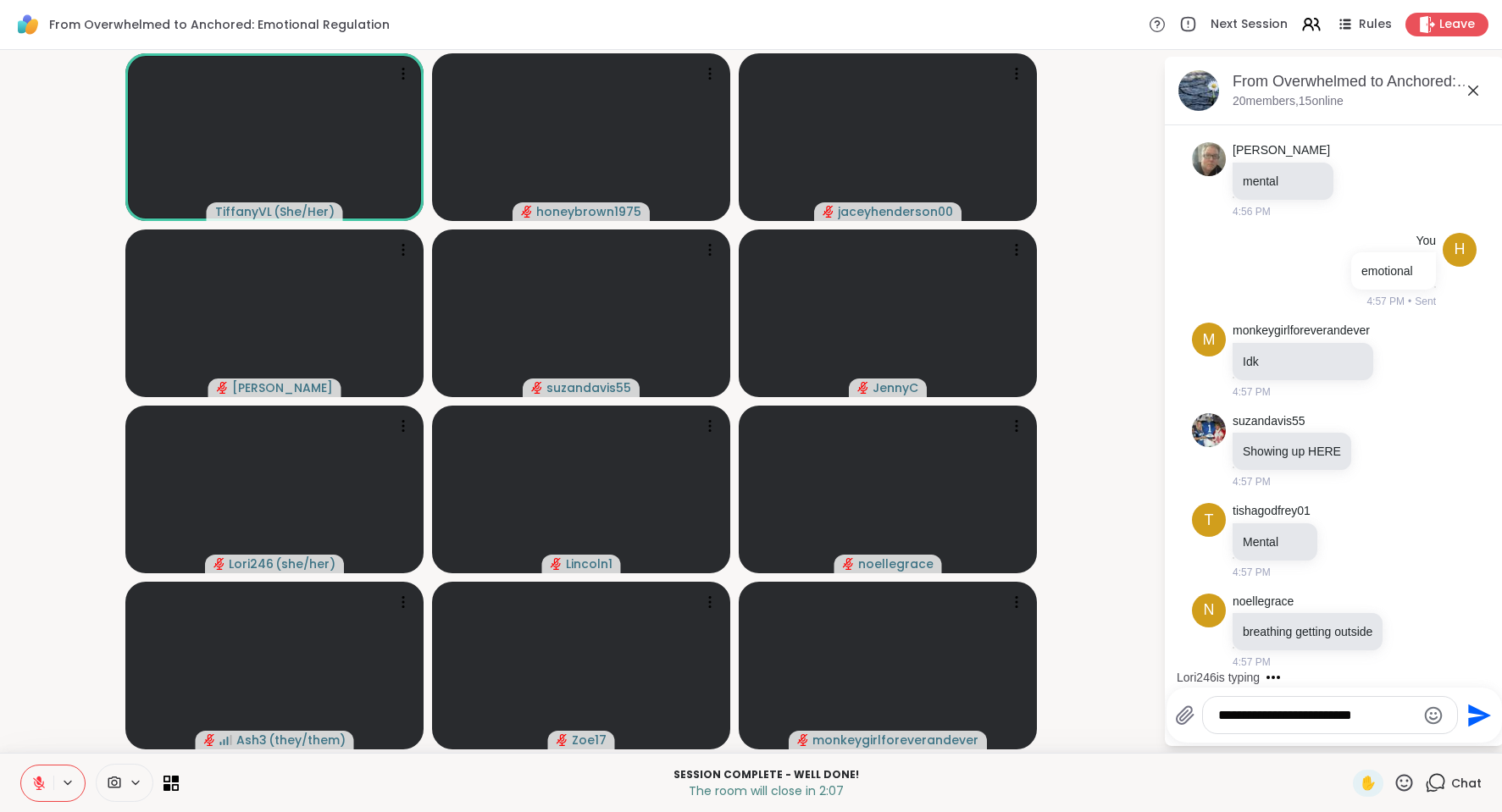
type textarea "**********"
click at [1481, 713] on icon "Send" at bounding box center [1480, 715] width 23 height 23
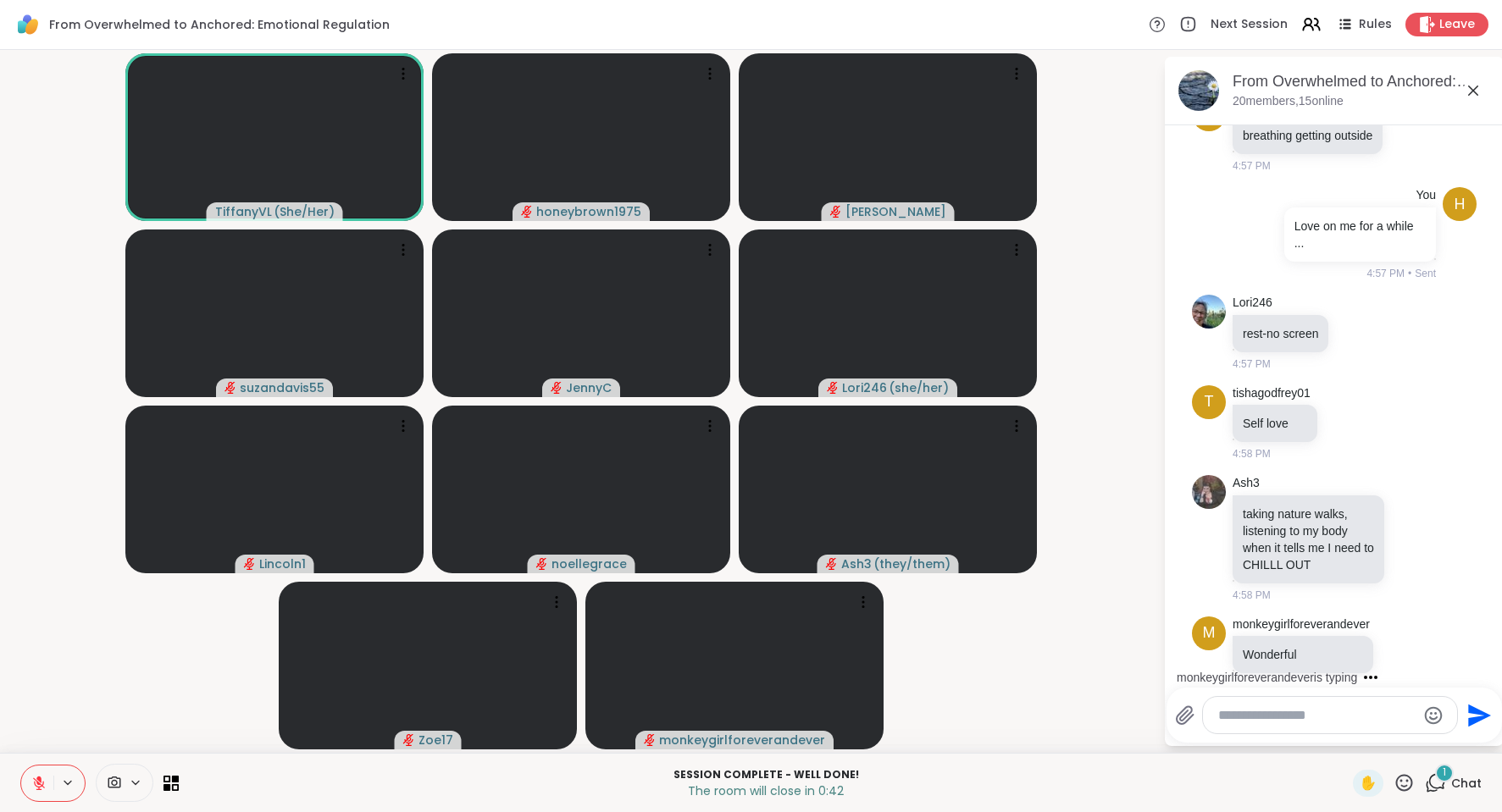
scroll to position [10316, 0]
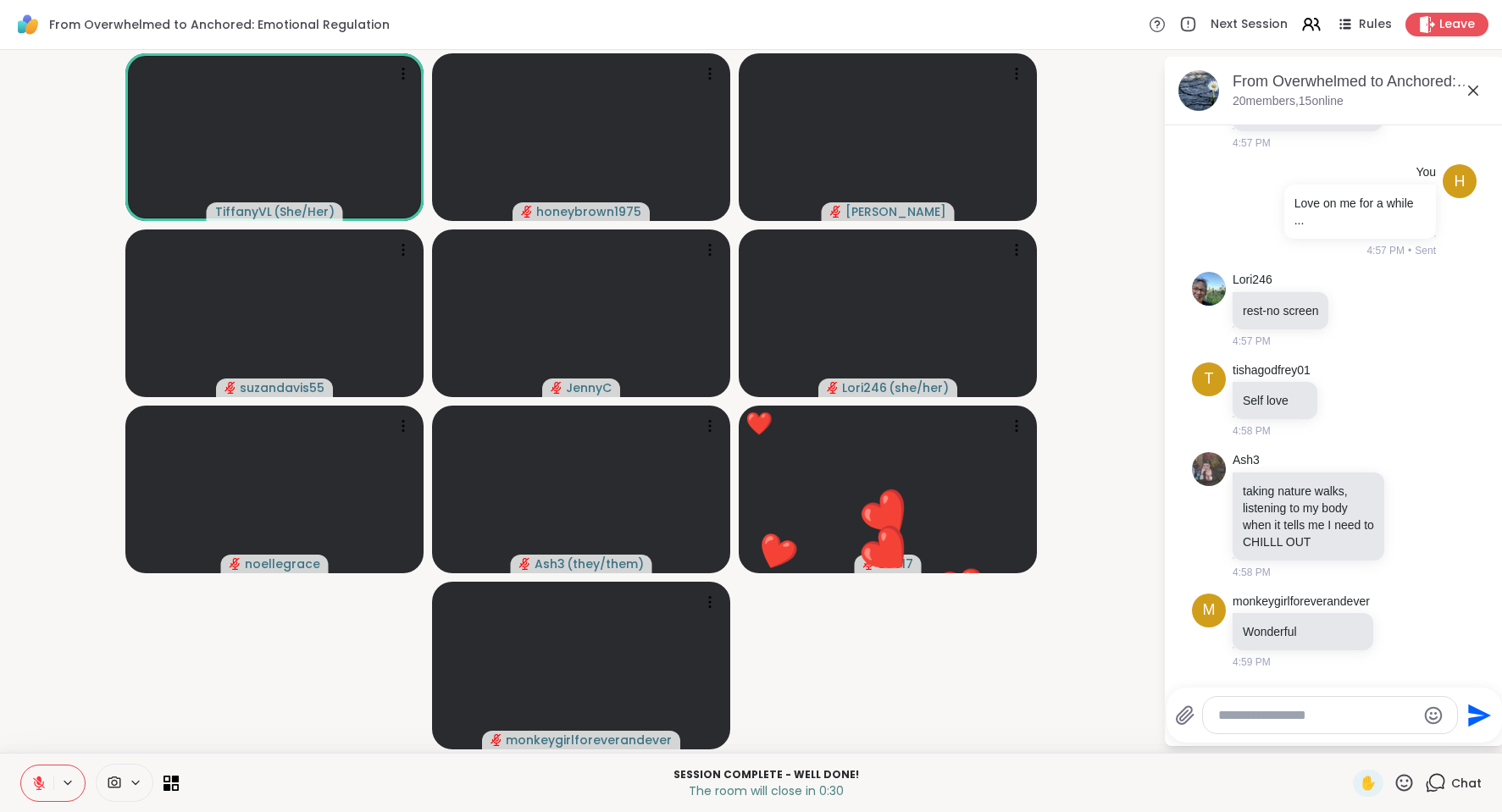
click at [1244, 719] on textarea "Type your message" at bounding box center [1317, 716] width 197 height 17
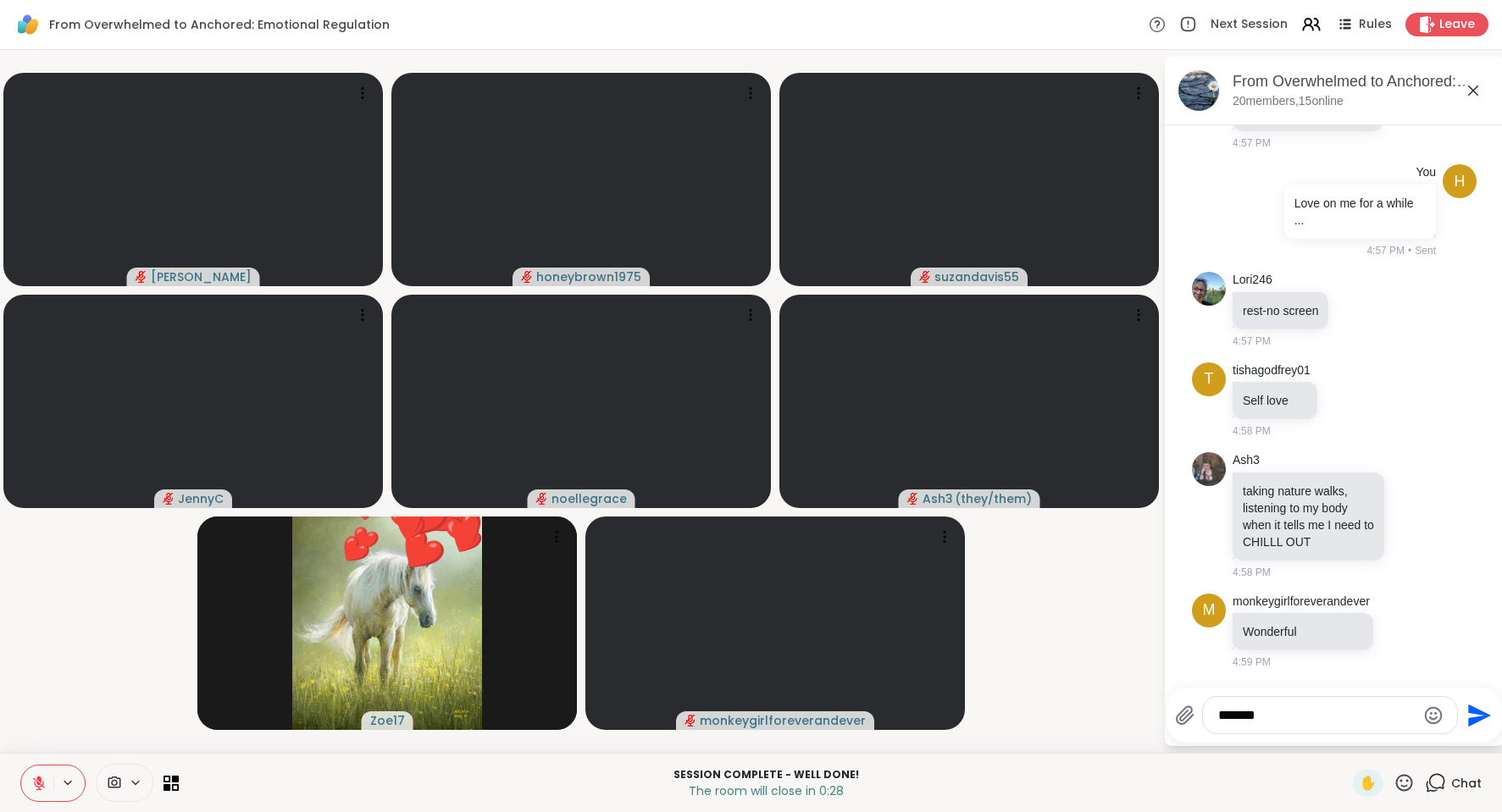
type textarea "******"
click at [1472, 713] on icon "Send" at bounding box center [1480, 715] width 23 height 23
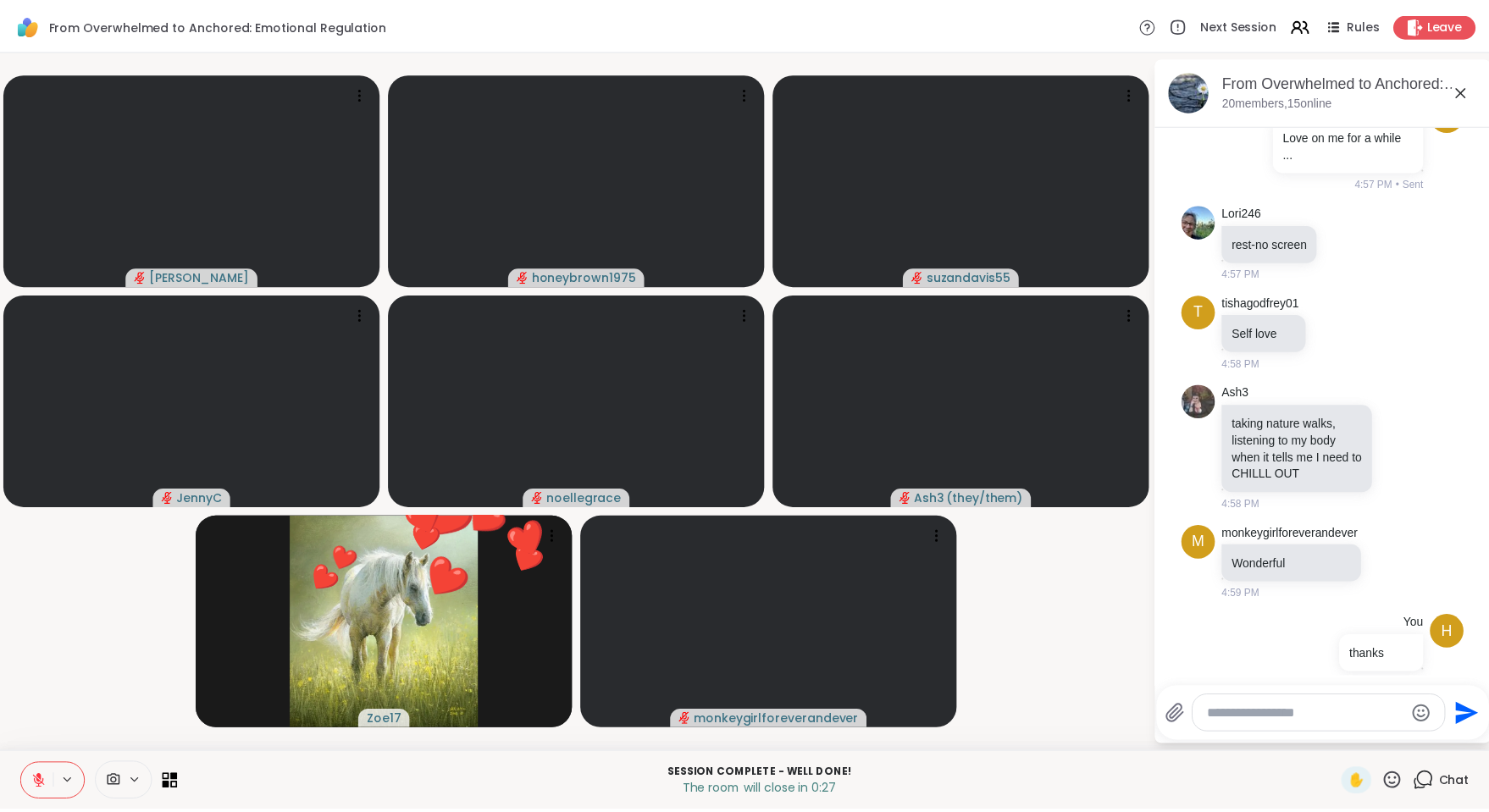
scroll to position [10406, 0]
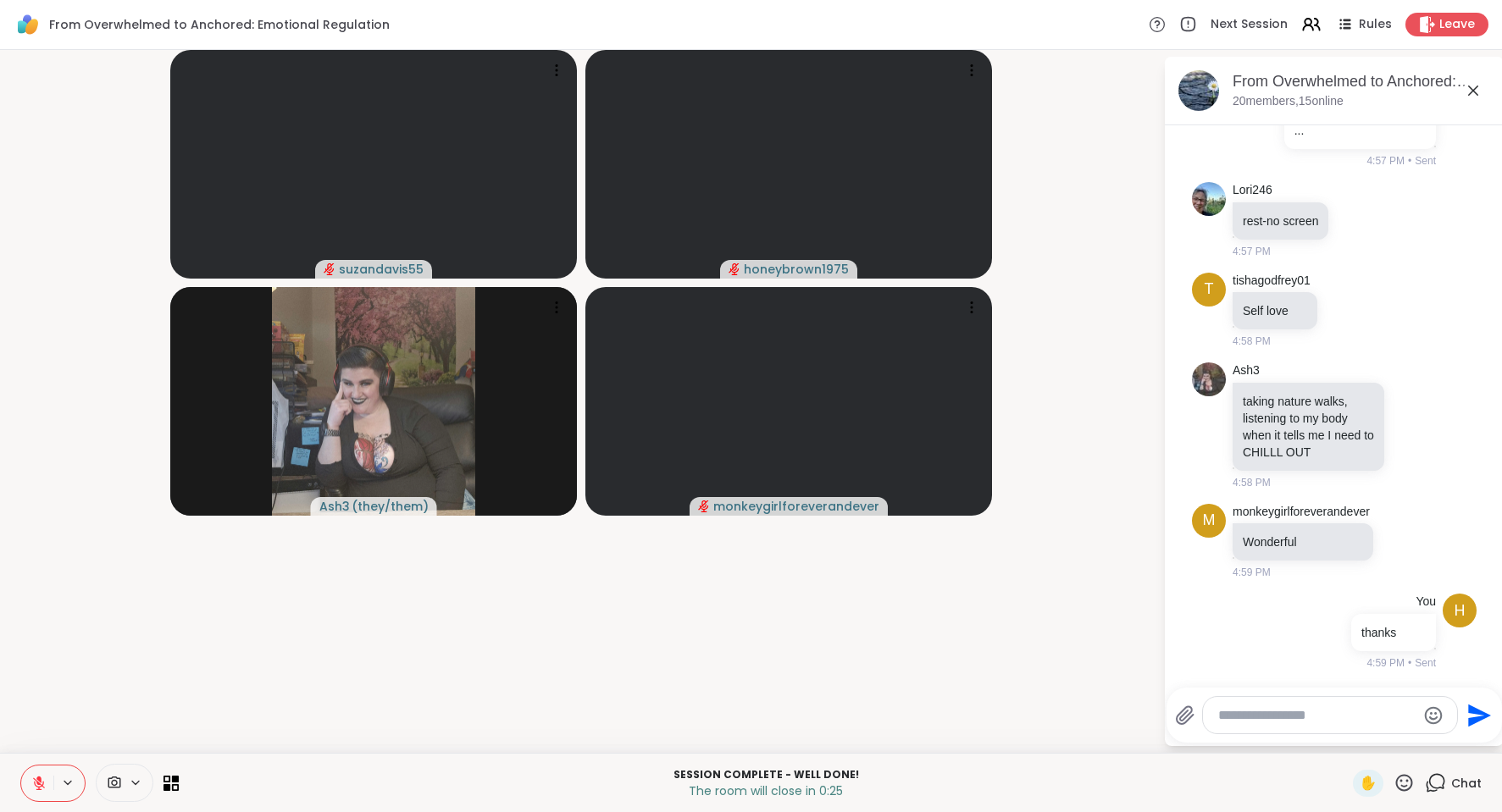
click at [1471, 95] on icon at bounding box center [1474, 91] width 21 height 21
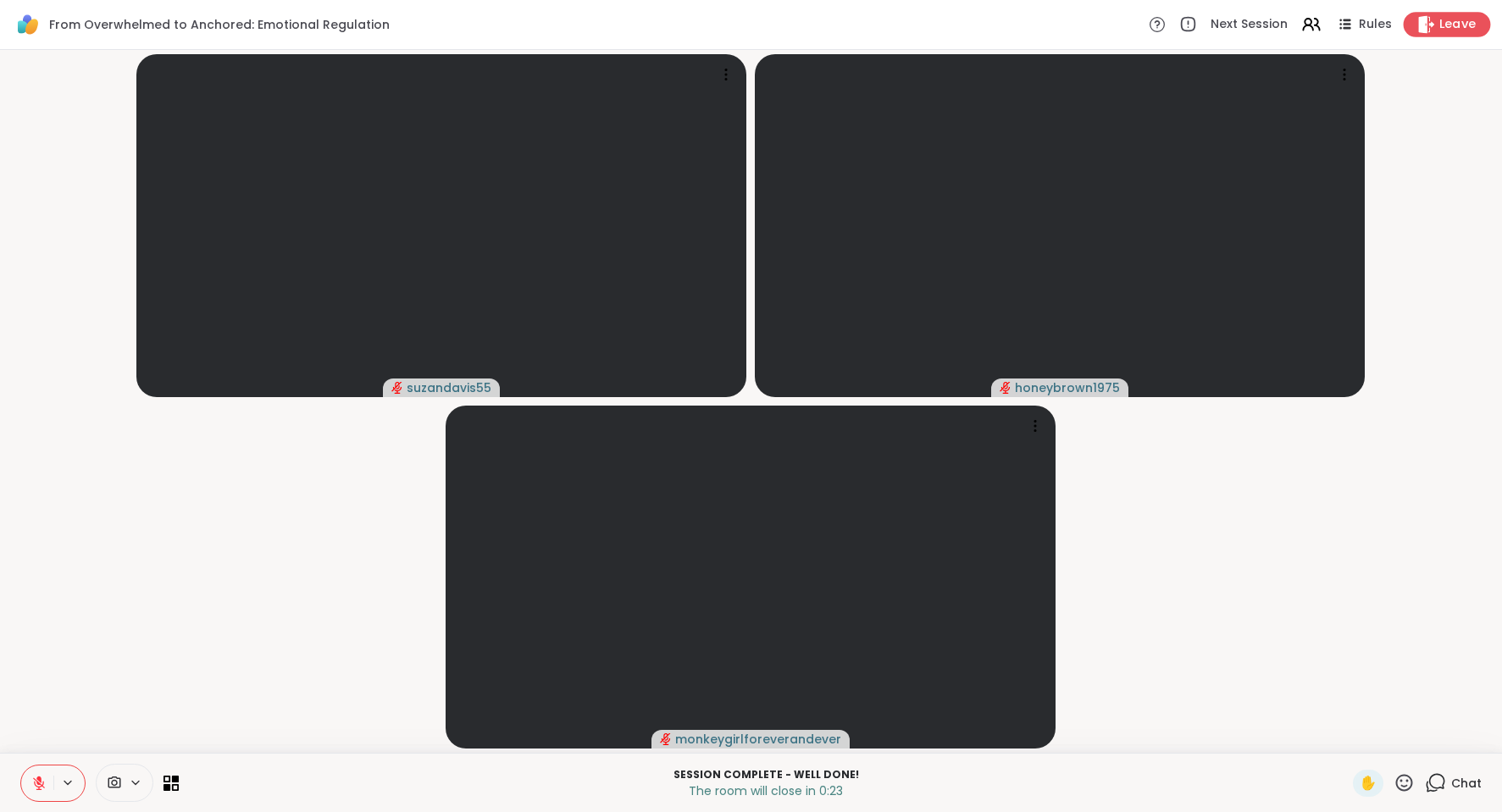
click at [1448, 27] on span "Leave" at bounding box center [1457, 25] width 37 height 18
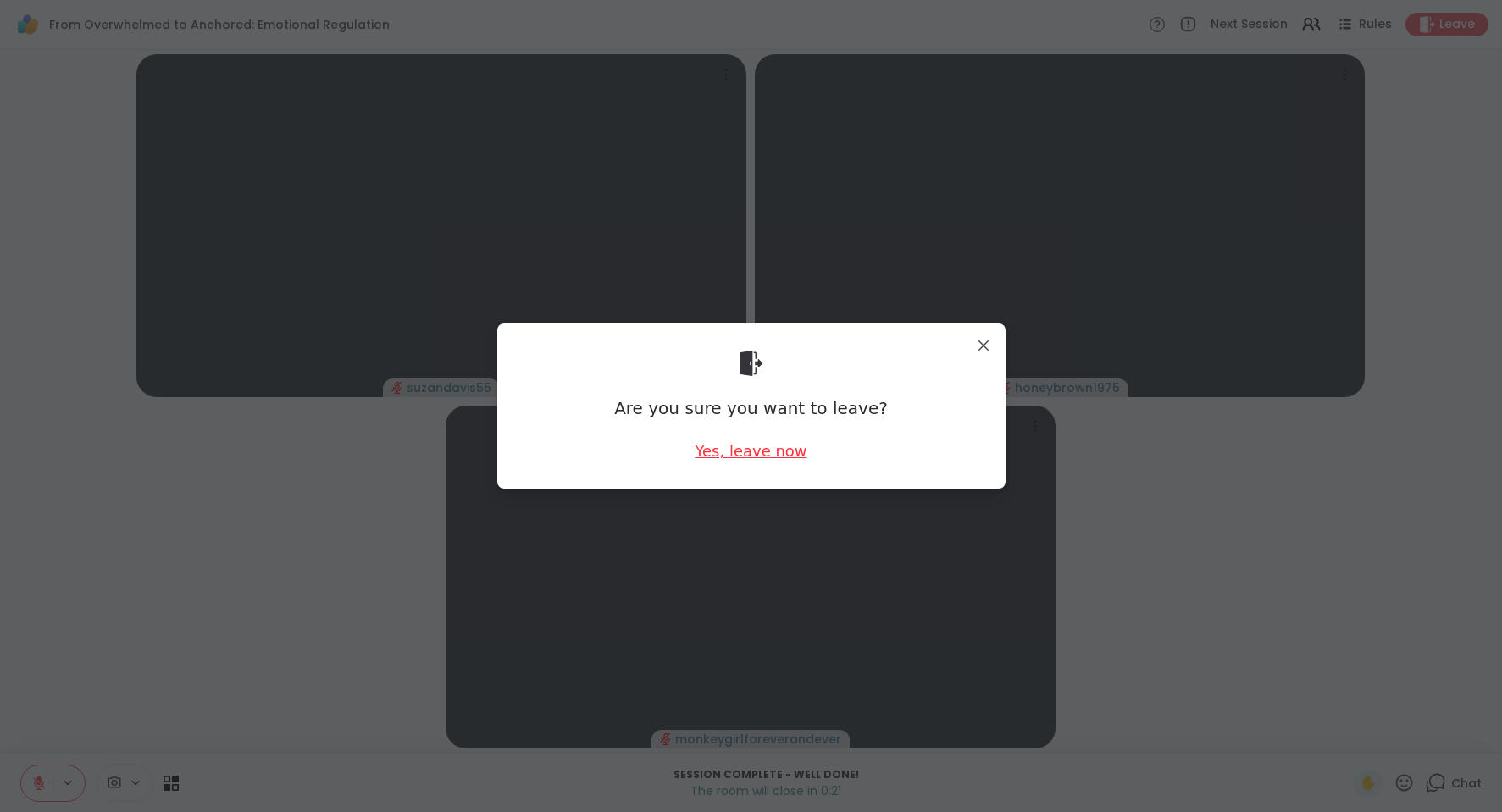
click at [746, 453] on div "Yes, leave now" at bounding box center [751, 451] width 112 height 21
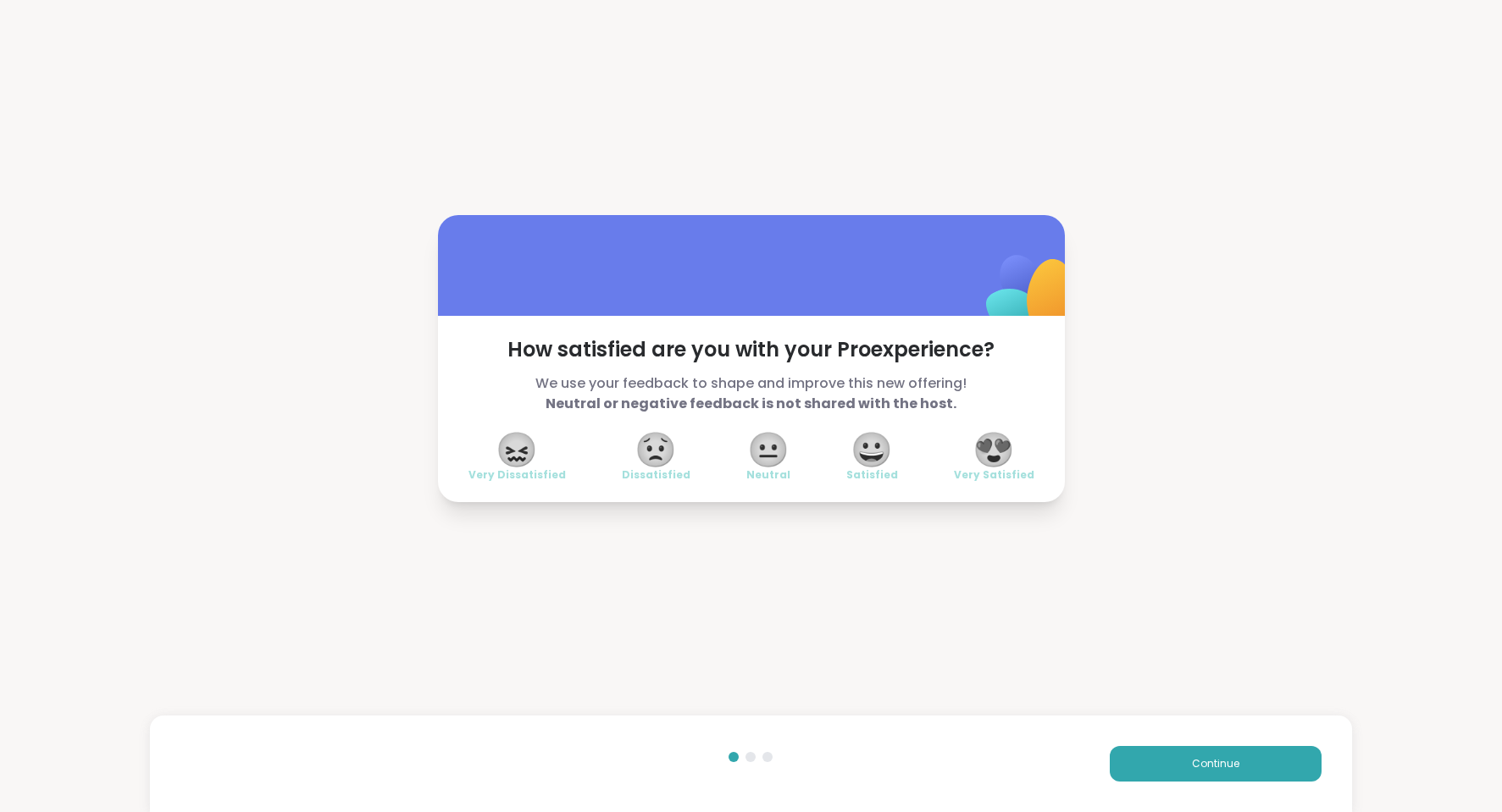
click at [879, 443] on span "😀" at bounding box center [872, 450] width 42 height 31
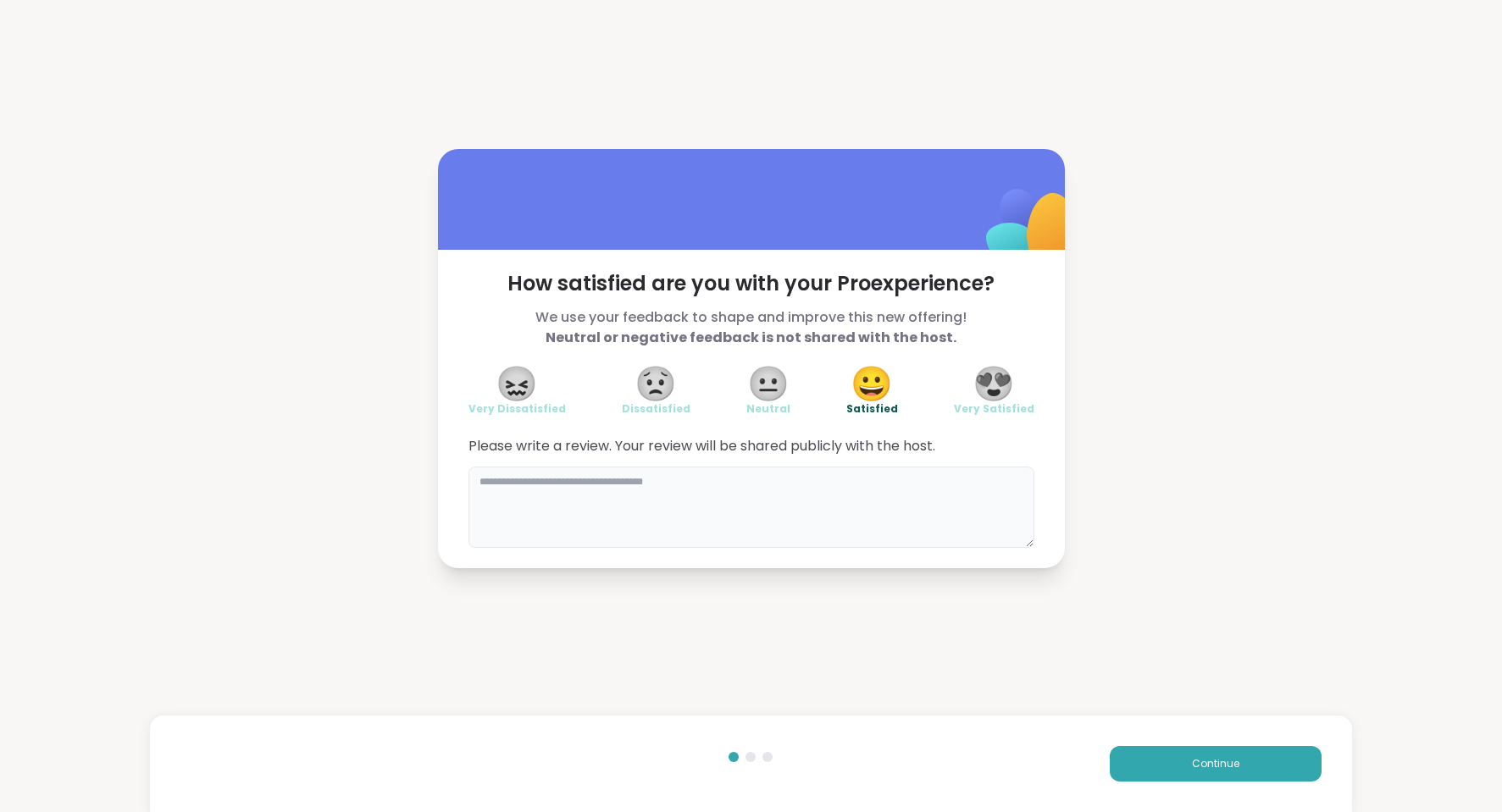
click at [532, 483] on textarea at bounding box center [751, 507] width 566 height 81
type textarea "**********"
click at [1197, 773] on button "Continue" at bounding box center [1215, 763] width 212 height 35
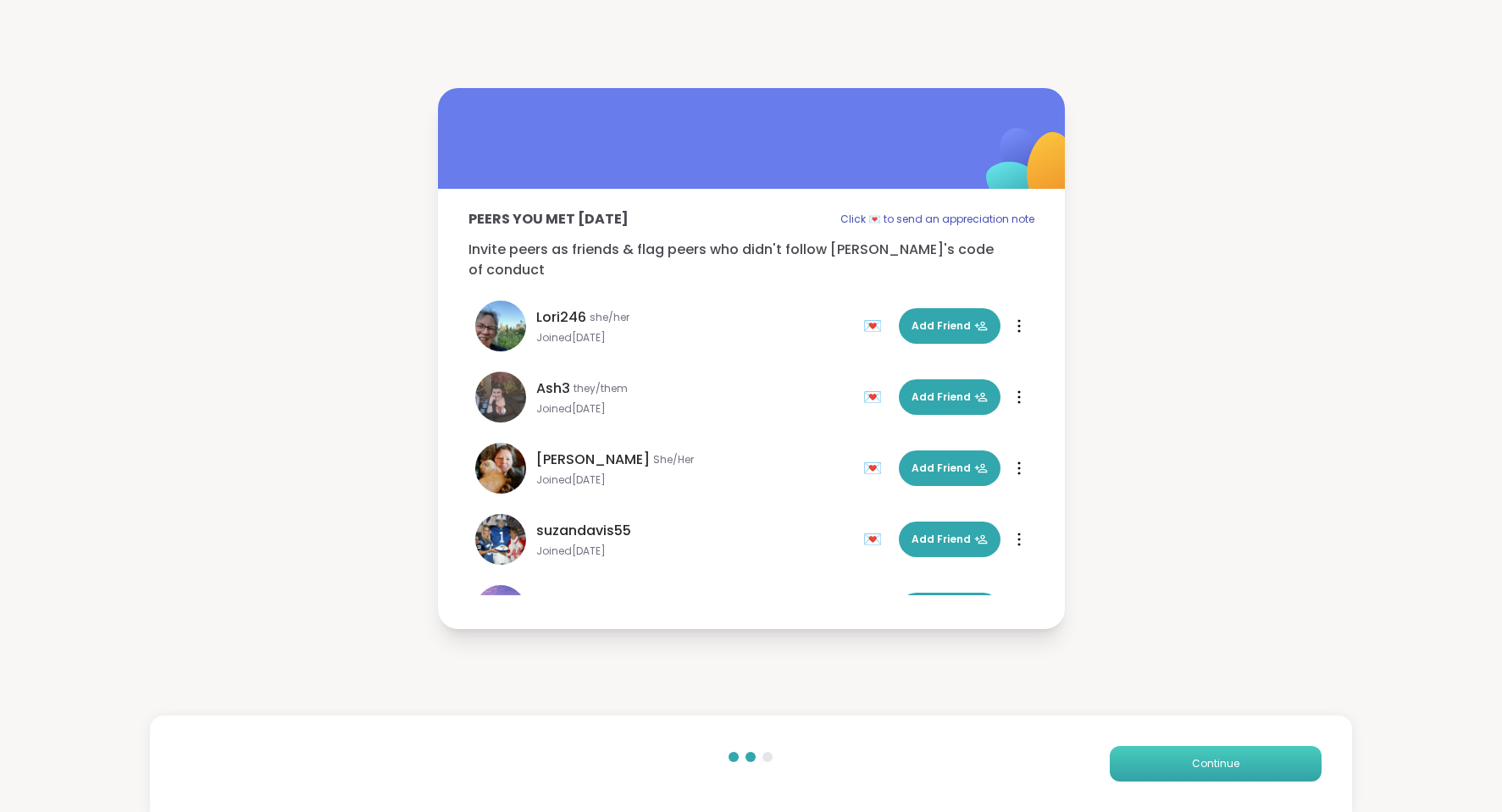
click at [1233, 773] on button "Continue" at bounding box center [1215, 763] width 212 height 35
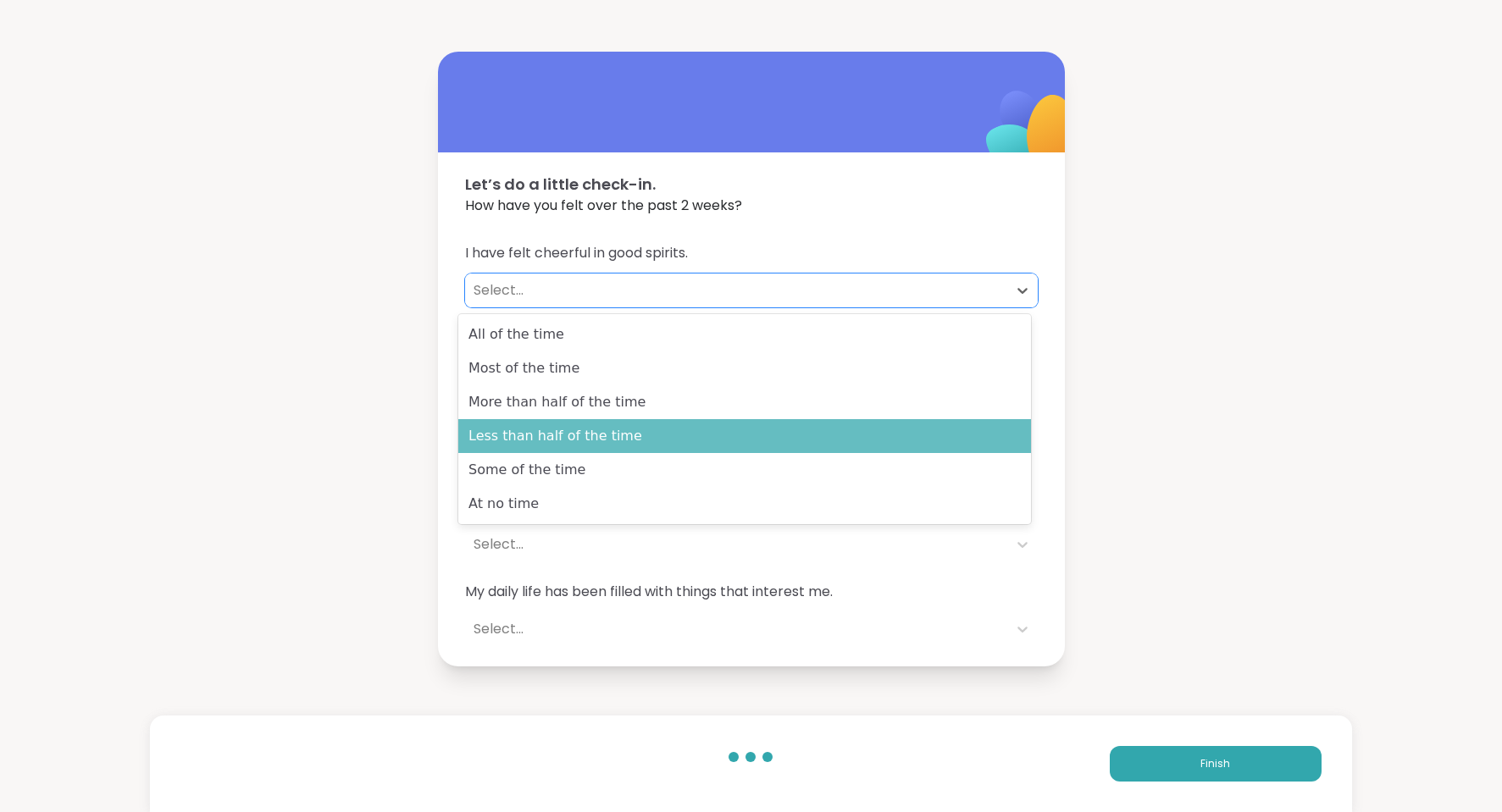
click at [611, 447] on div "Less than half of the time" at bounding box center [745, 436] width 573 height 34
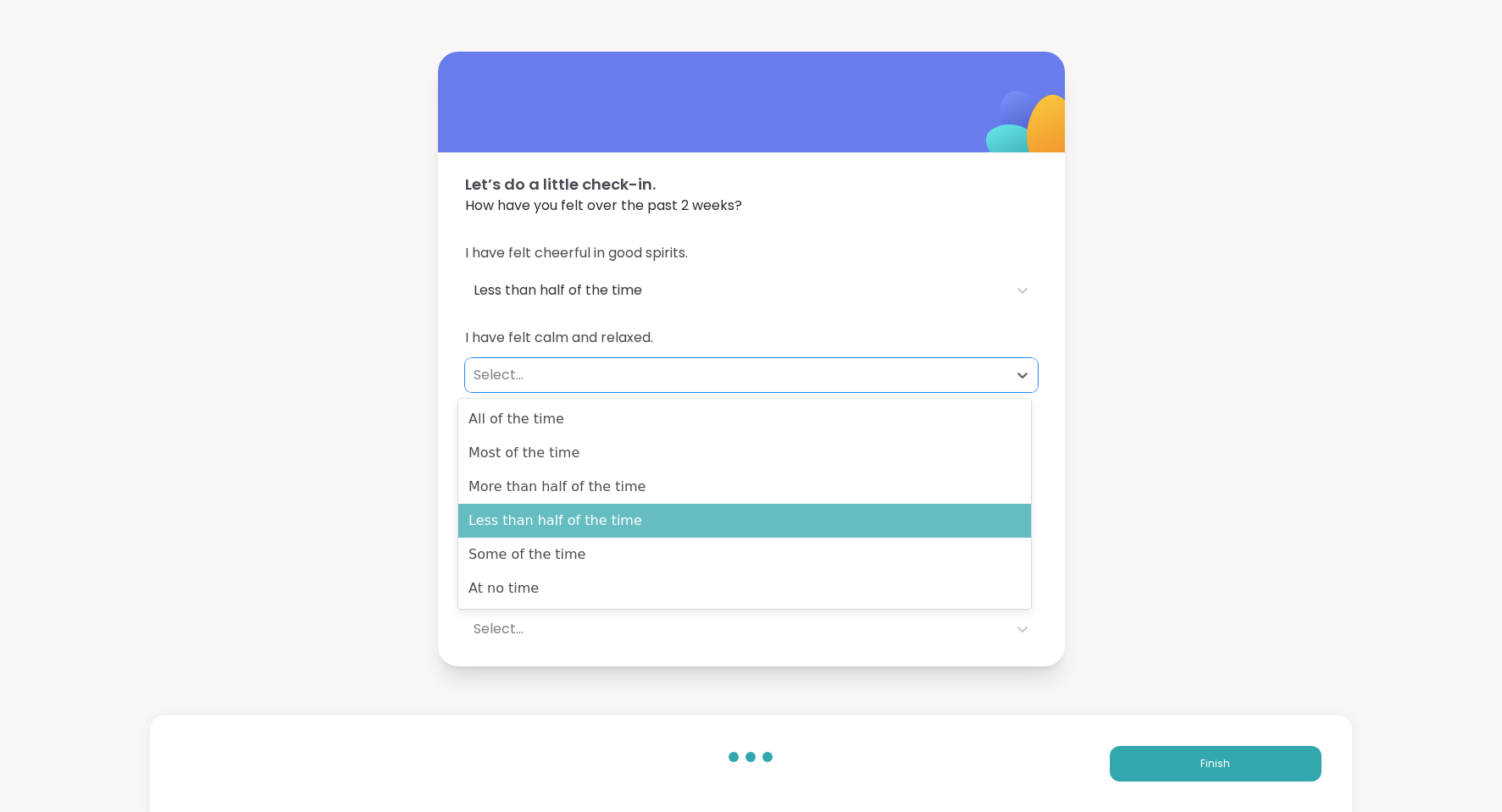
click at [606, 520] on div "Less than half of the time" at bounding box center [745, 521] width 573 height 34
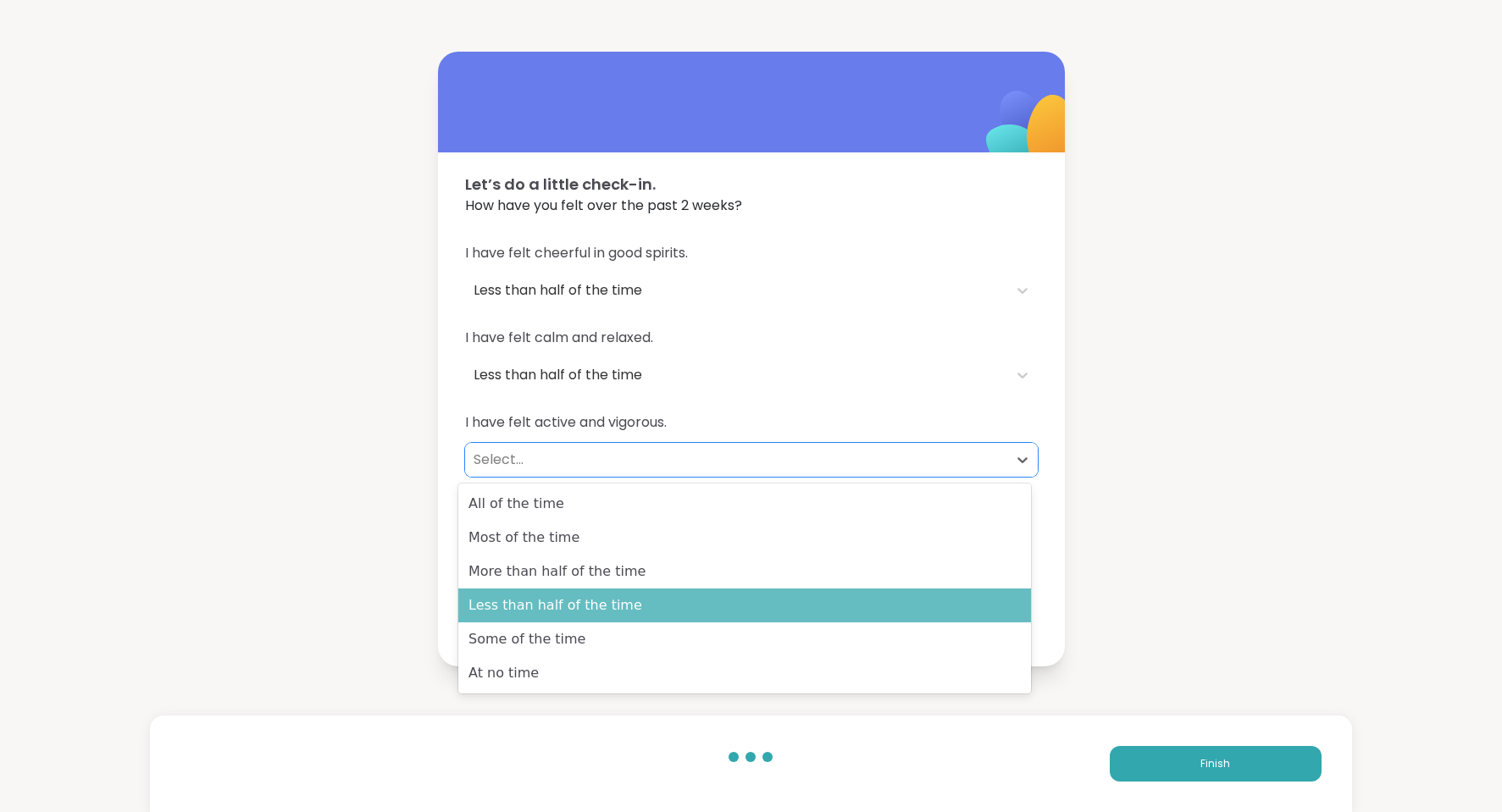
click at [602, 613] on div "Less than half of the time" at bounding box center [745, 605] width 573 height 34
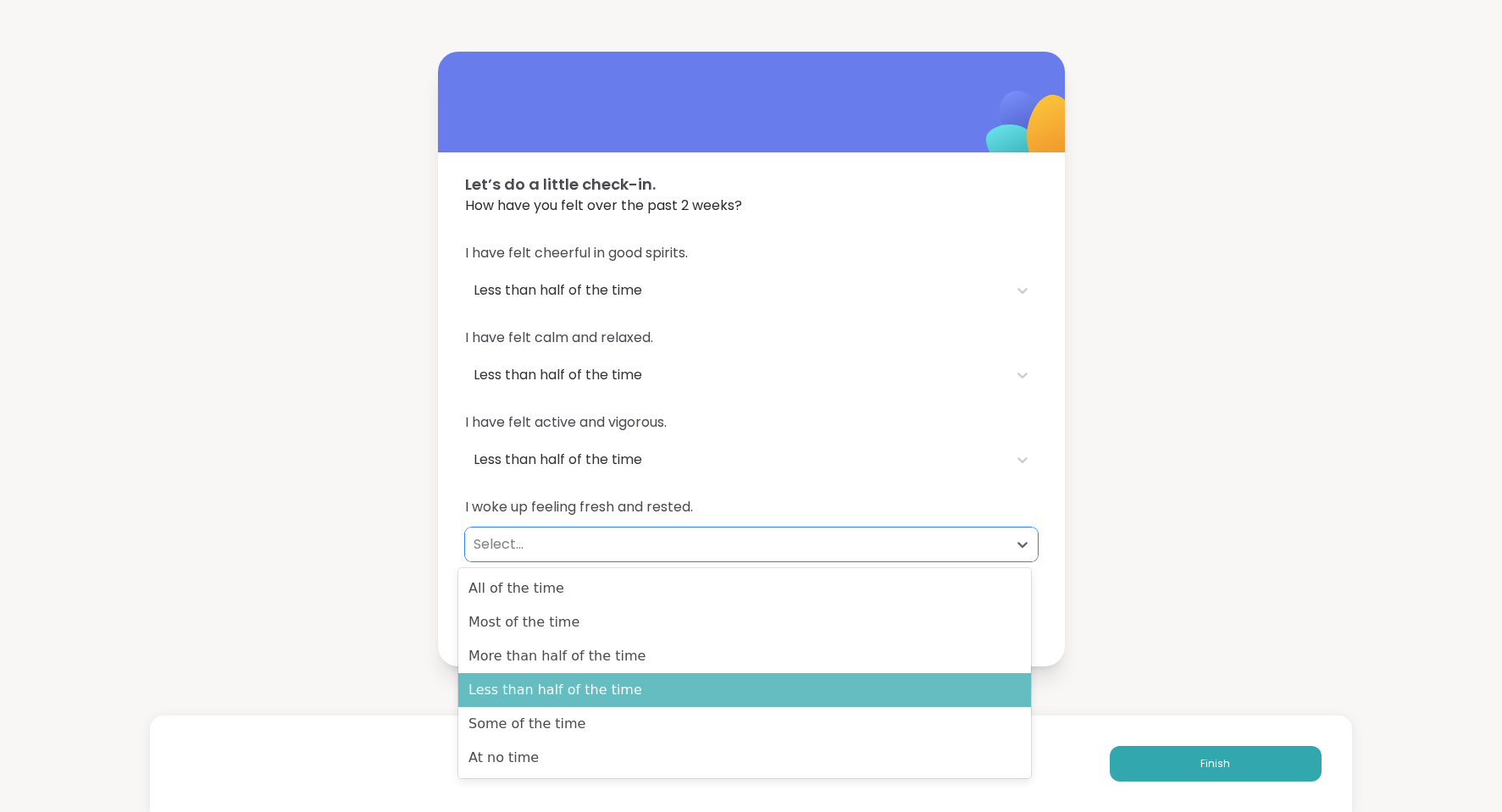
click at [601, 691] on div "Less than half of the time" at bounding box center [745, 690] width 573 height 34
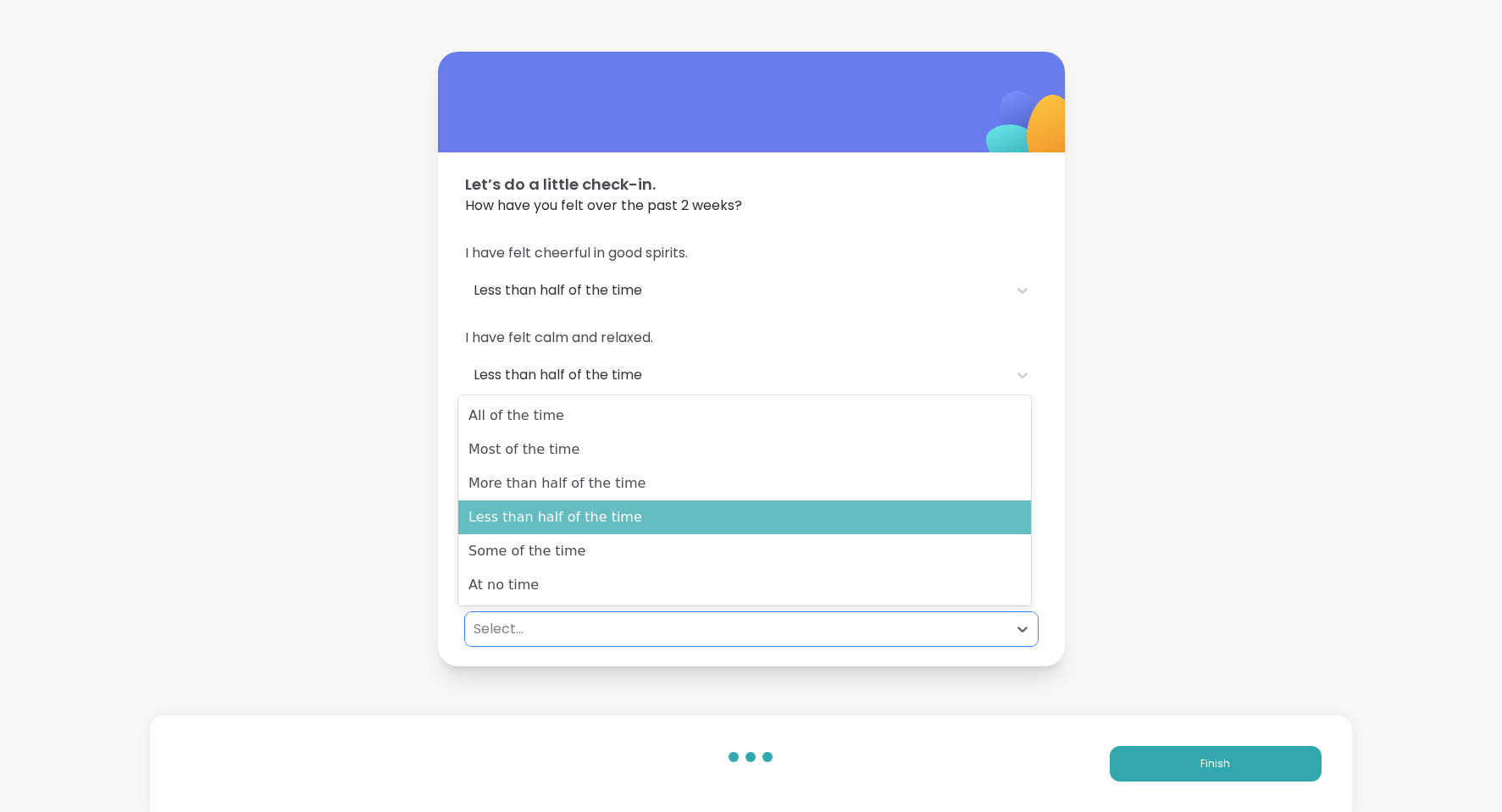
click at [595, 516] on div "Less than half of the time" at bounding box center [745, 518] width 573 height 34
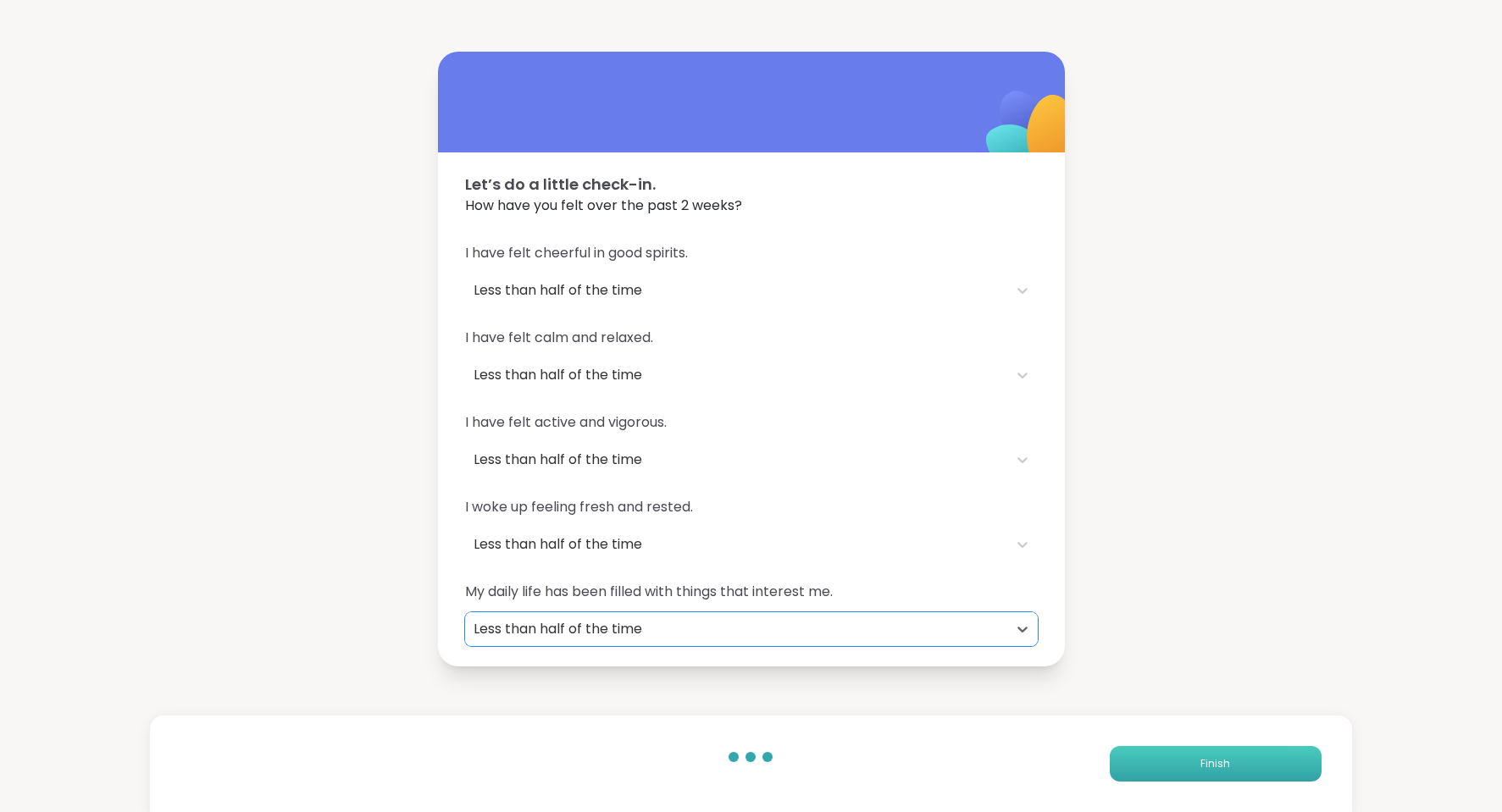
click at [1163, 765] on button "Finish" at bounding box center [1215, 763] width 212 height 35
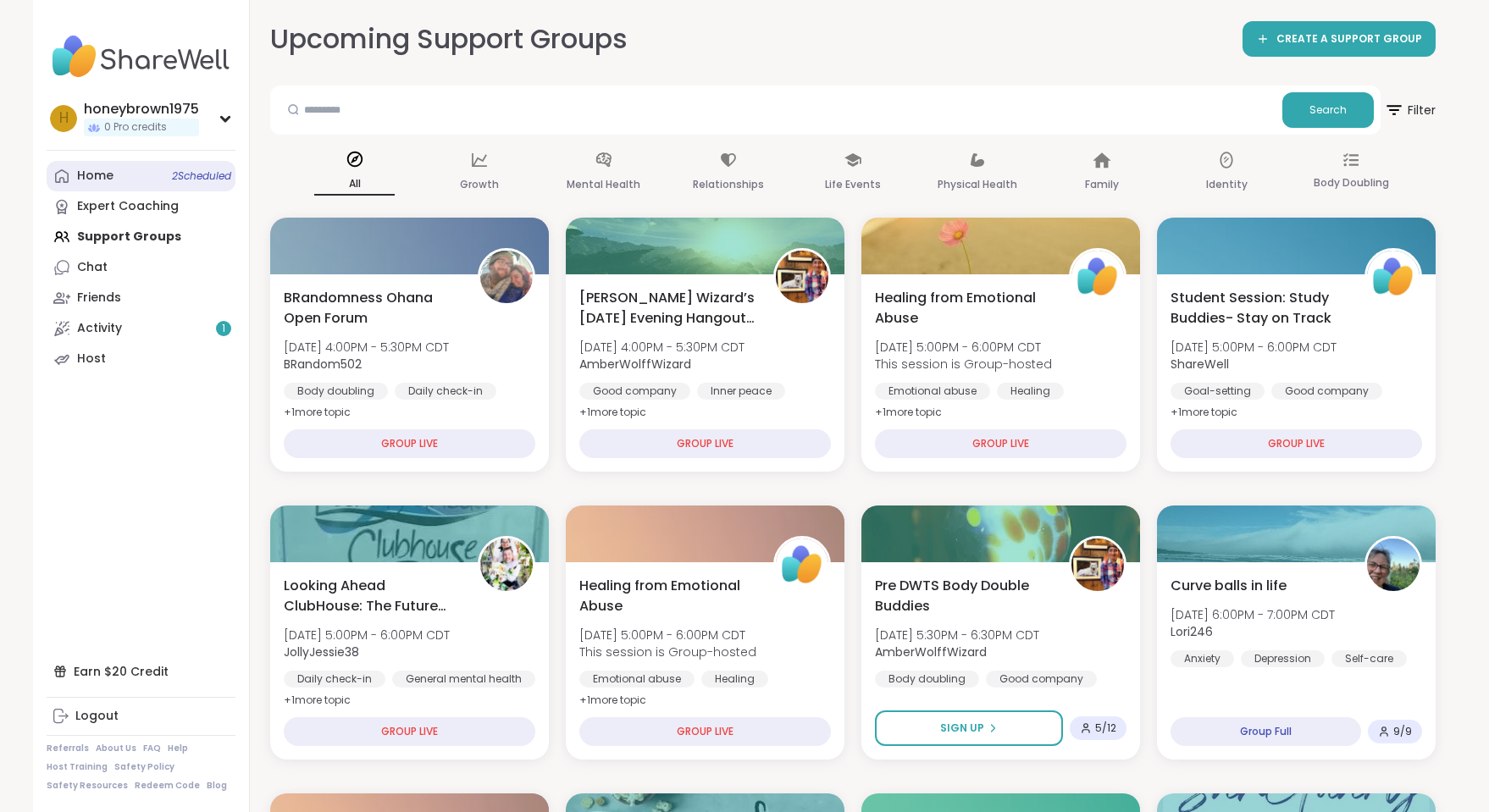
click at [112, 168] on div "Home 2 Scheduled" at bounding box center [95, 177] width 36 height 17
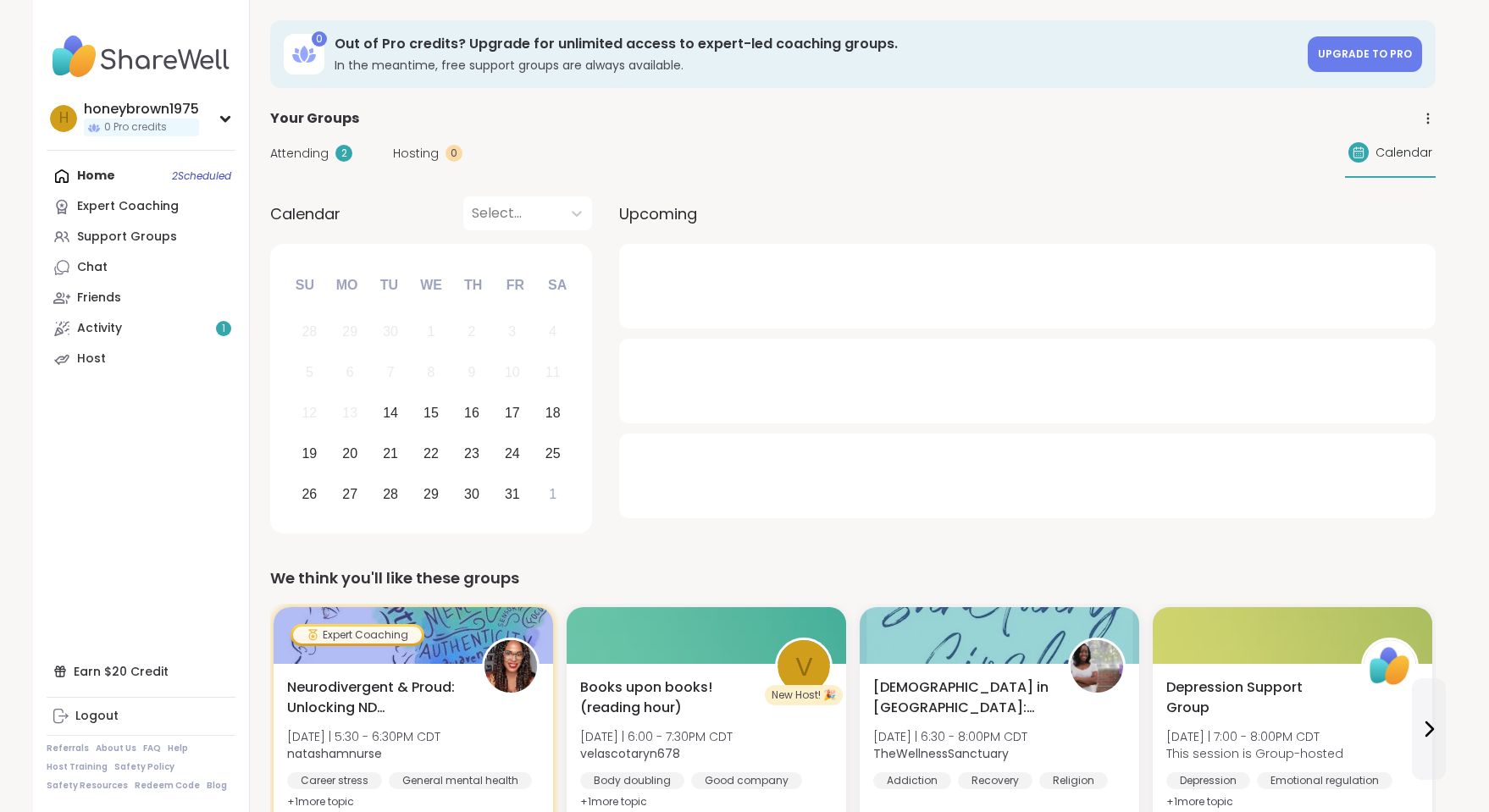
click at [342, 155] on div "2" at bounding box center [344, 153] width 17 height 17
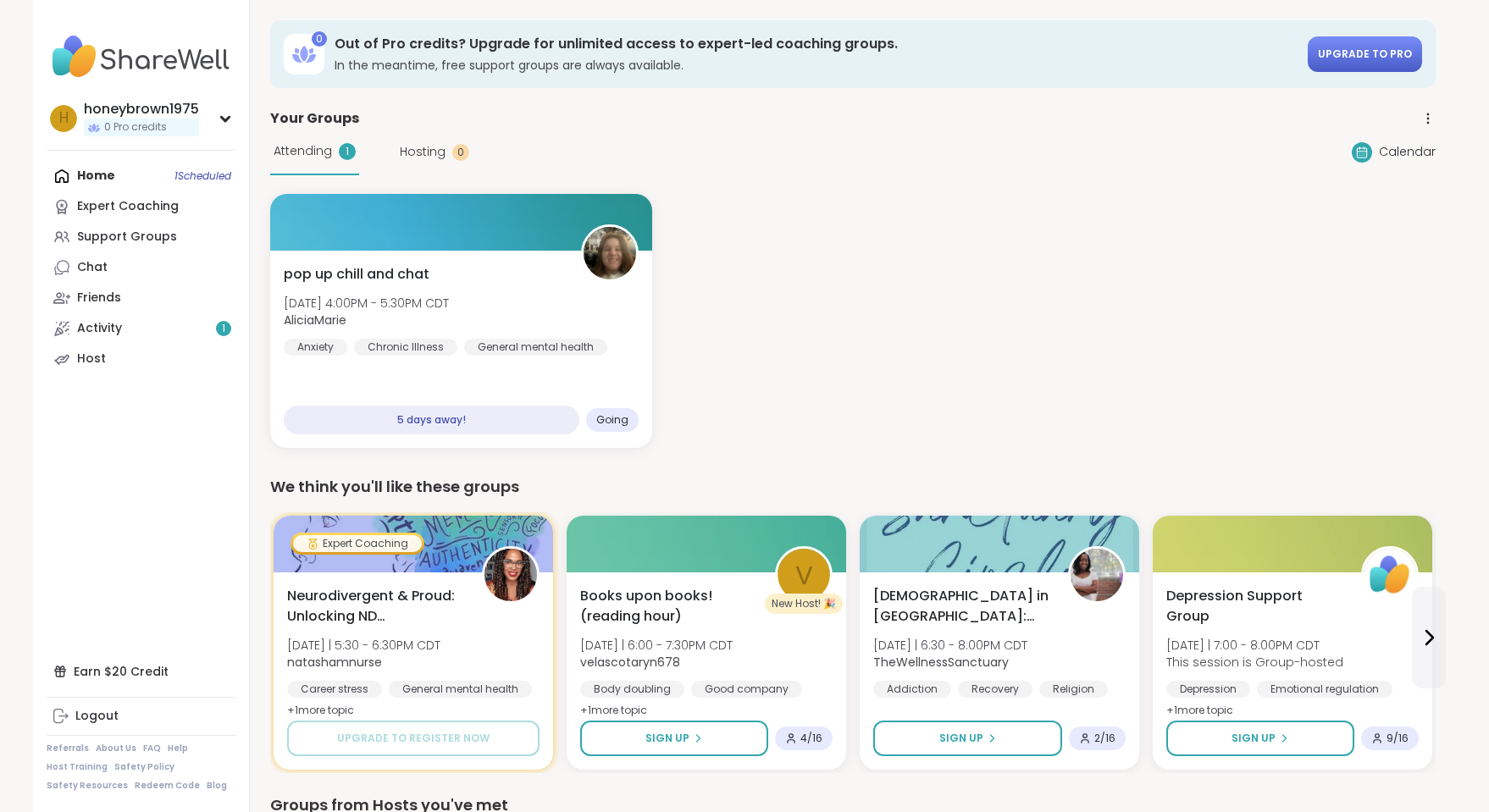
click at [1341, 57] on span "Upgrade to Pro" at bounding box center [1365, 53] width 94 height 15
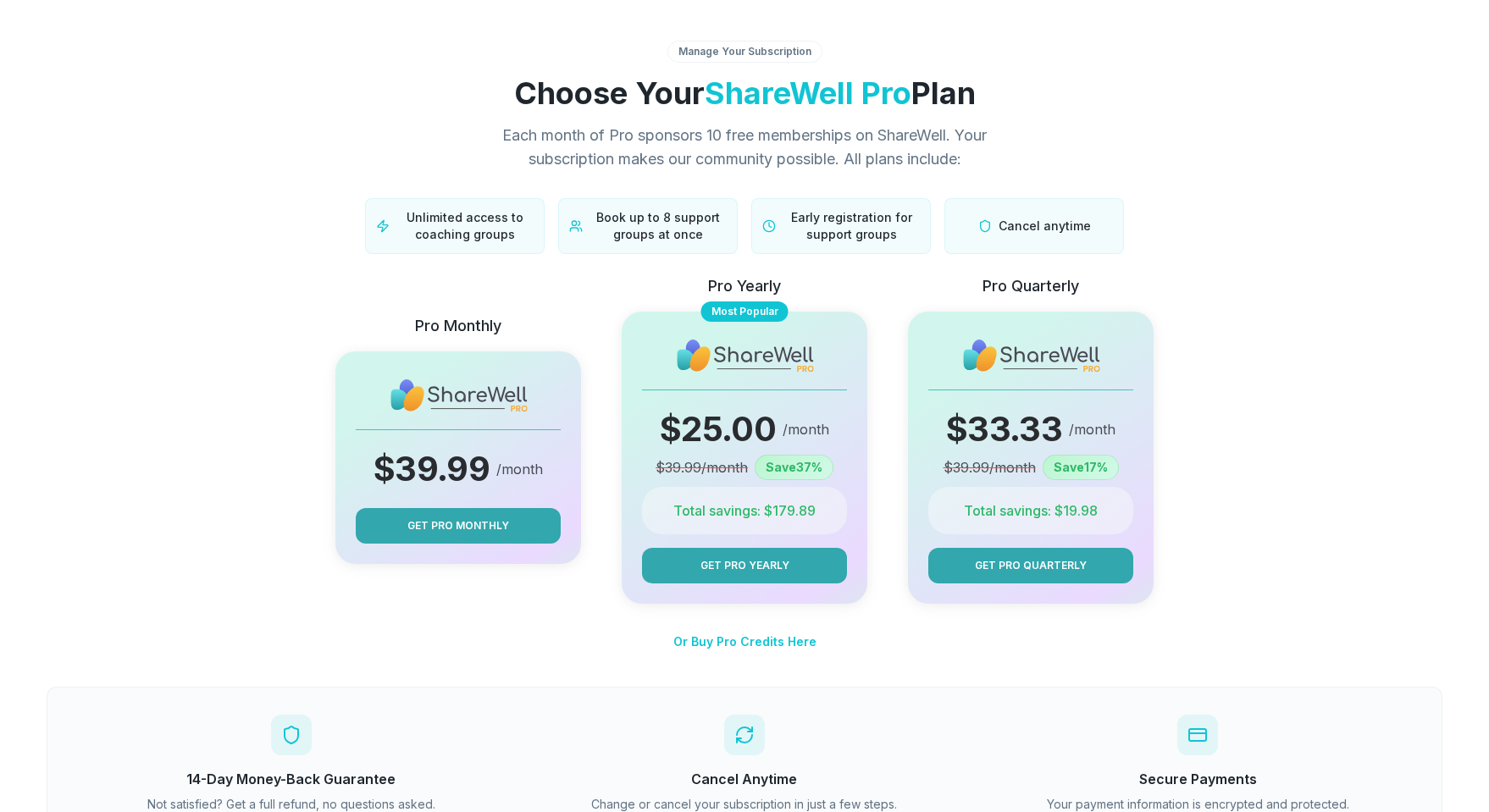
click at [191, 391] on div "Pro Monthly $ 39.99 /month Get Pro Monthly Pro Yearly Most Popular $ 25.00 /mon…" at bounding box center [744, 439] width 1342 height 329
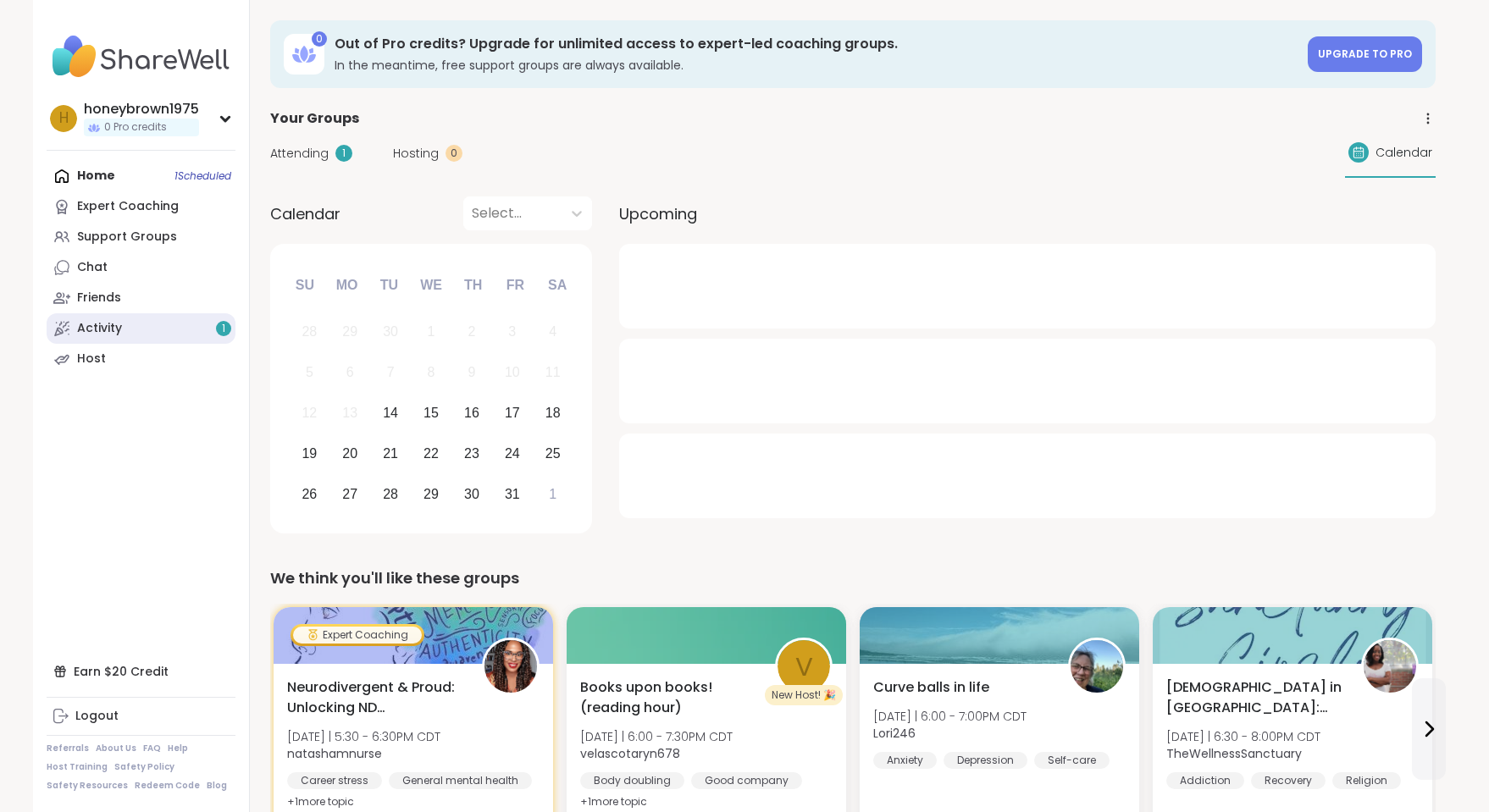
click at [128, 330] on link "Activity 1" at bounding box center [141, 328] width 189 height 31
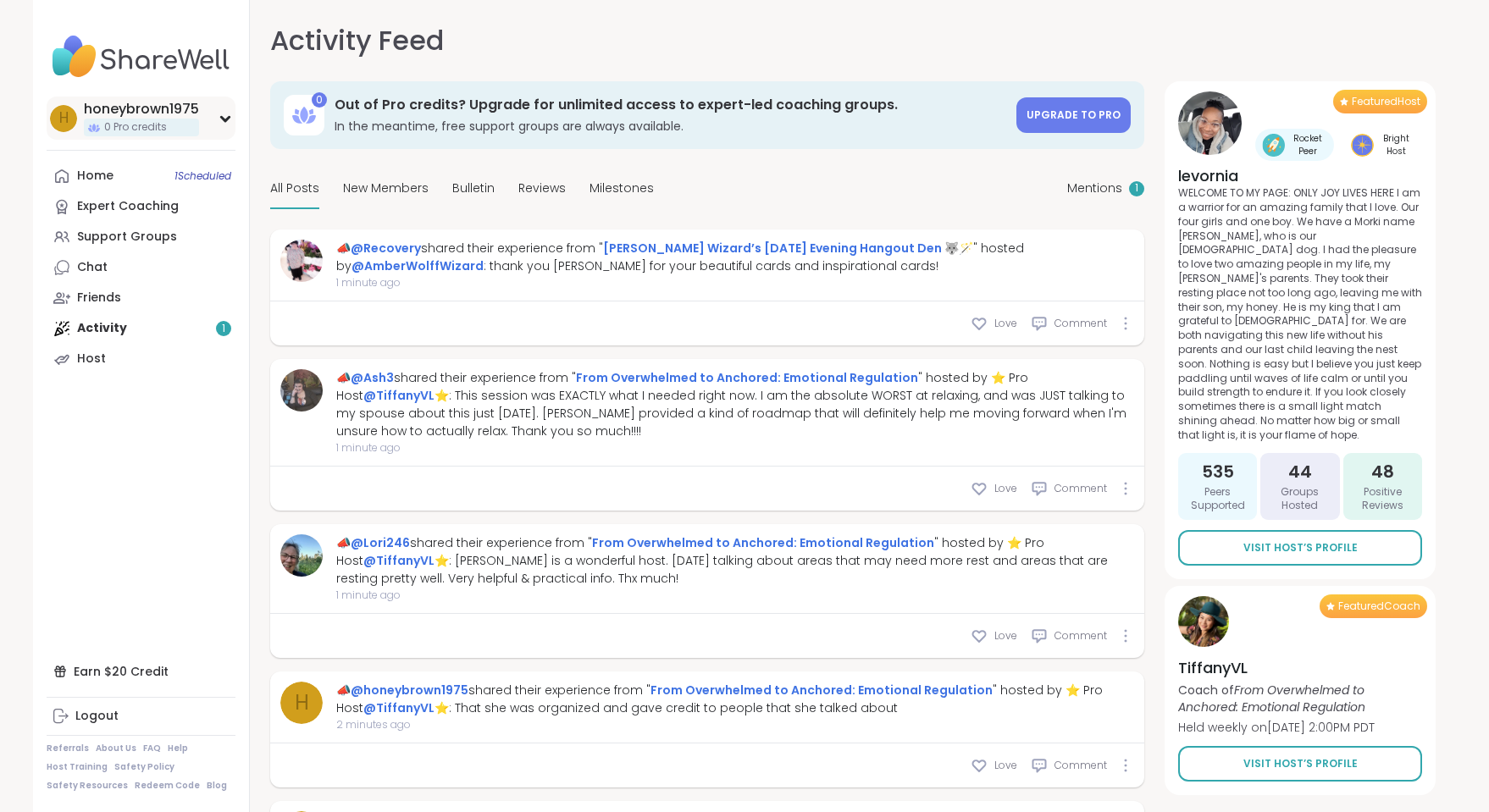
click at [221, 127] on div "h honeybrown1975 0 Pro credits" at bounding box center [141, 118] width 189 height 43
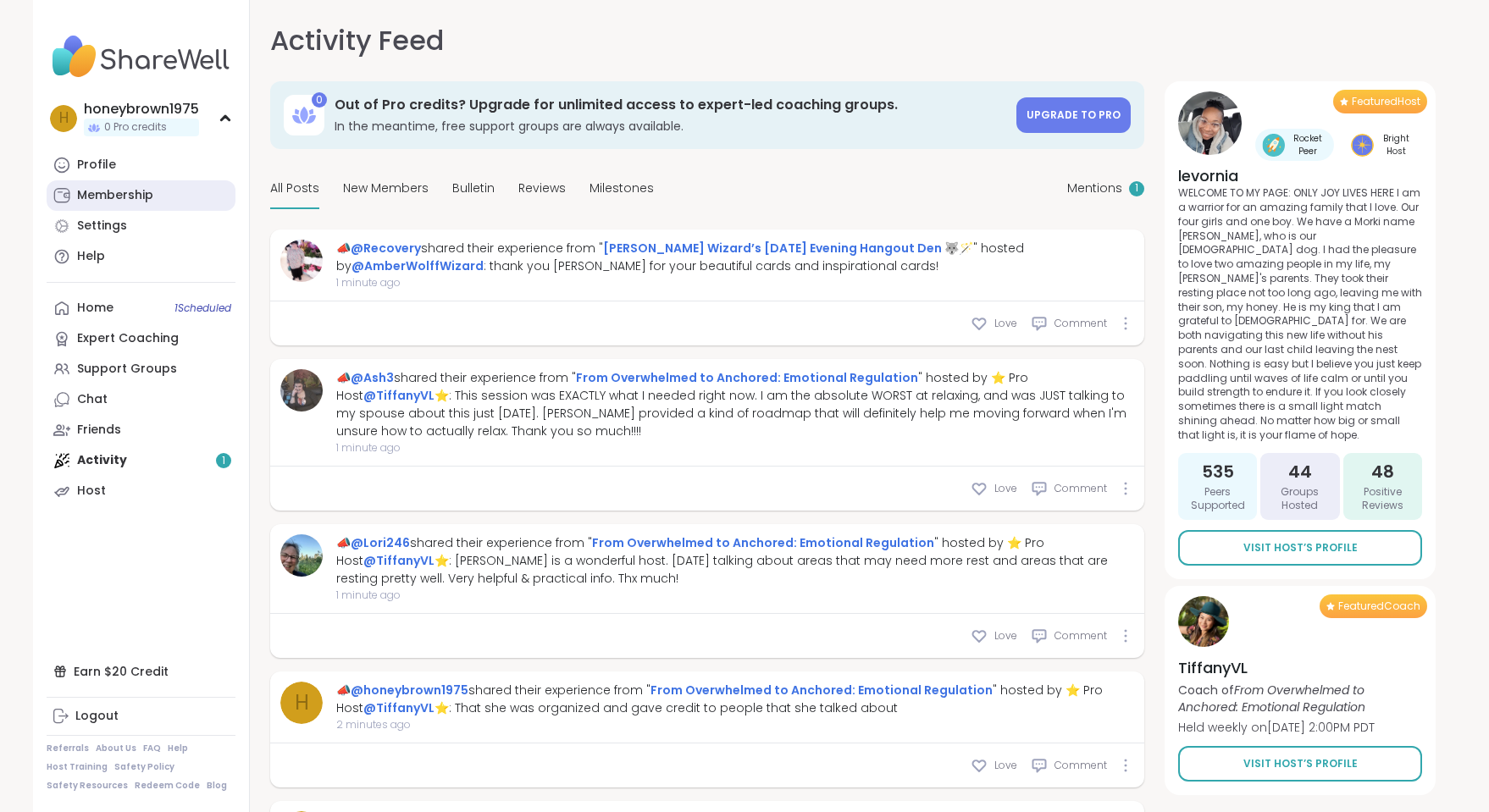
click at [134, 201] on div "Membership" at bounding box center [115, 195] width 76 height 17
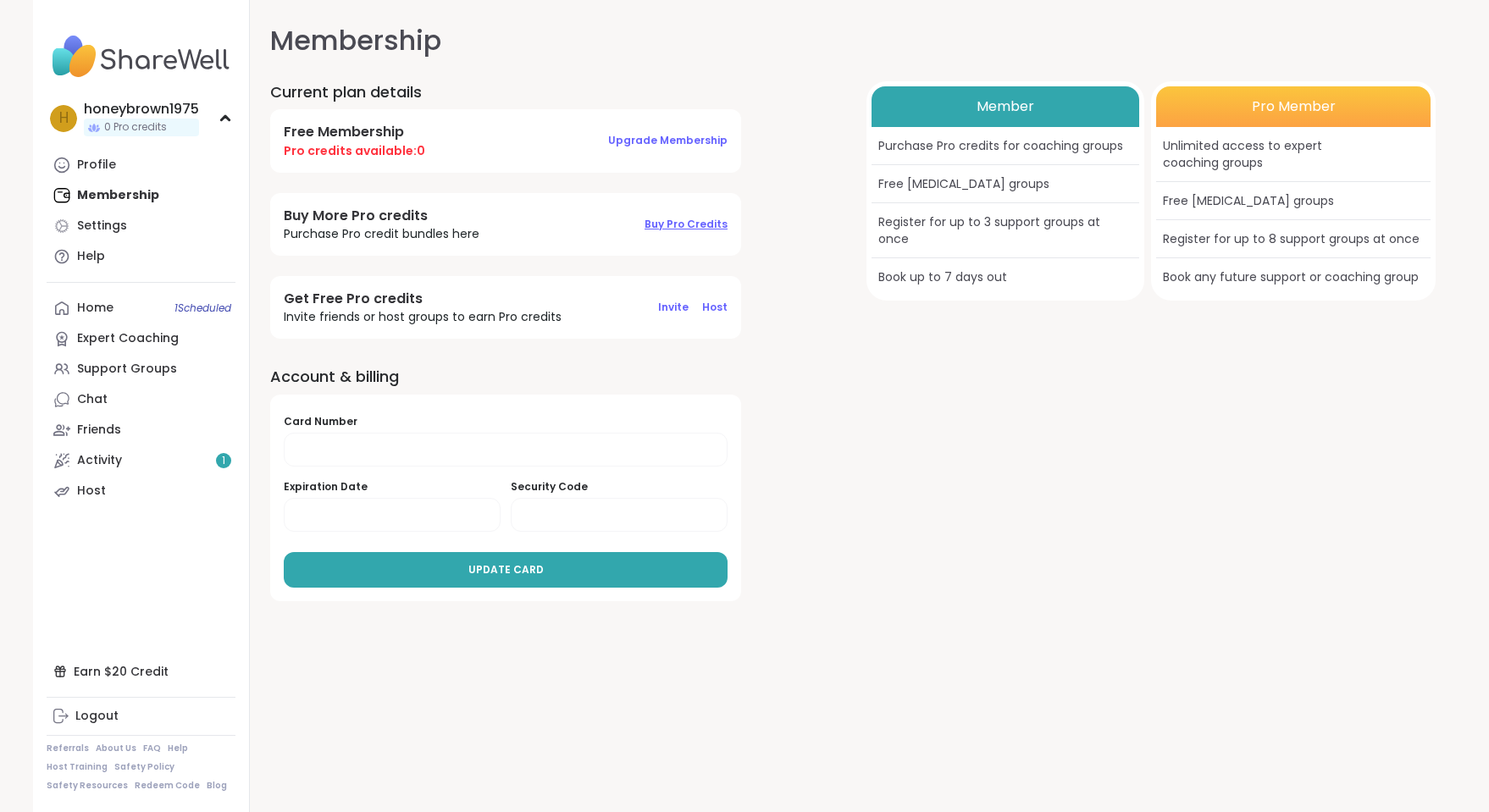
click at [696, 226] on span "Buy Pro Credits" at bounding box center [686, 224] width 83 height 15
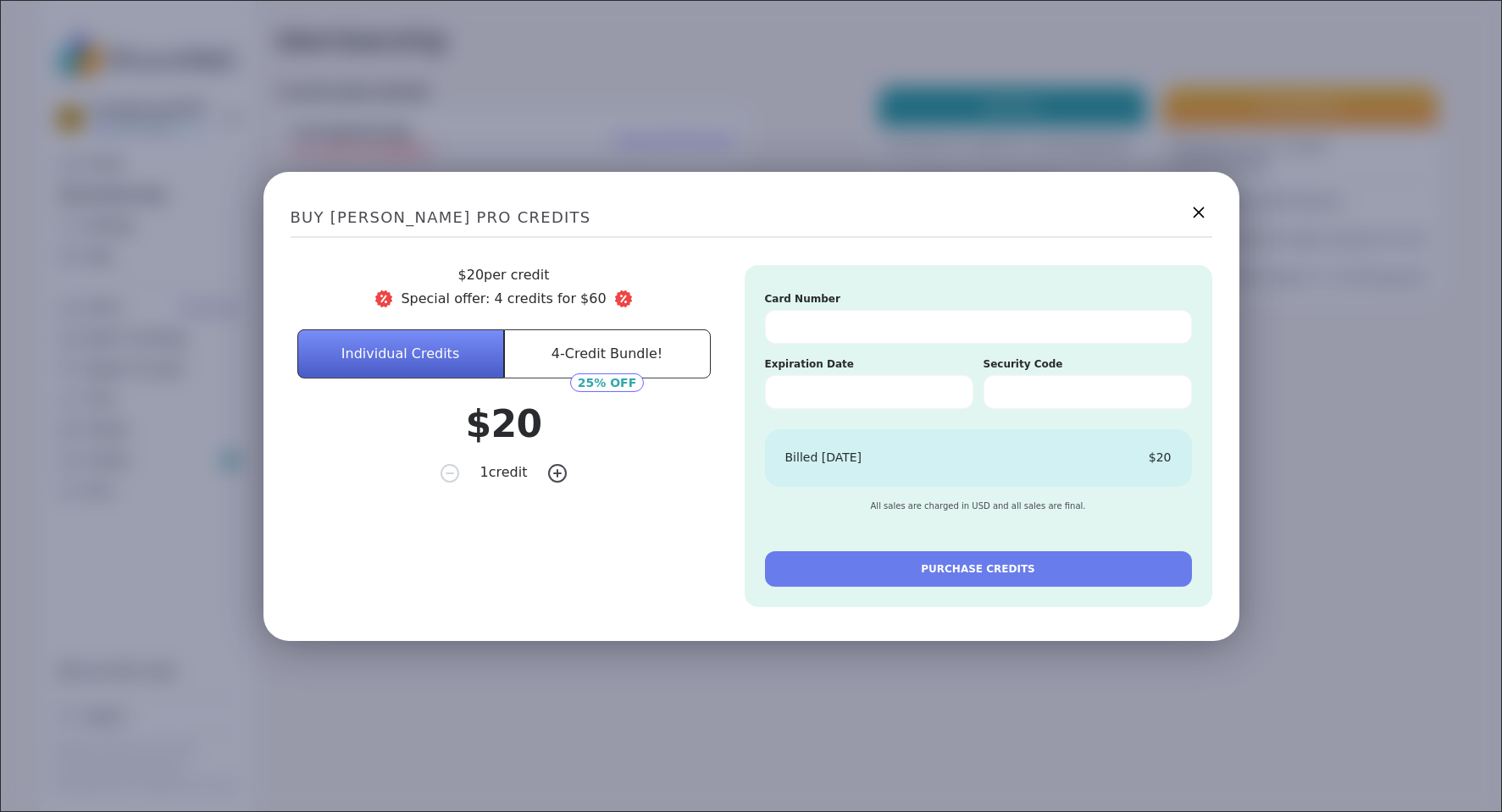
click at [1188, 214] on icon at bounding box center [1198, 212] width 21 height 21
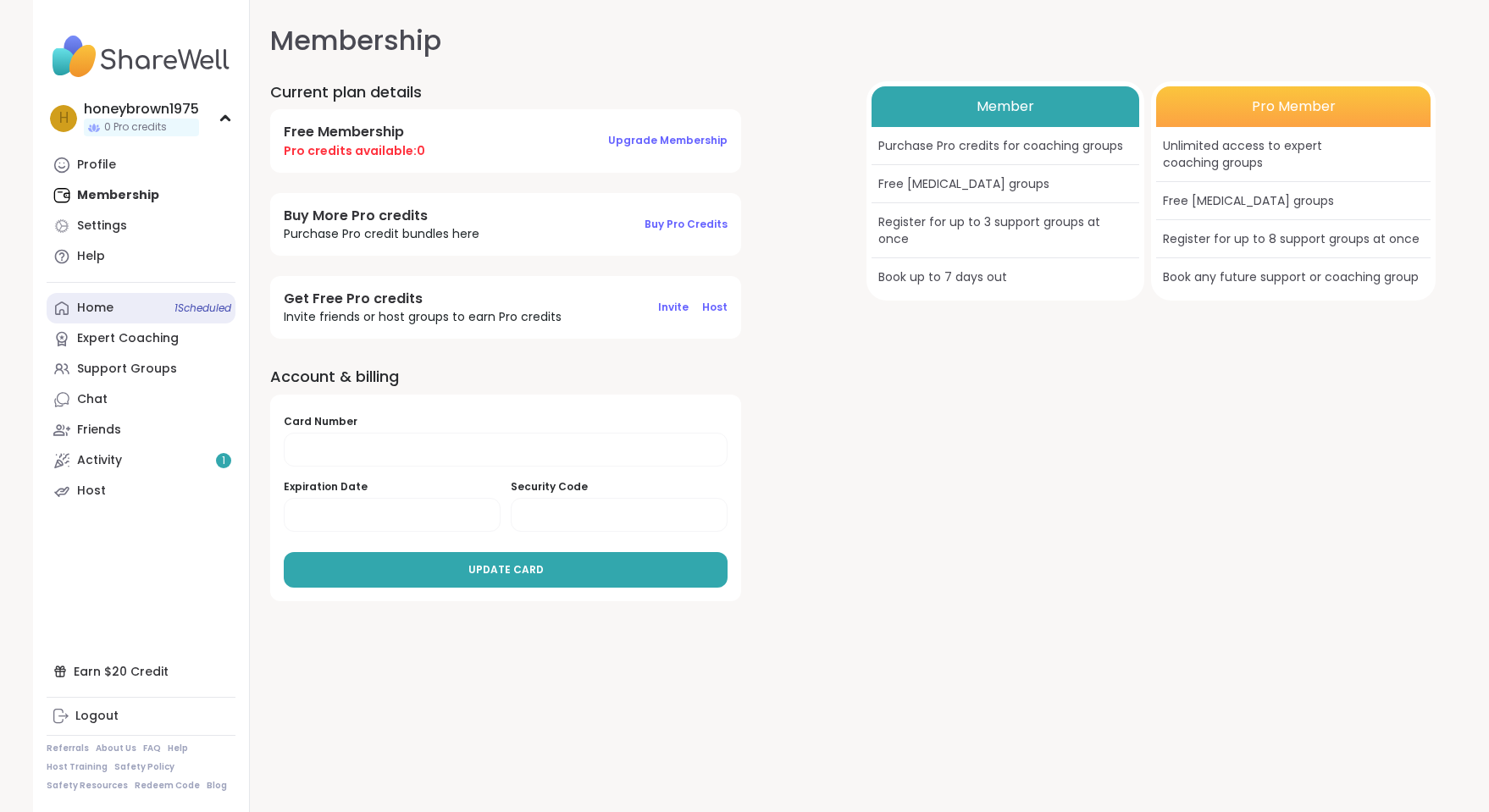
click at [209, 314] on span "1 Scheduled" at bounding box center [202, 309] width 57 height 14
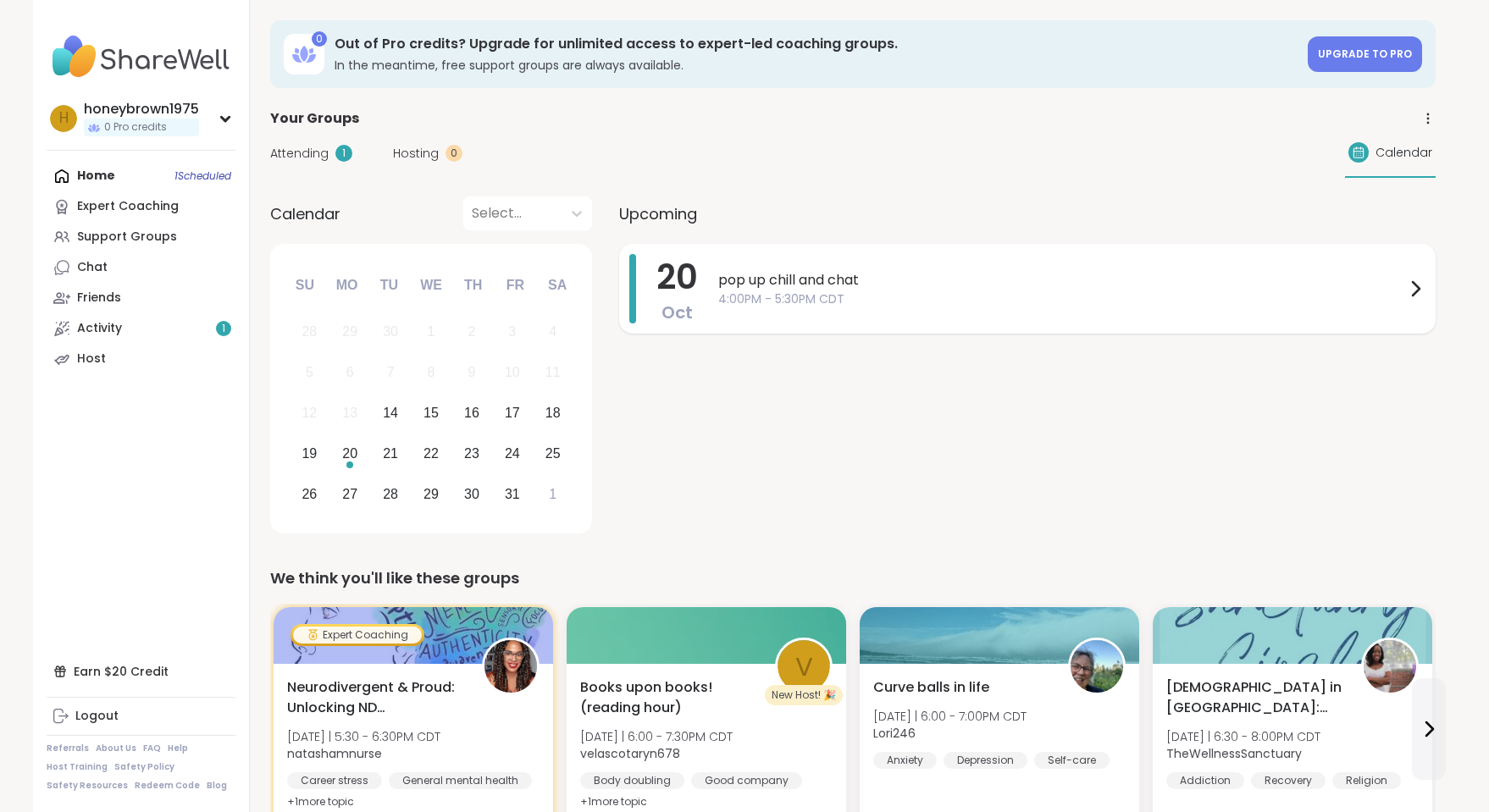
click at [788, 292] on span "4:00PM - 5:30PM CDT" at bounding box center [1062, 299] width 687 height 18
